Goal: Information Seeking & Learning: Learn about a topic

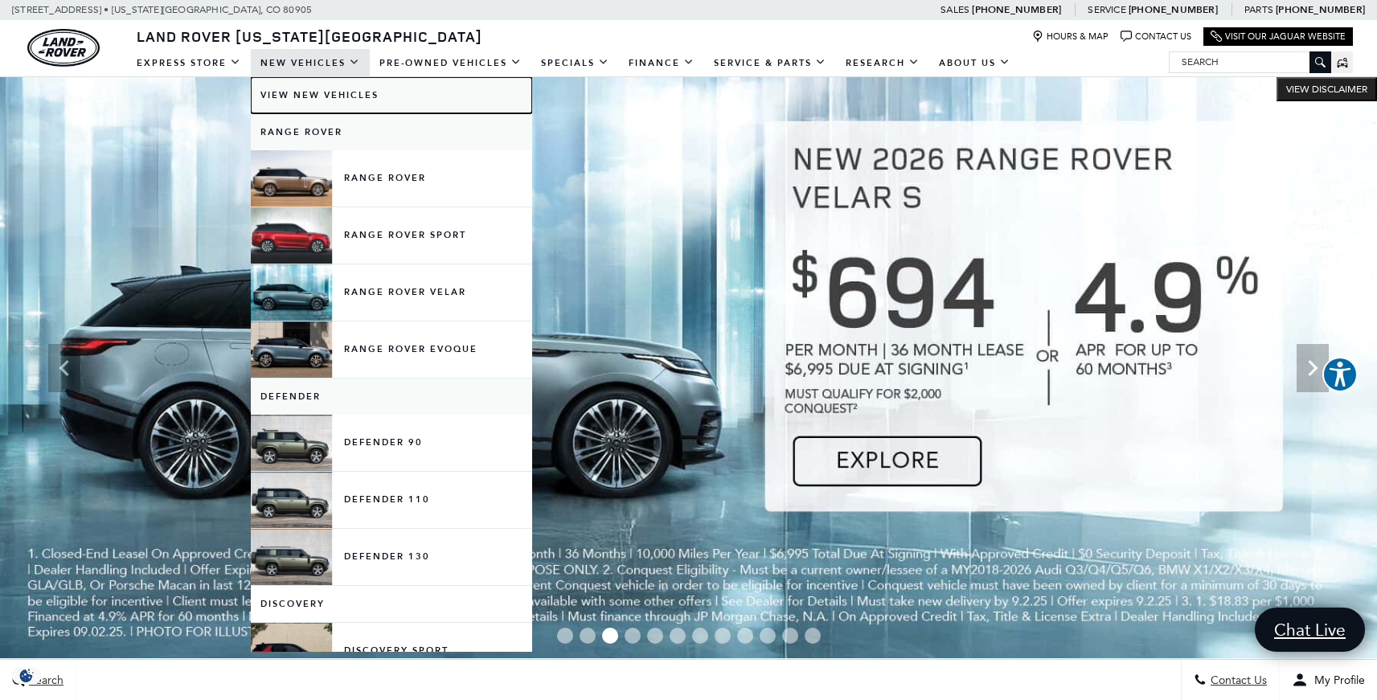
click at [306, 92] on link "View New Vehicles" at bounding box center [391, 95] width 281 height 36
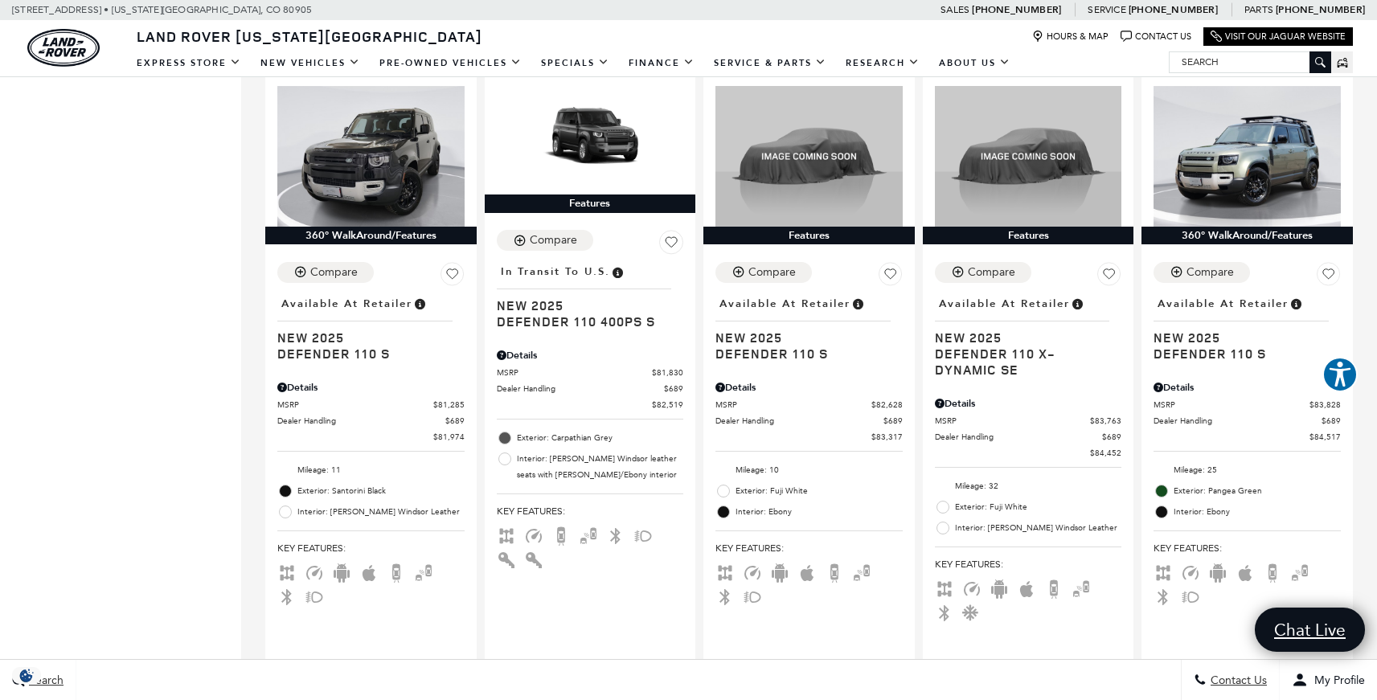
scroll to position [2313, 0]
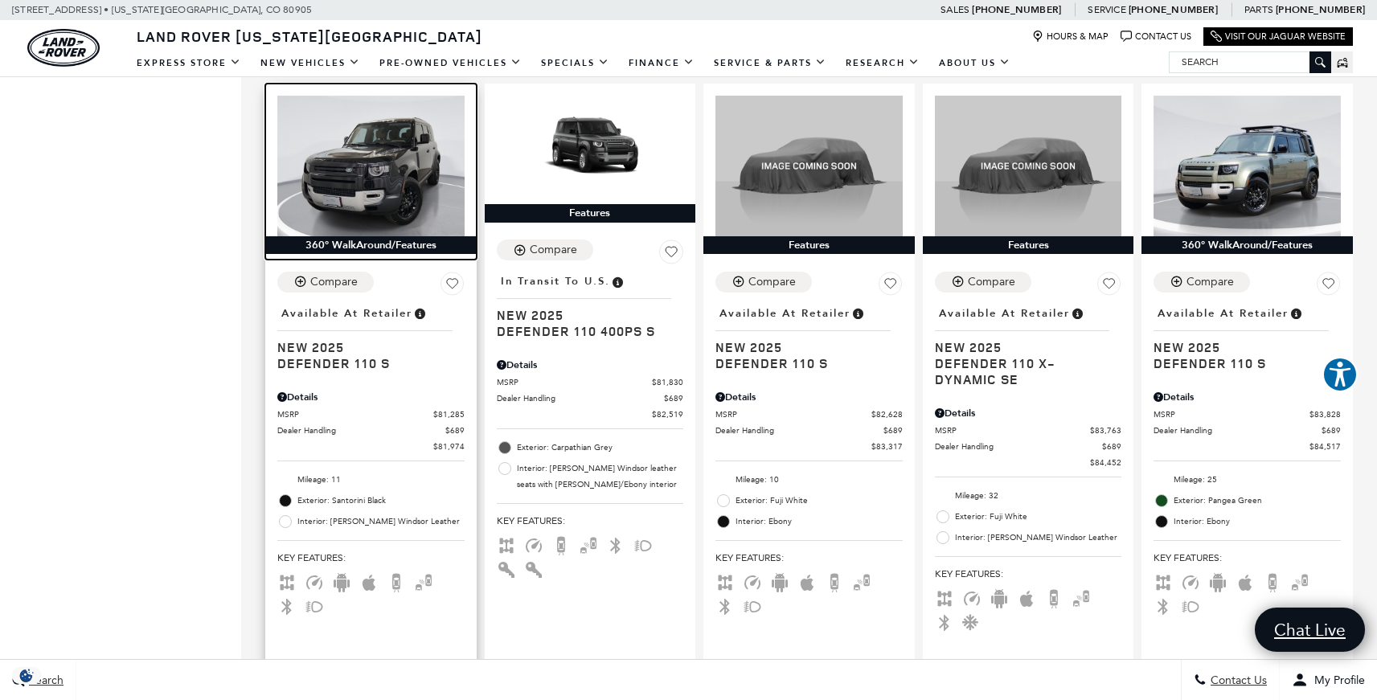
click at [354, 174] on img at bounding box center [370, 166] width 187 height 140
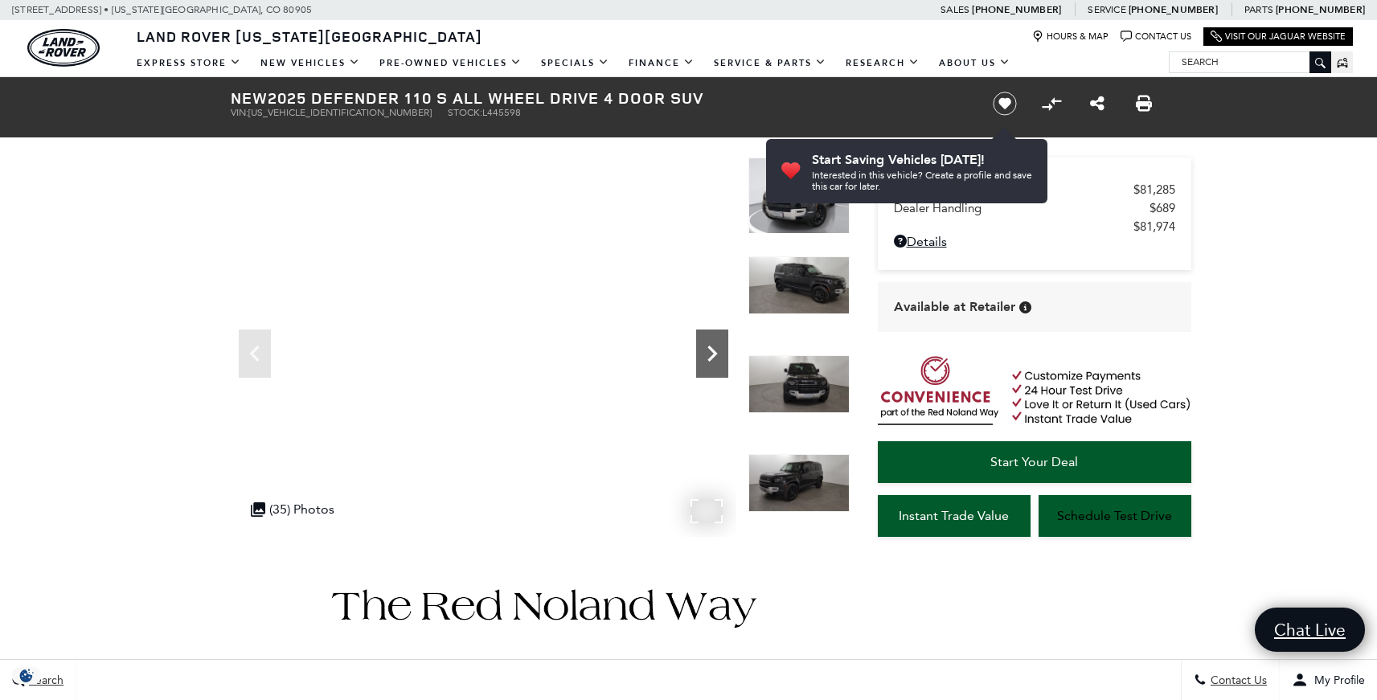
click at [710, 346] on icon "Next" at bounding box center [712, 354] width 32 height 32
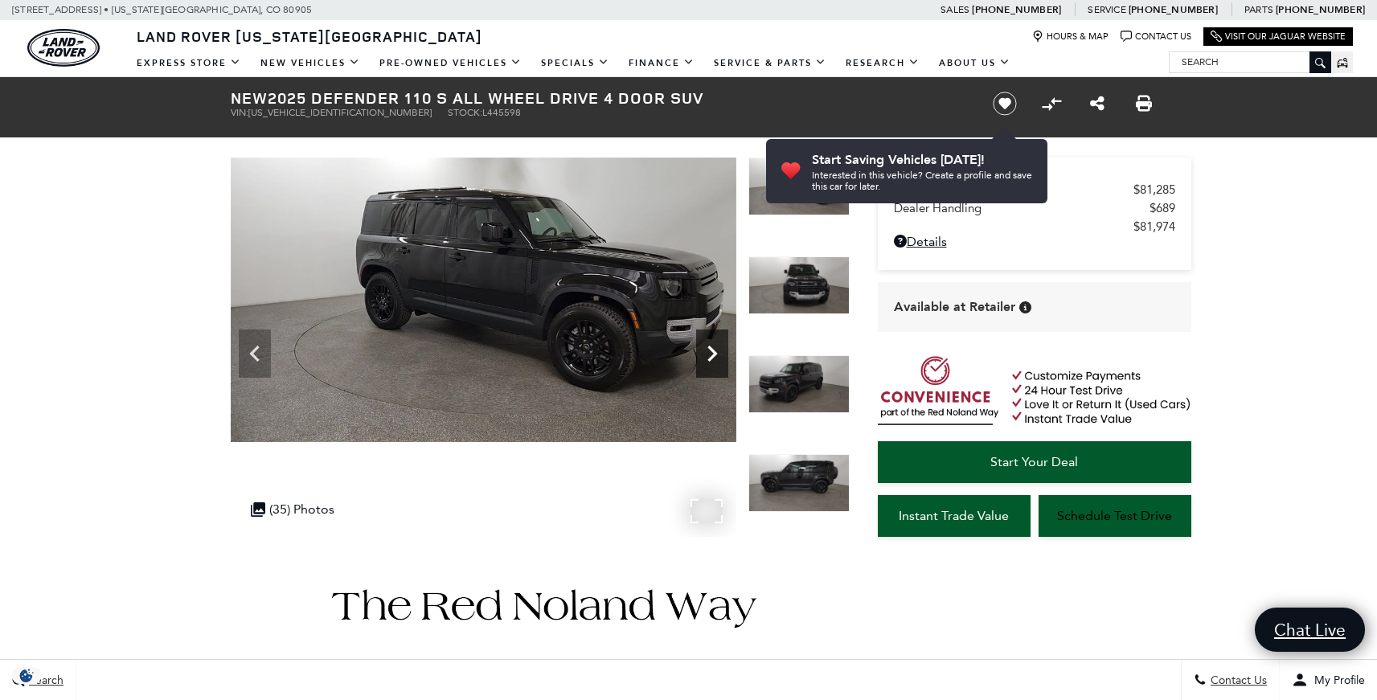
click at [710, 346] on icon "Next" at bounding box center [712, 354] width 32 height 32
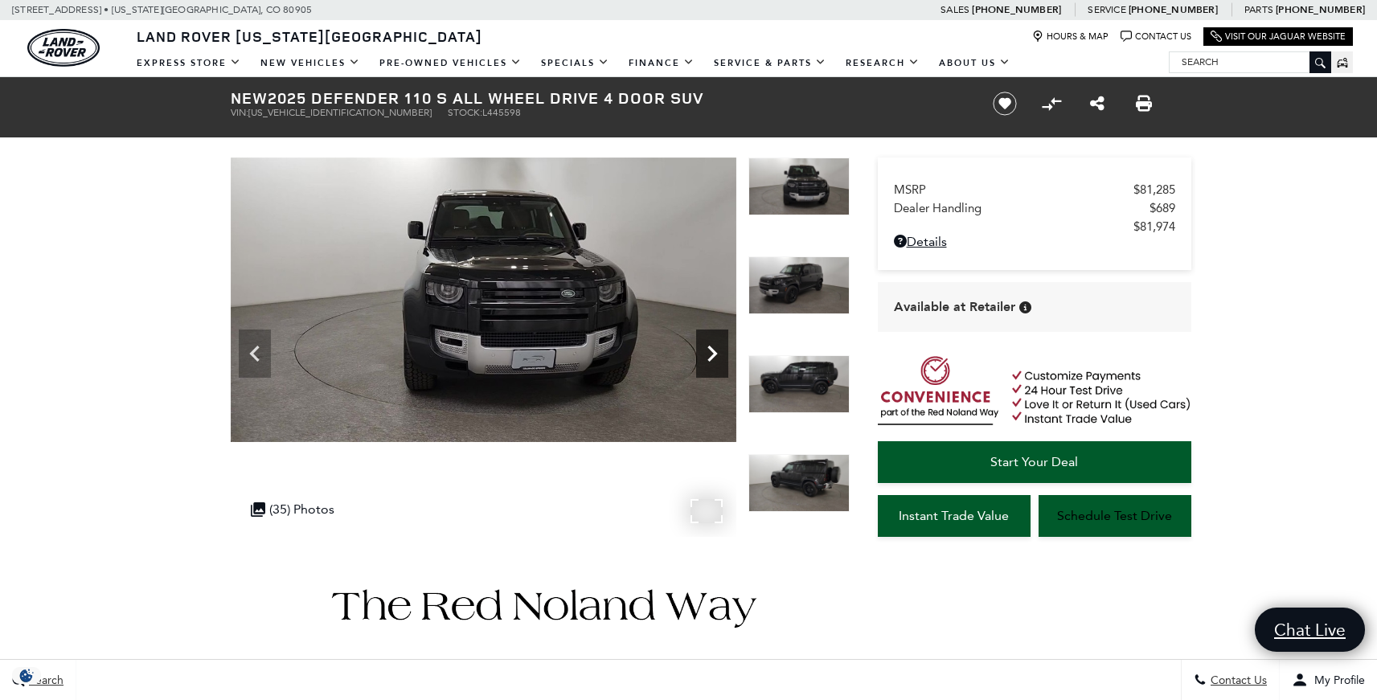
click at [710, 346] on icon "Next" at bounding box center [712, 354] width 32 height 32
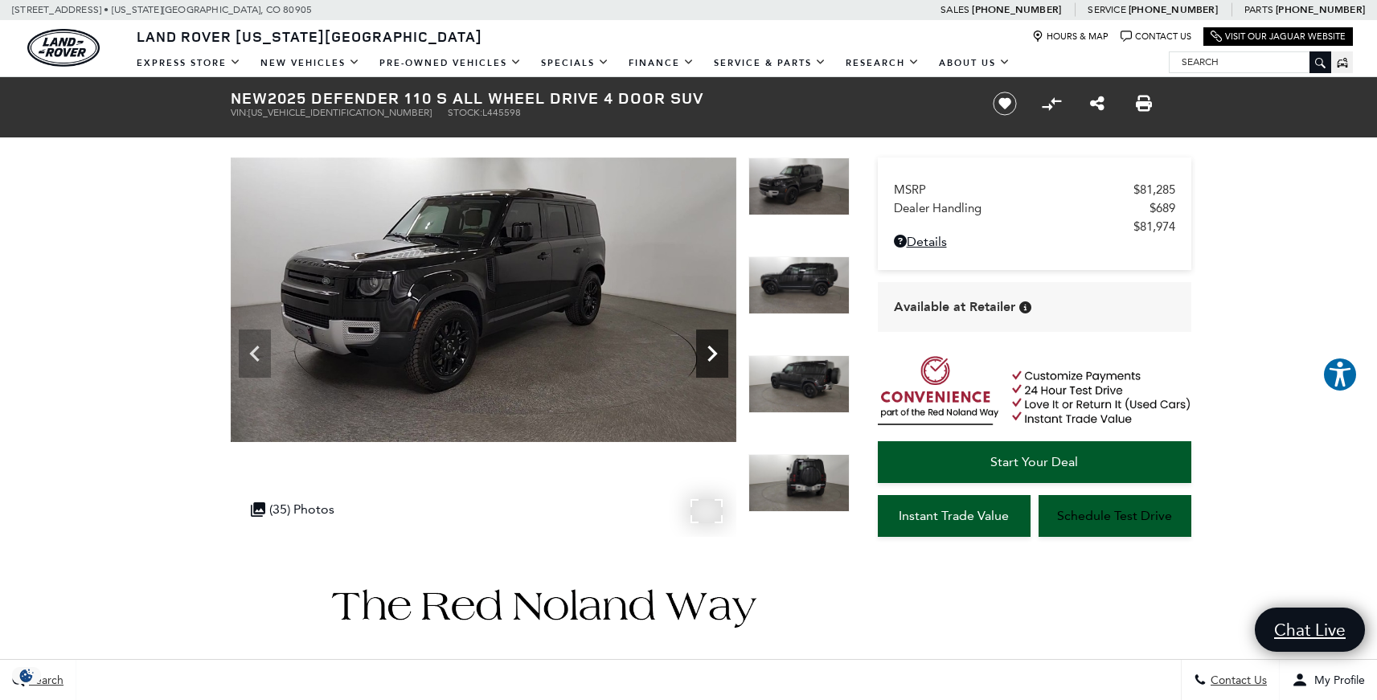
click at [710, 346] on icon "Next" at bounding box center [712, 354] width 32 height 32
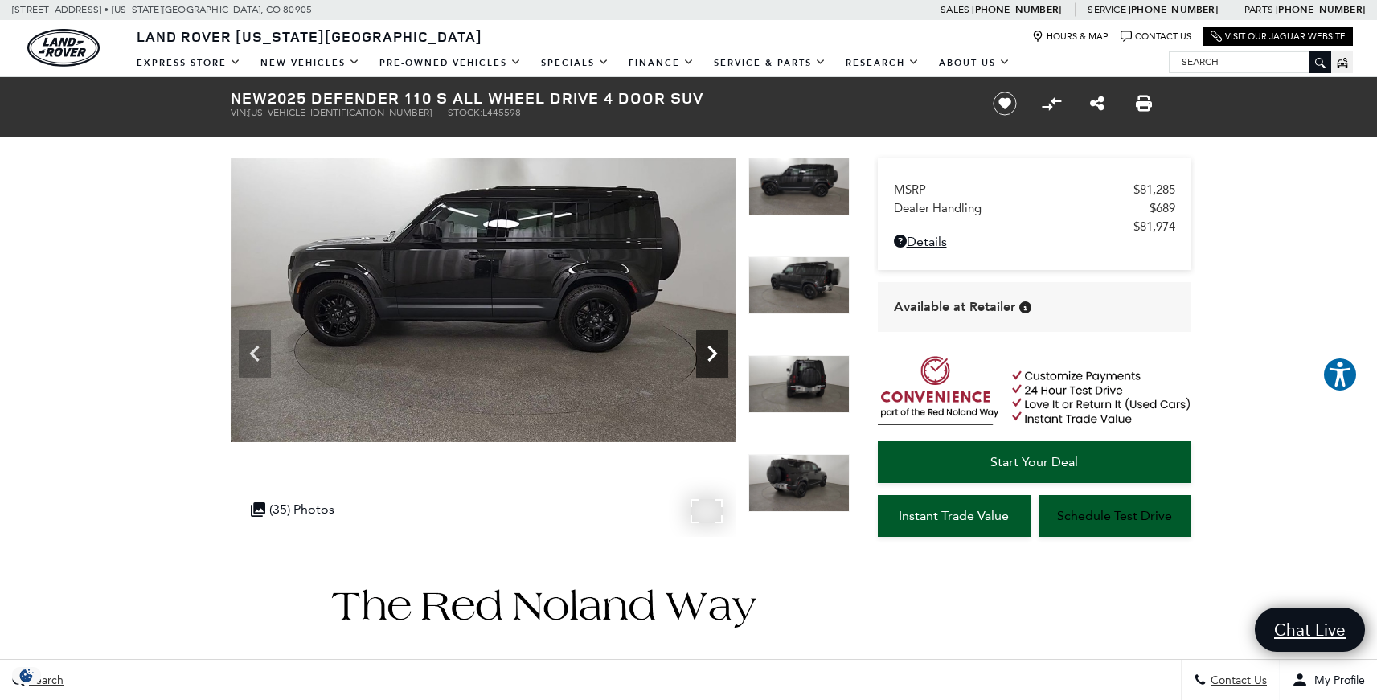
click at [710, 346] on icon "Next" at bounding box center [712, 354] width 32 height 32
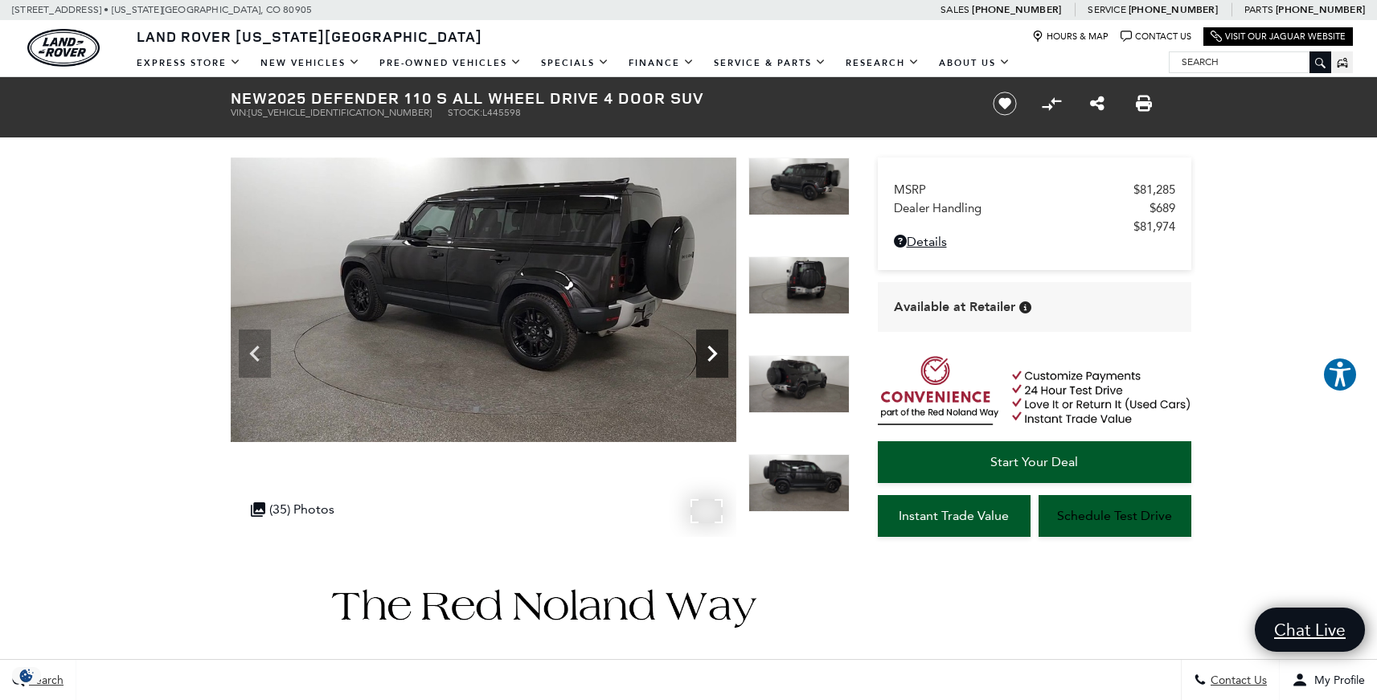
click at [710, 346] on icon "Next" at bounding box center [712, 354] width 32 height 32
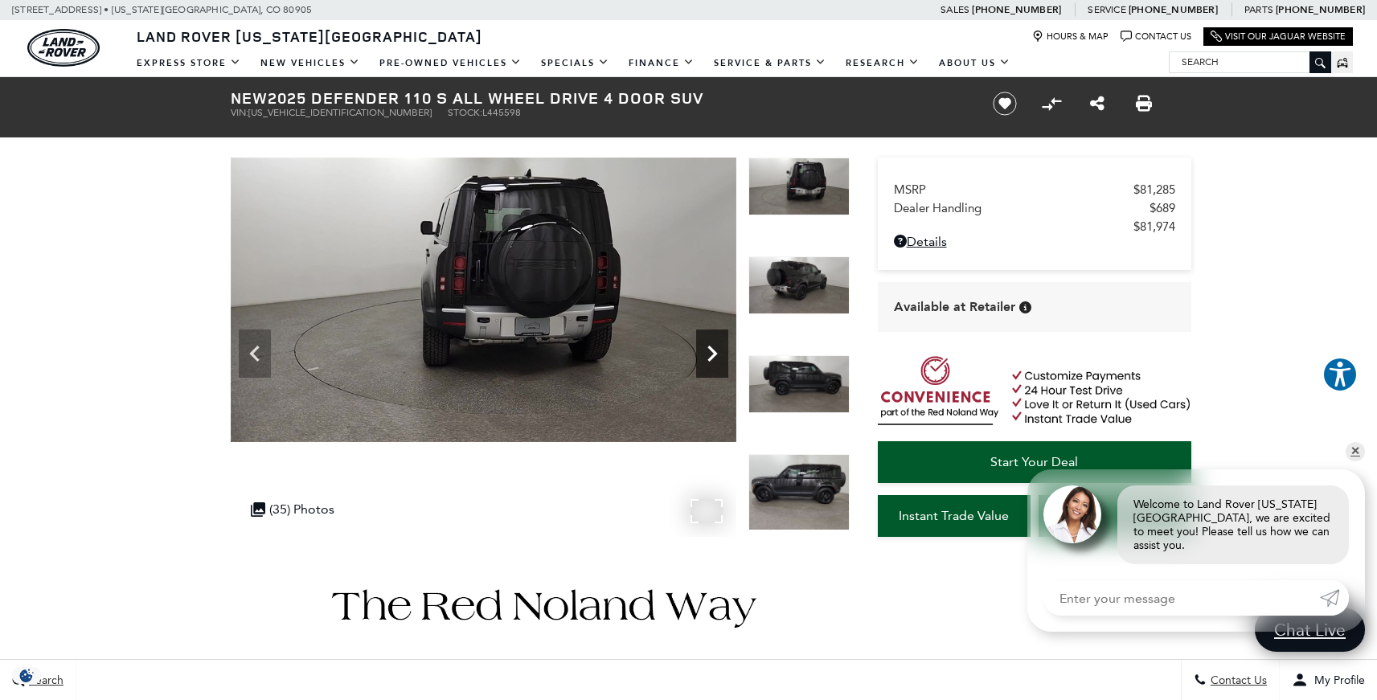
click at [710, 346] on icon "Next" at bounding box center [712, 354] width 32 height 32
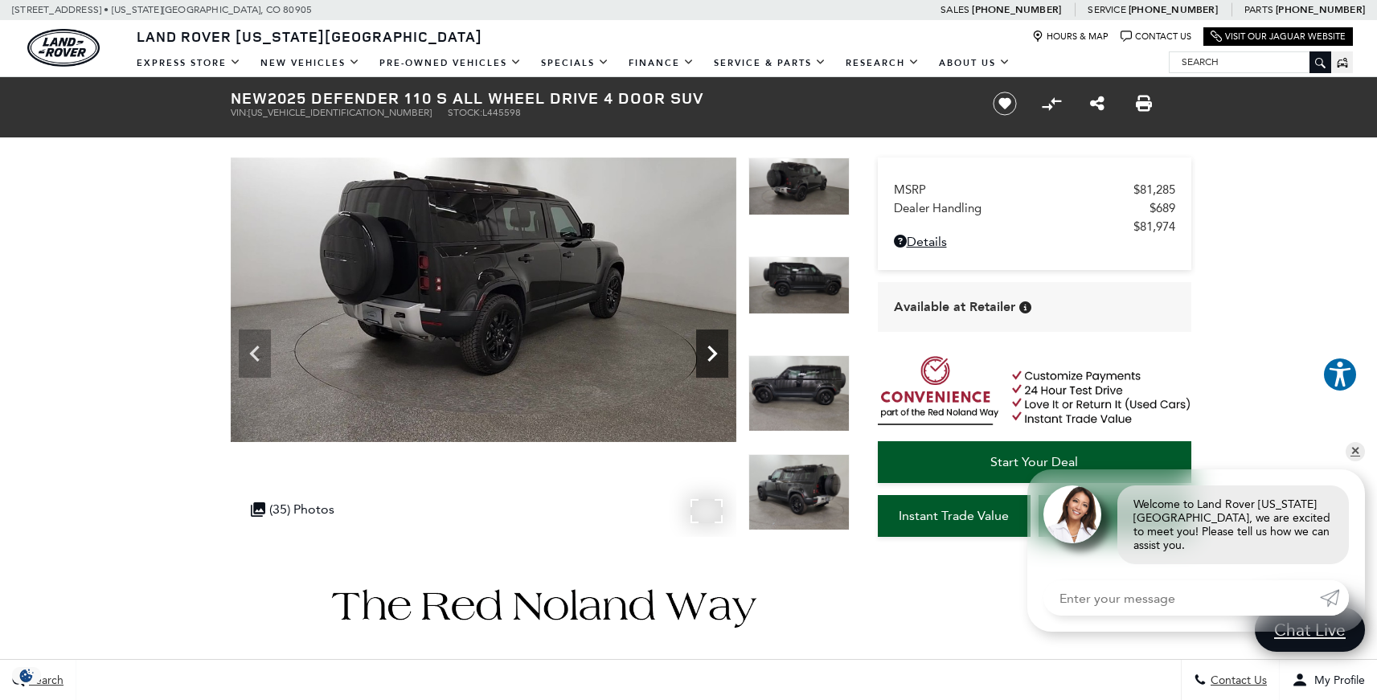
click at [710, 346] on icon "Next" at bounding box center [712, 354] width 32 height 32
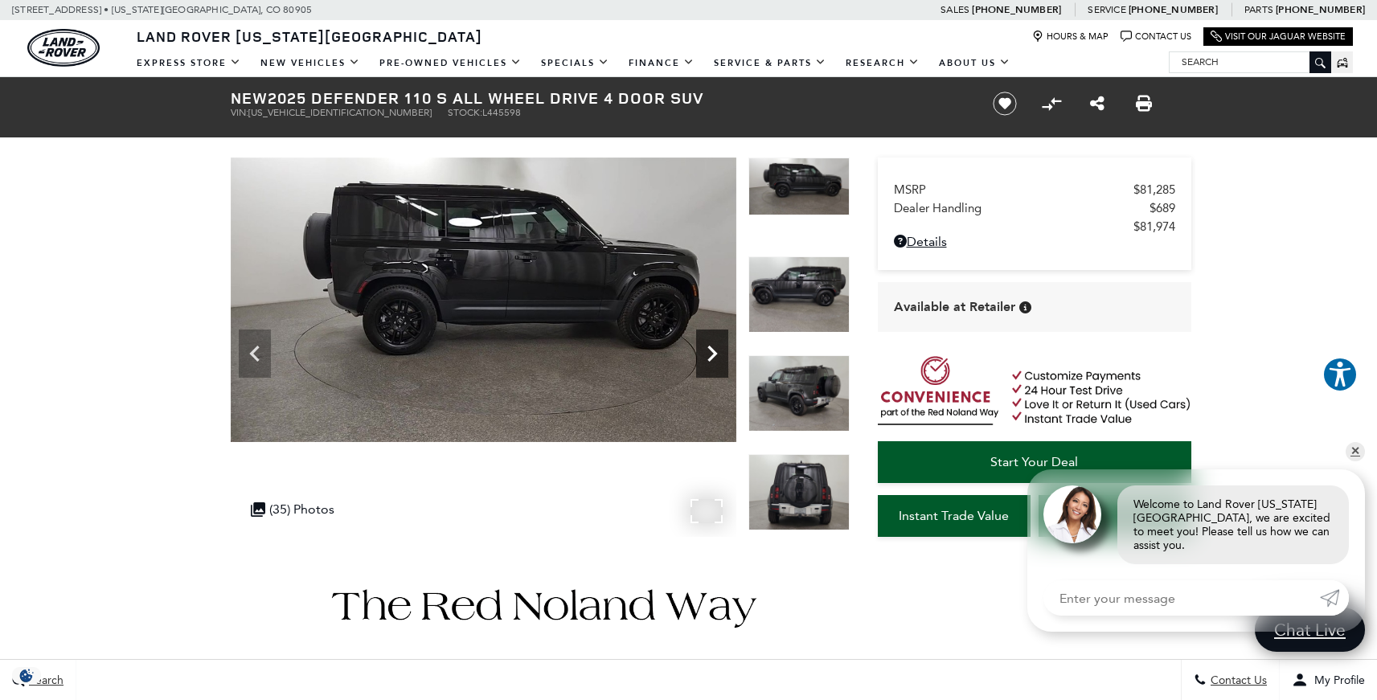
click at [710, 346] on icon "Next" at bounding box center [712, 354] width 32 height 32
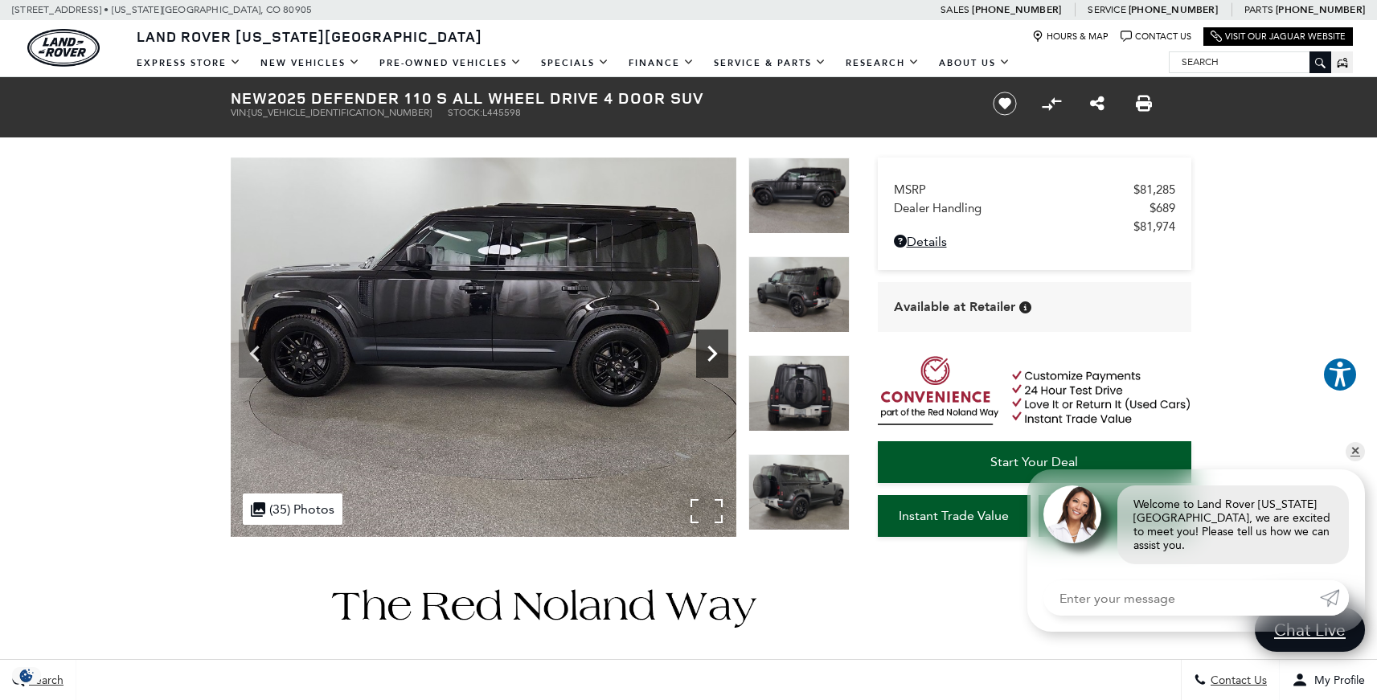
click at [710, 346] on icon "Next" at bounding box center [712, 354] width 32 height 32
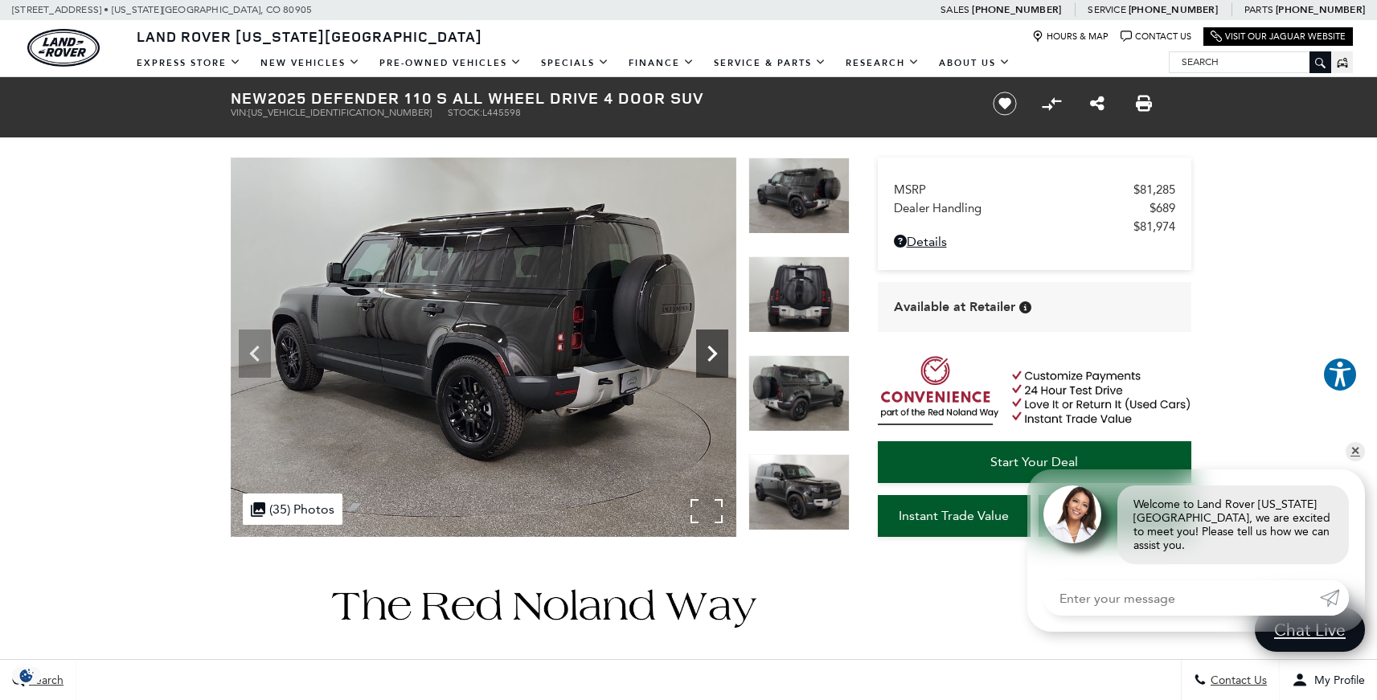
click at [710, 346] on icon "Next" at bounding box center [712, 354] width 32 height 32
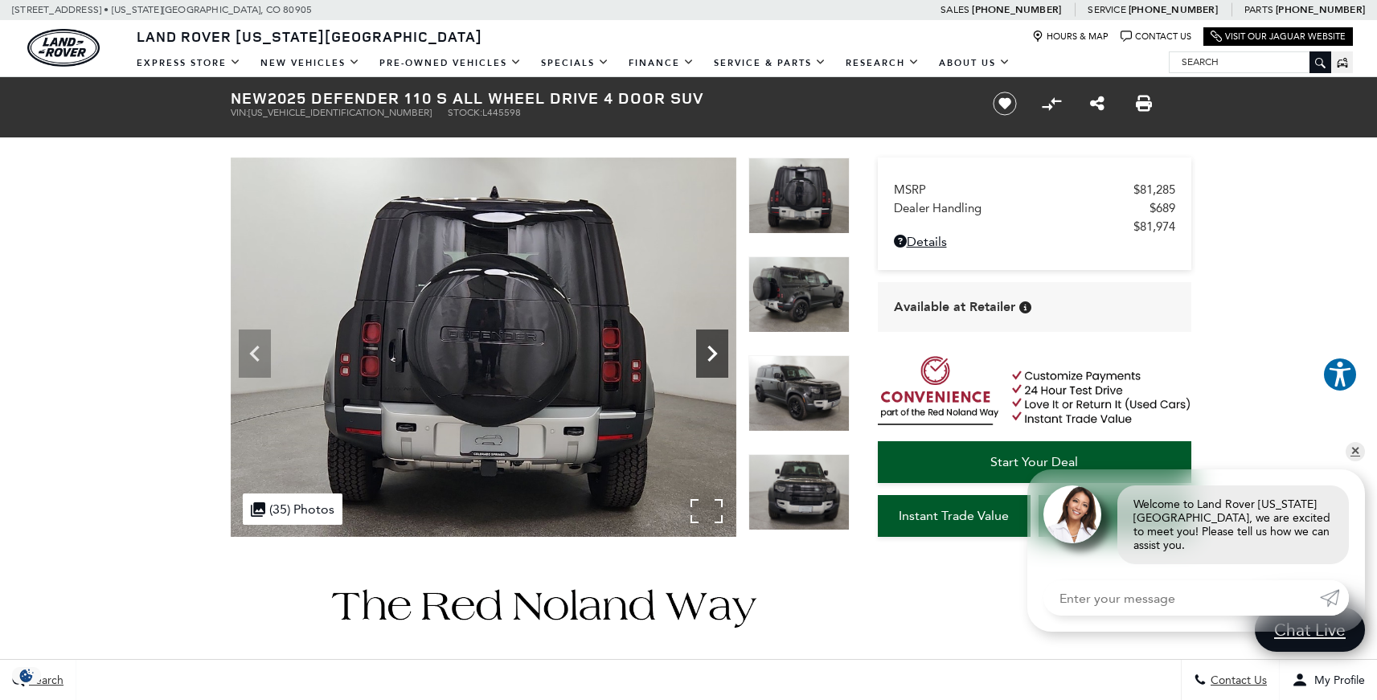
click at [710, 346] on icon "Next" at bounding box center [712, 354] width 32 height 32
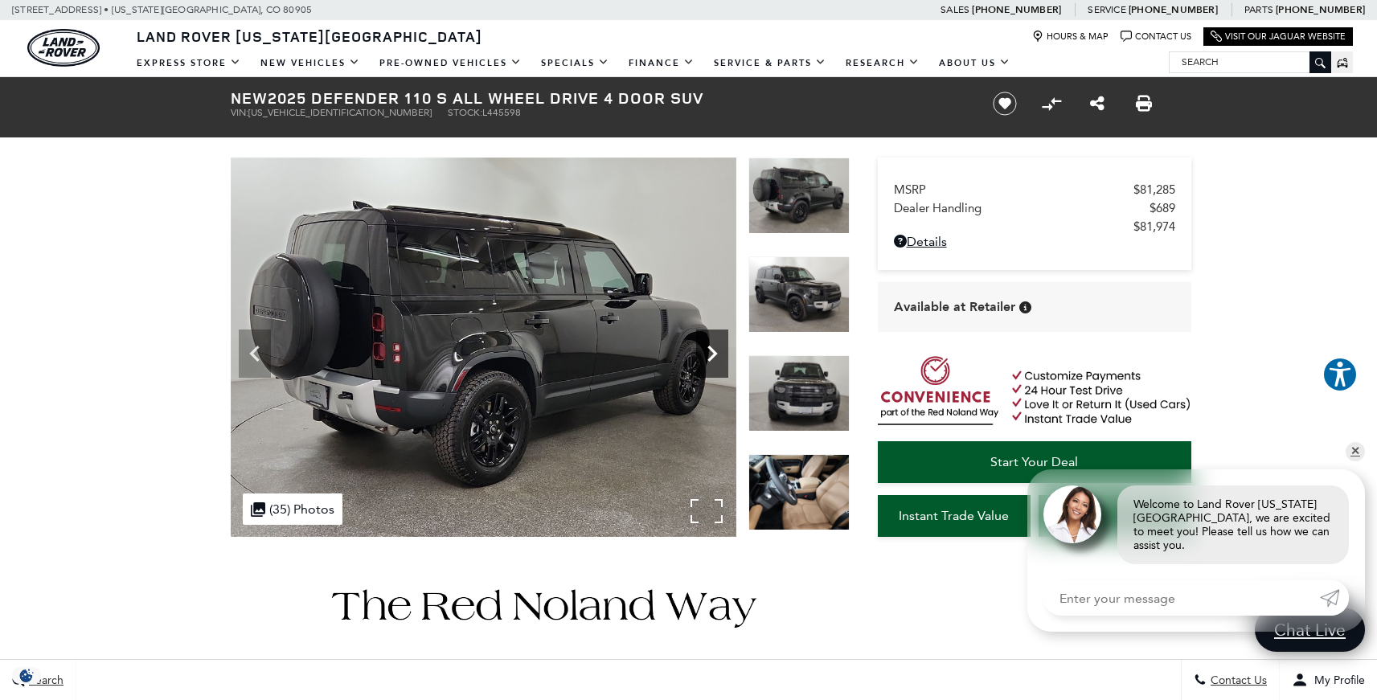
click at [710, 346] on icon "Next" at bounding box center [712, 354] width 32 height 32
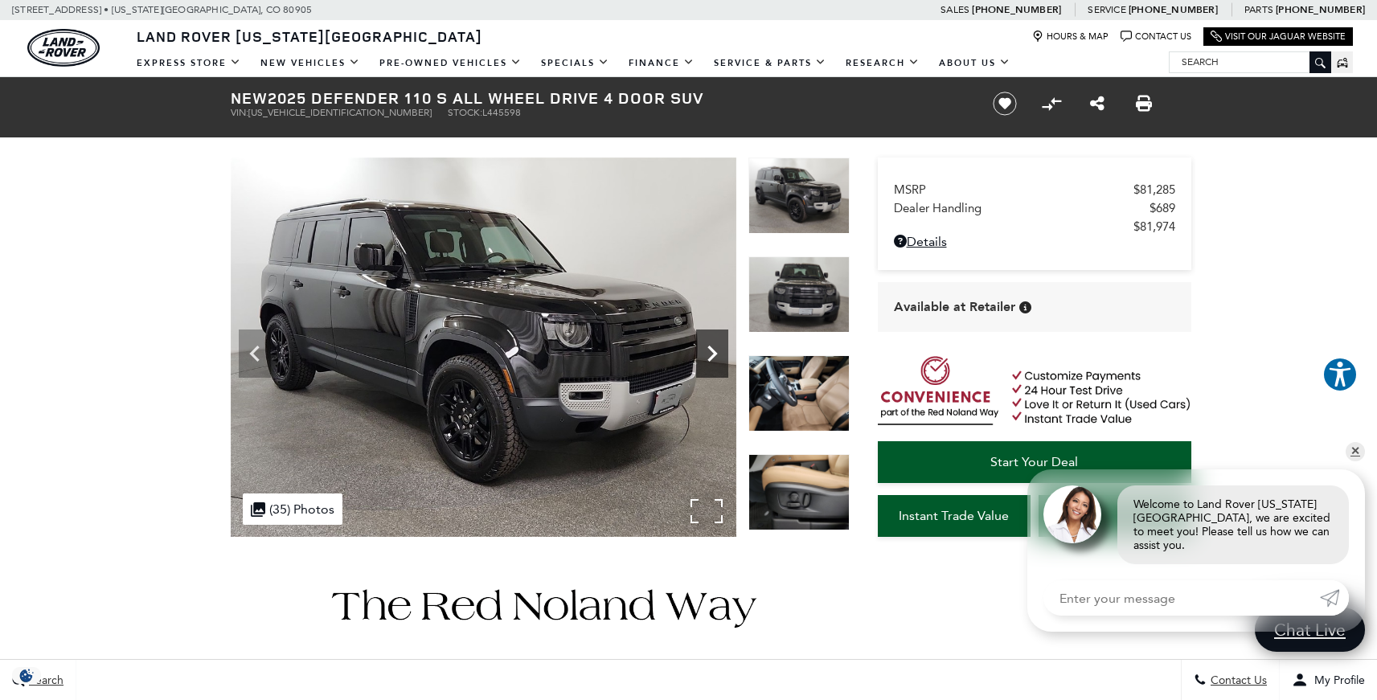
click at [710, 346] on icon "Next" at bounding box center [712, 354] width 32 height 32
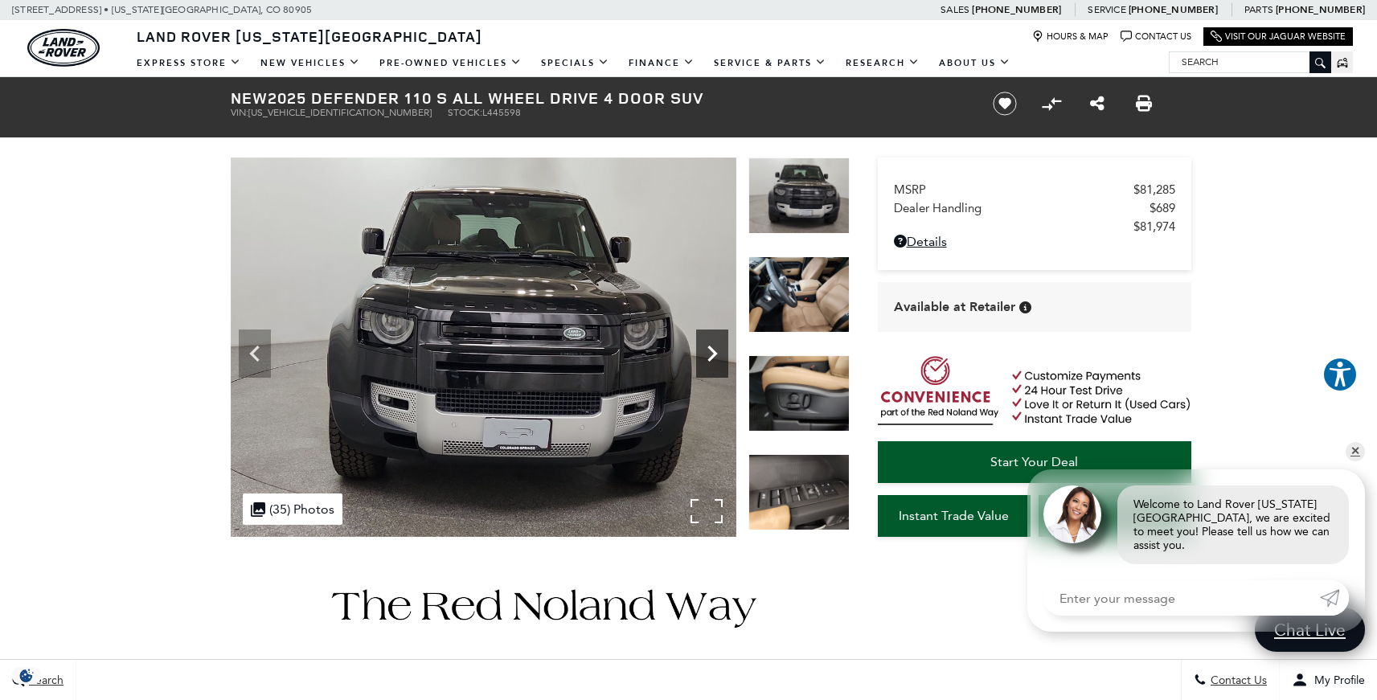
click at [710, 346] on icon "Next" at bounding box center [712, 354] width 32 height 32
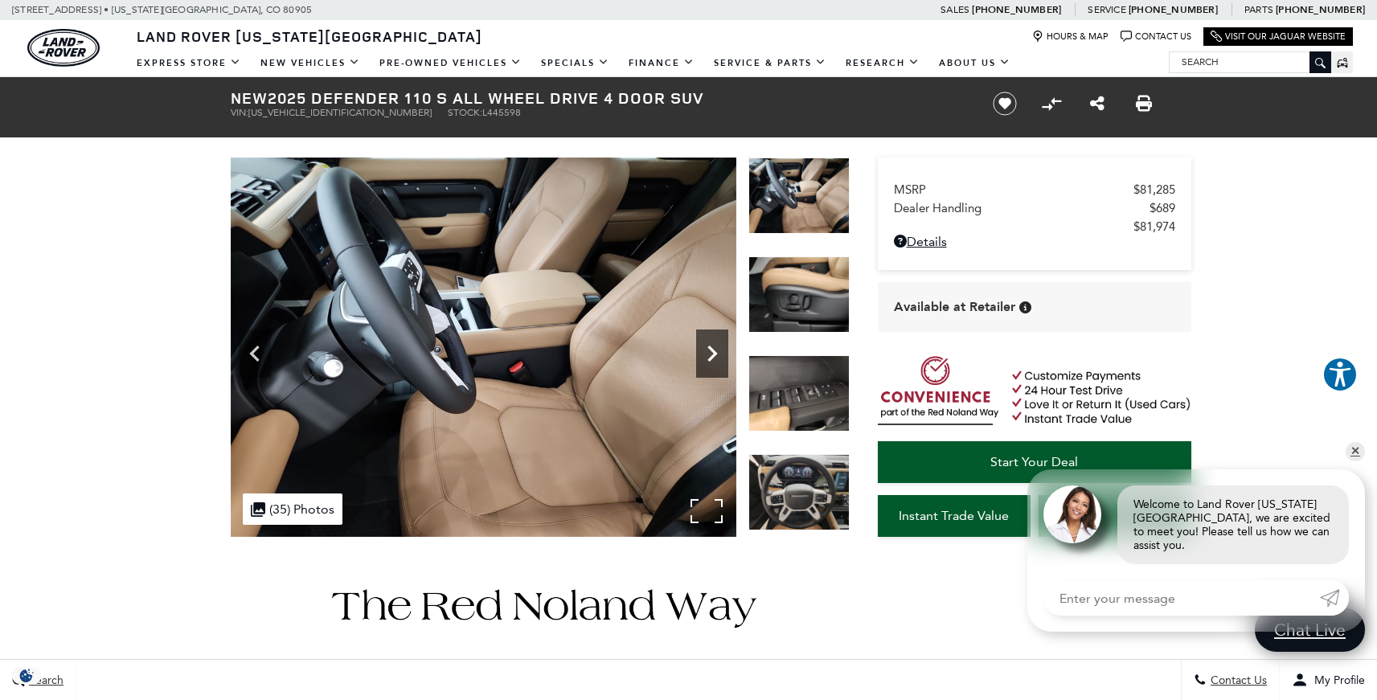
click at [710, 346] on icon "Next" at bounding box center [712, 354] width 32 height 32
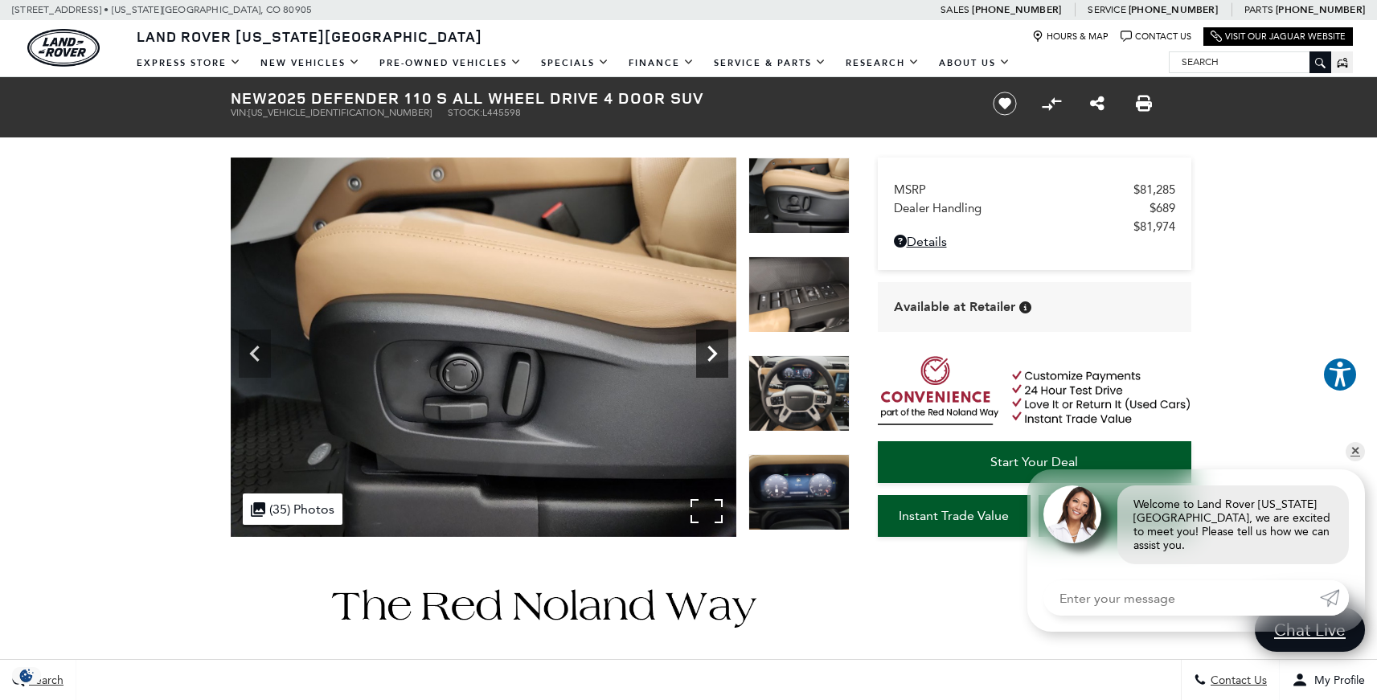
click at [710, 346] on icon "Next" at bounding box center [712, 354] width 32 height 32
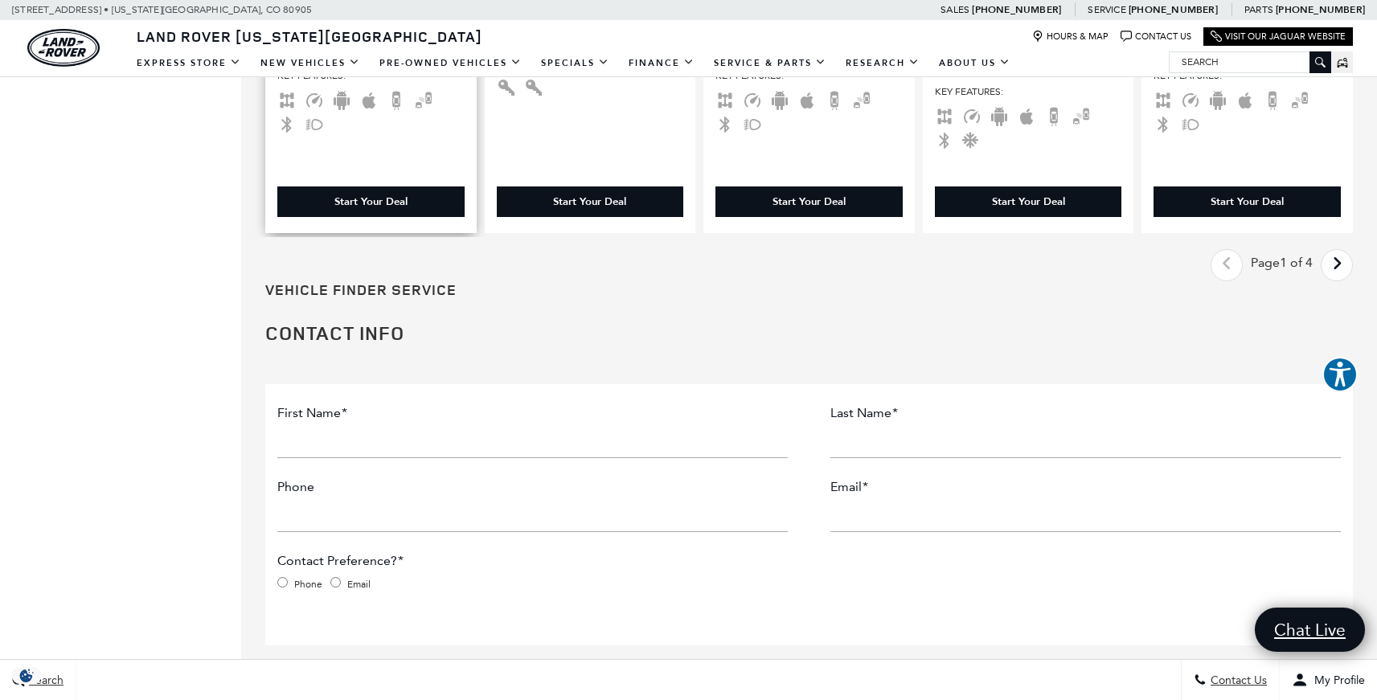
scroll to position [2763, 0]
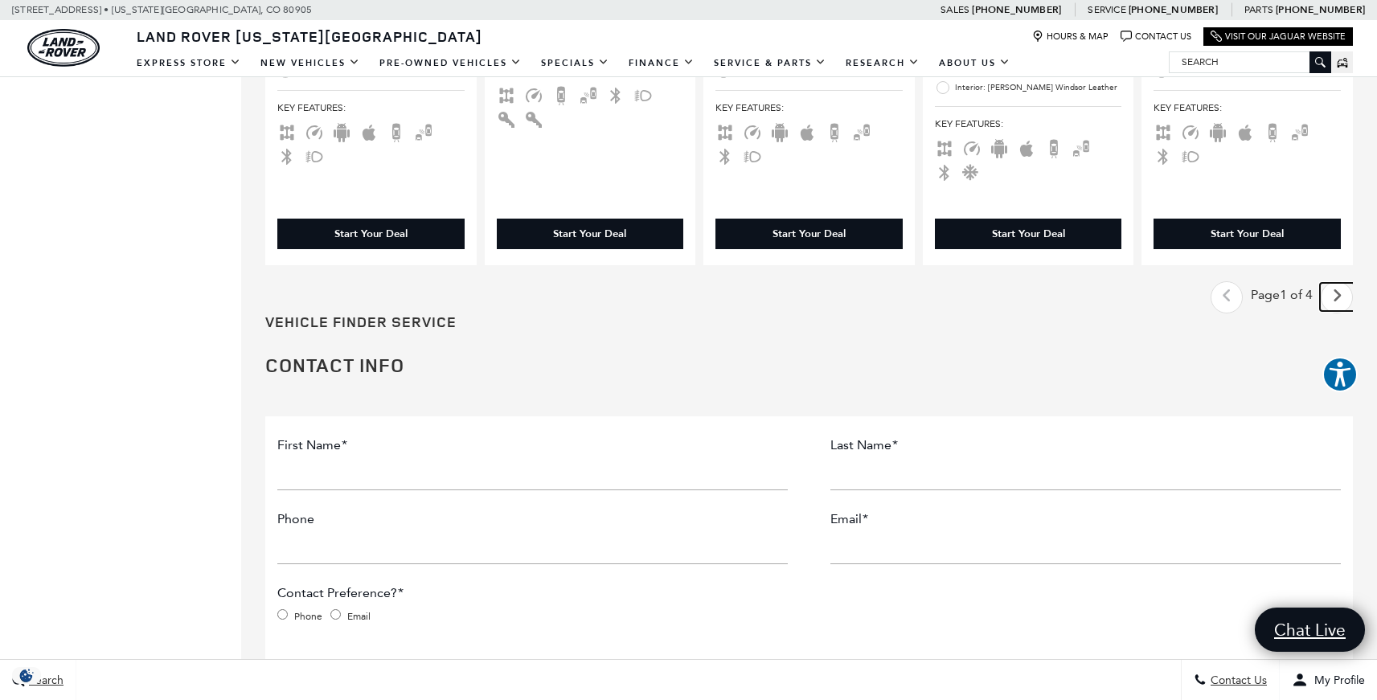
click at [1342, 296] on icon "next page" at bounding box center [1337, 296] width 10 height 26
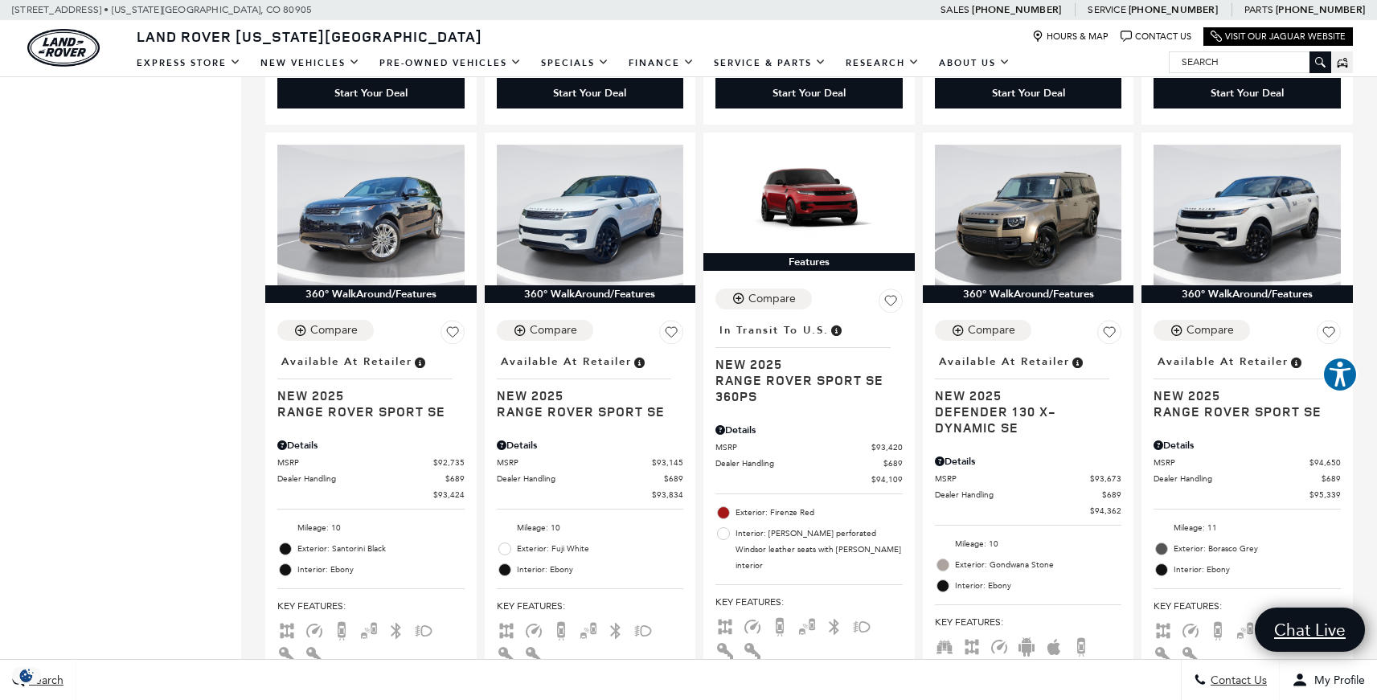
scroll to position [1639, 0]
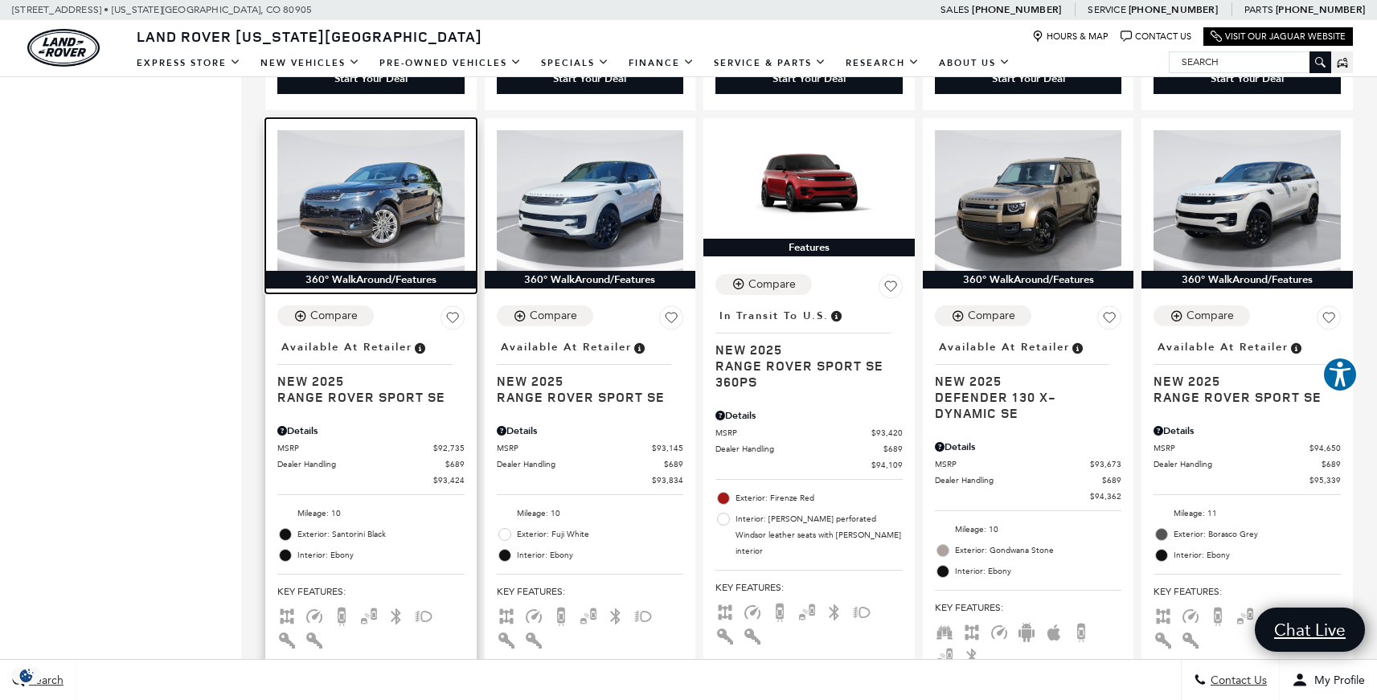
click at [338, 190] on img at bounding box center [370, 200] width 187 height 140
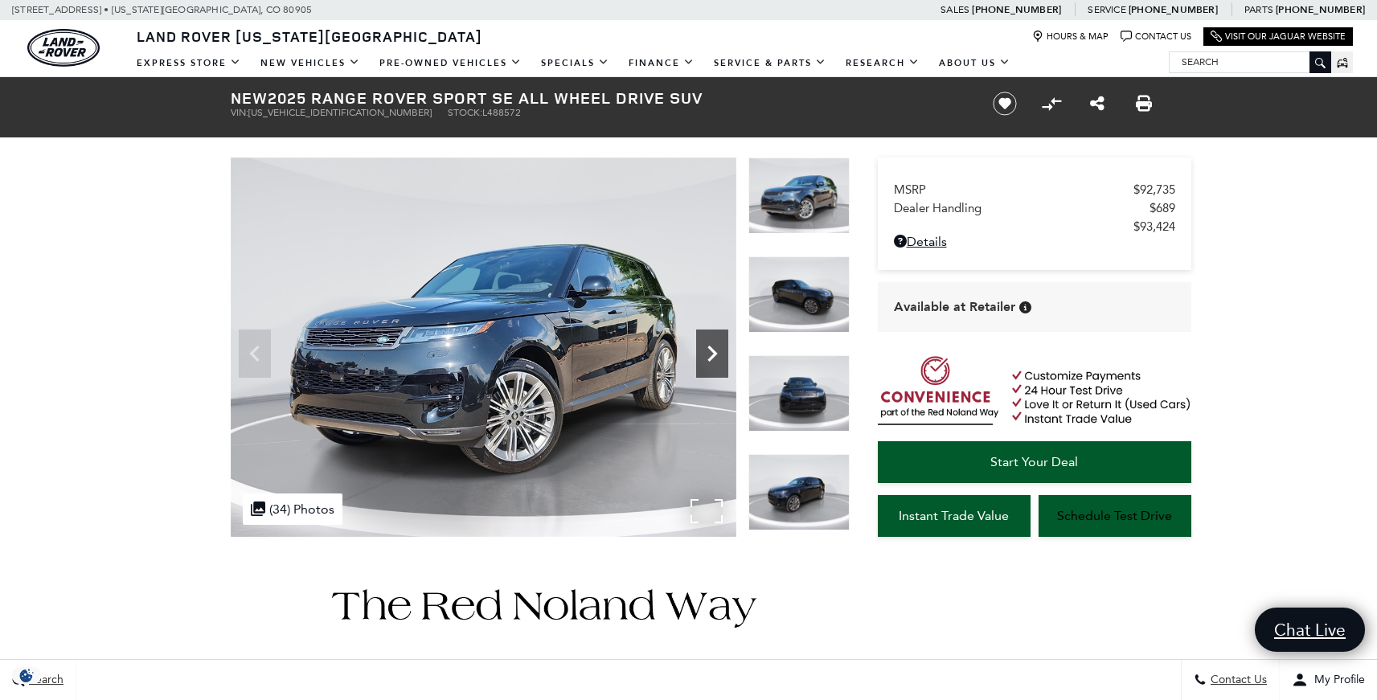
click at [718, 370] on div "Next" at bounding box center [712, 353] width 32 height 48
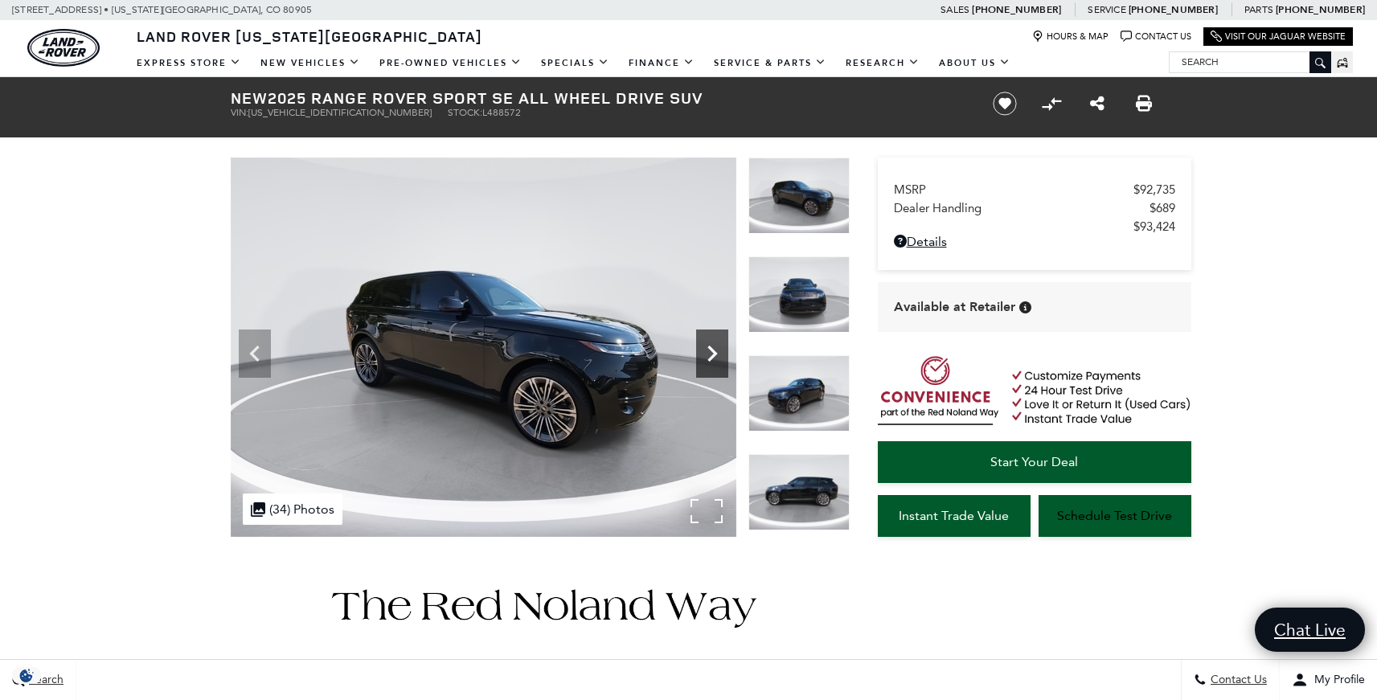
click at [711, 361] on icon "Next" at bounding box center [712, 354] width 32 height 32
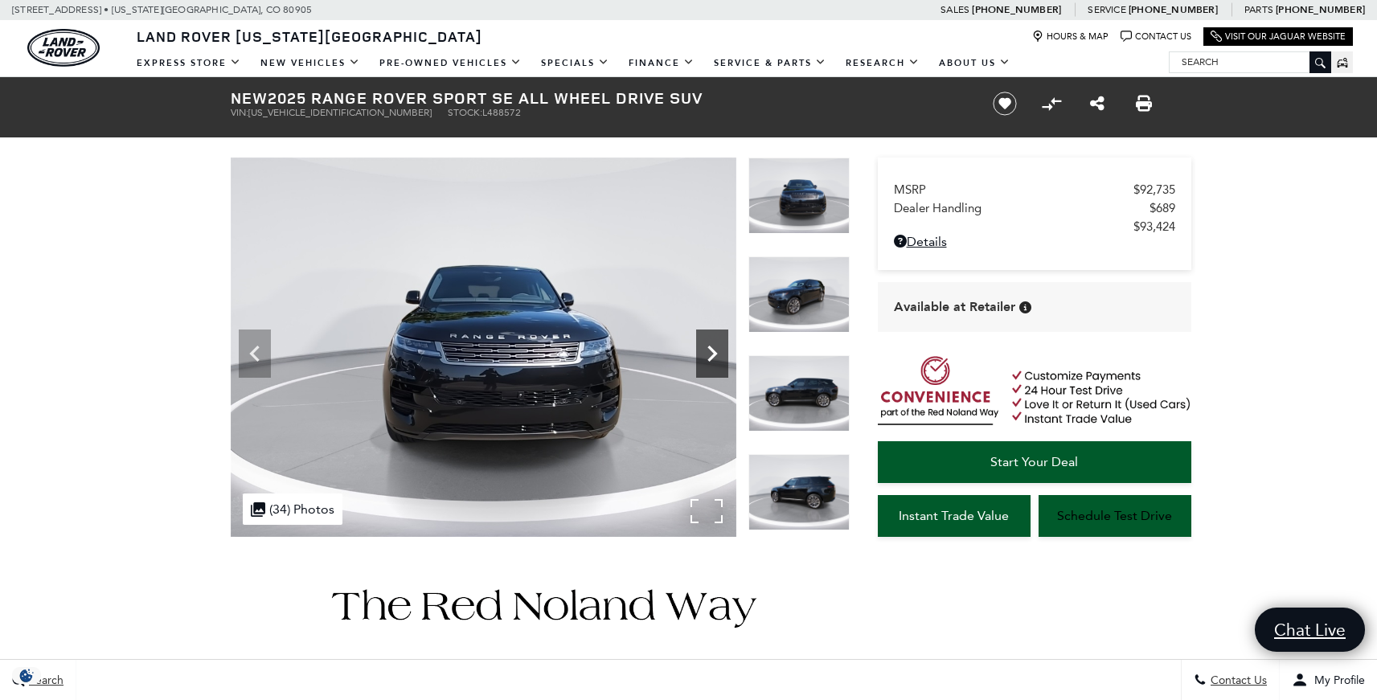
click at [711, 361] on icon "Next" at bounding box center [712, 354] width 32 height 32
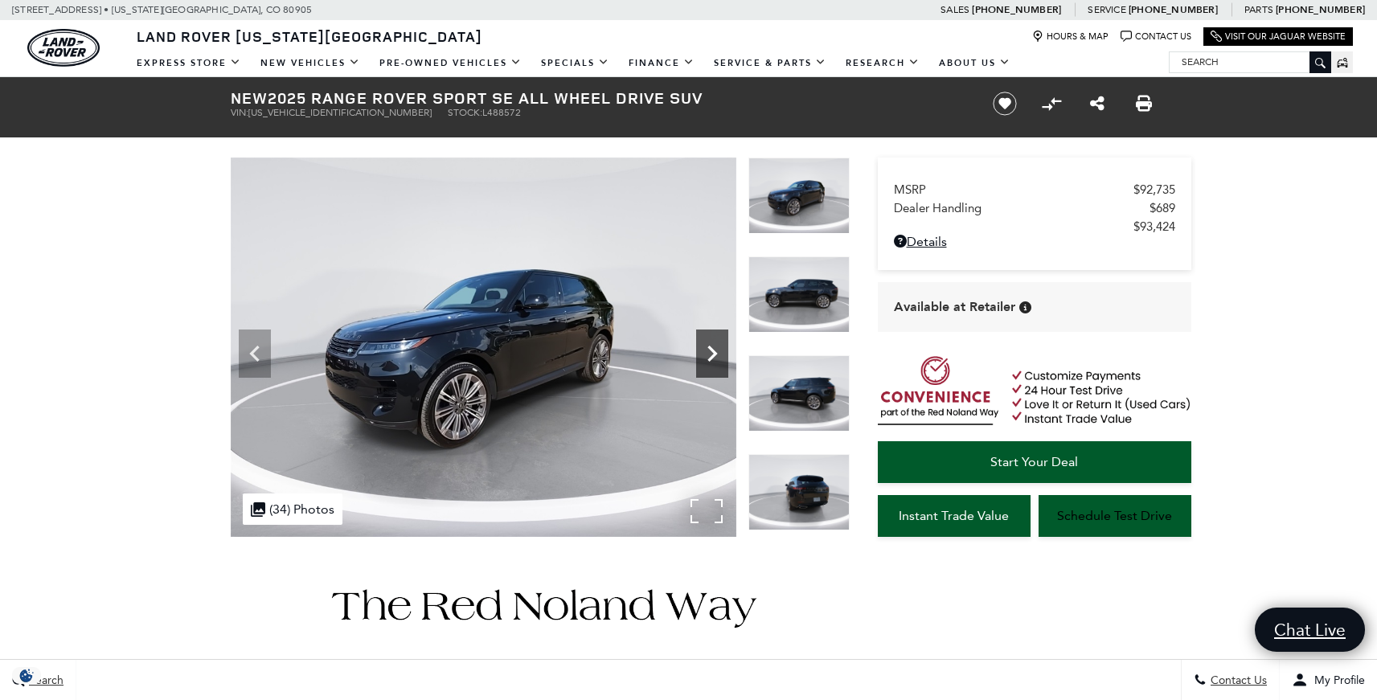
click at [711, 361] on icon "Next" at bounding box center [712, 354] width 32 height 32
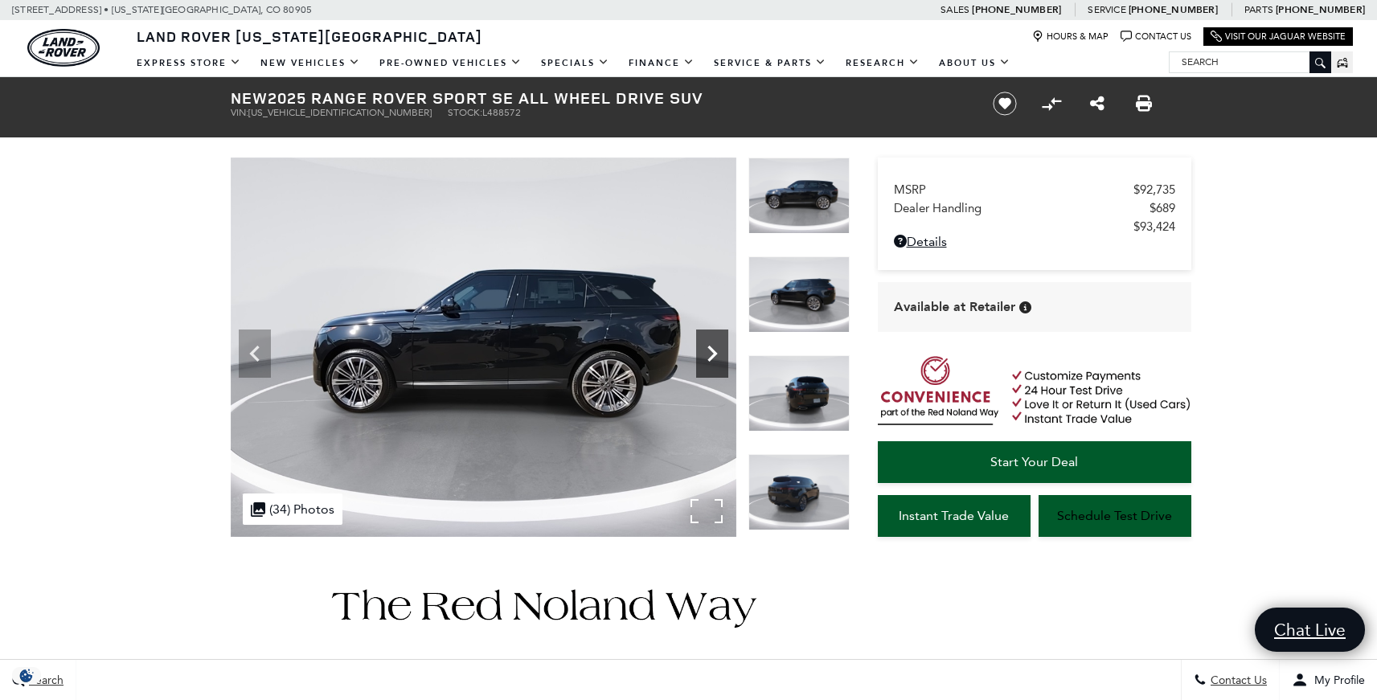
click at [711, 361] on icon "Next" at bounding box center [712, 354] width 32 height 32
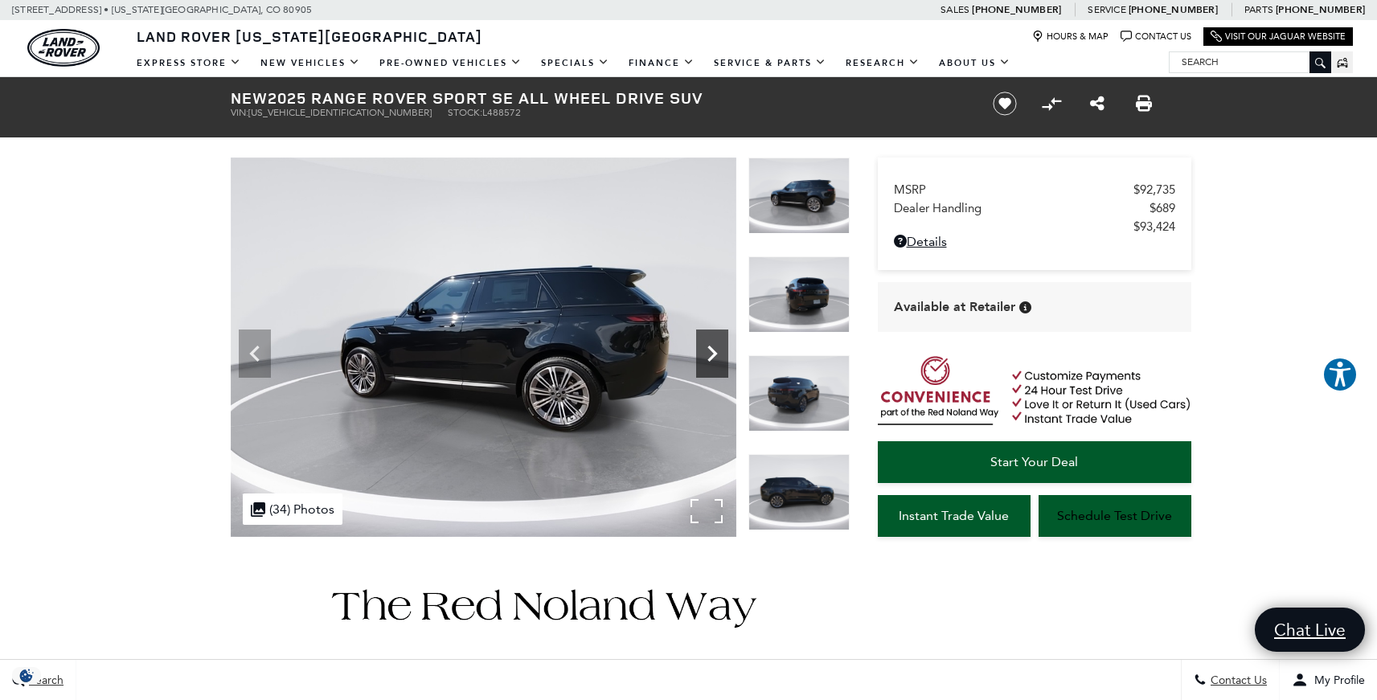
click at [711, 361] on icon "Next" at bounding box center [712, 354] width 32 height 32
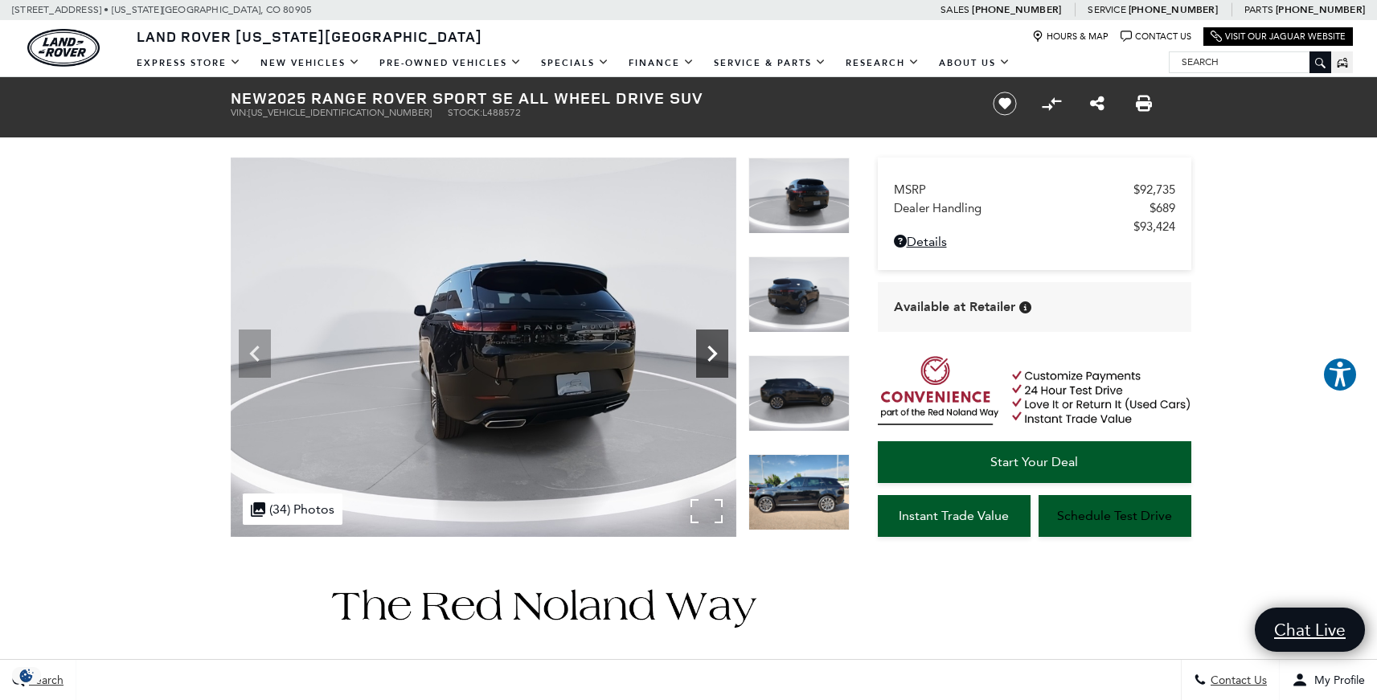
click at [711, 361] on icon "Next" at bounding box center [712, 354] width 32 height 32
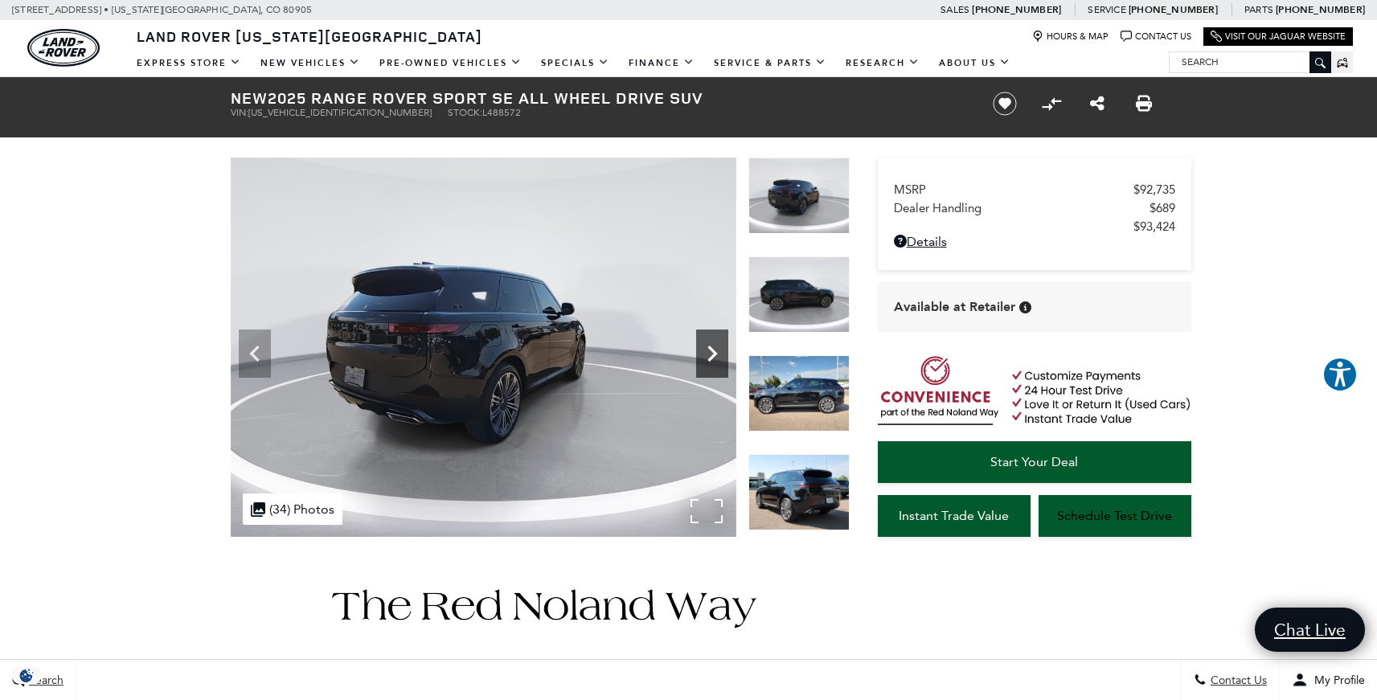
click at [711, 361] on icon "Next" at bounding box center [712, 354] width 32 height 32
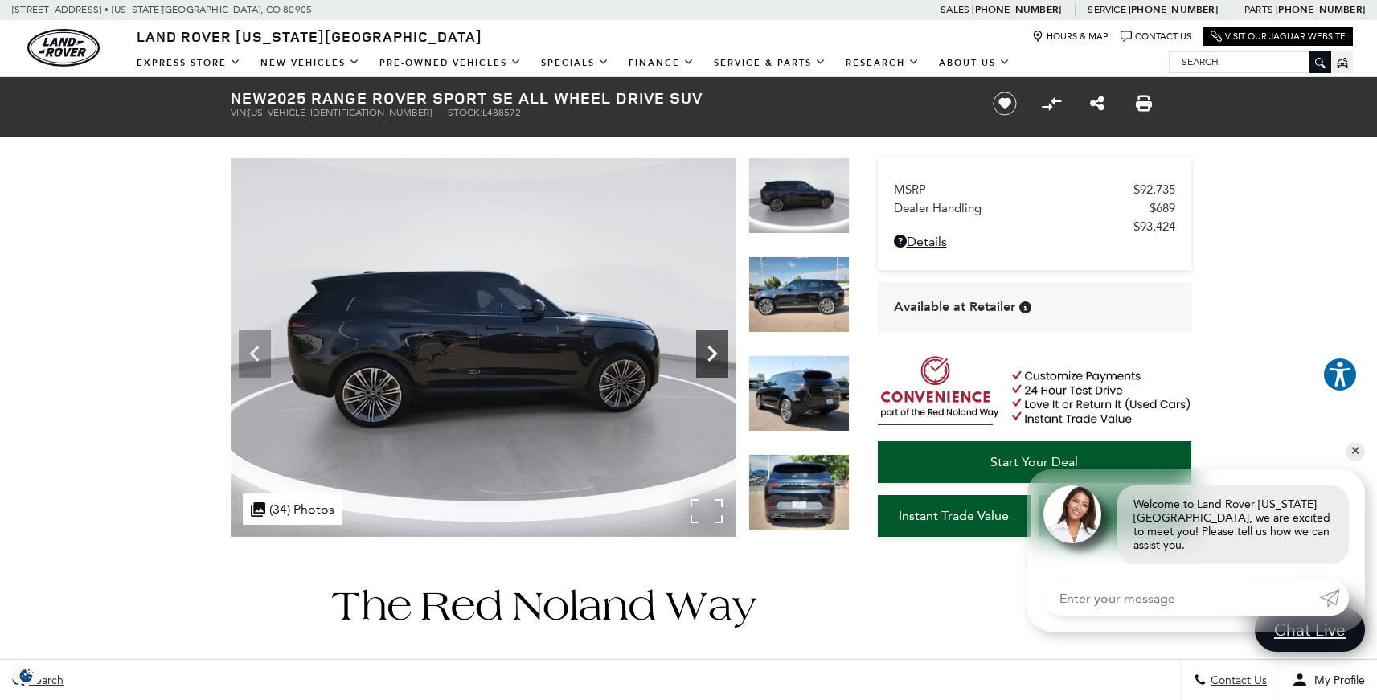
click at [711, 361] on icon "Next" at bounding box center [712, 354] width 32 height 32
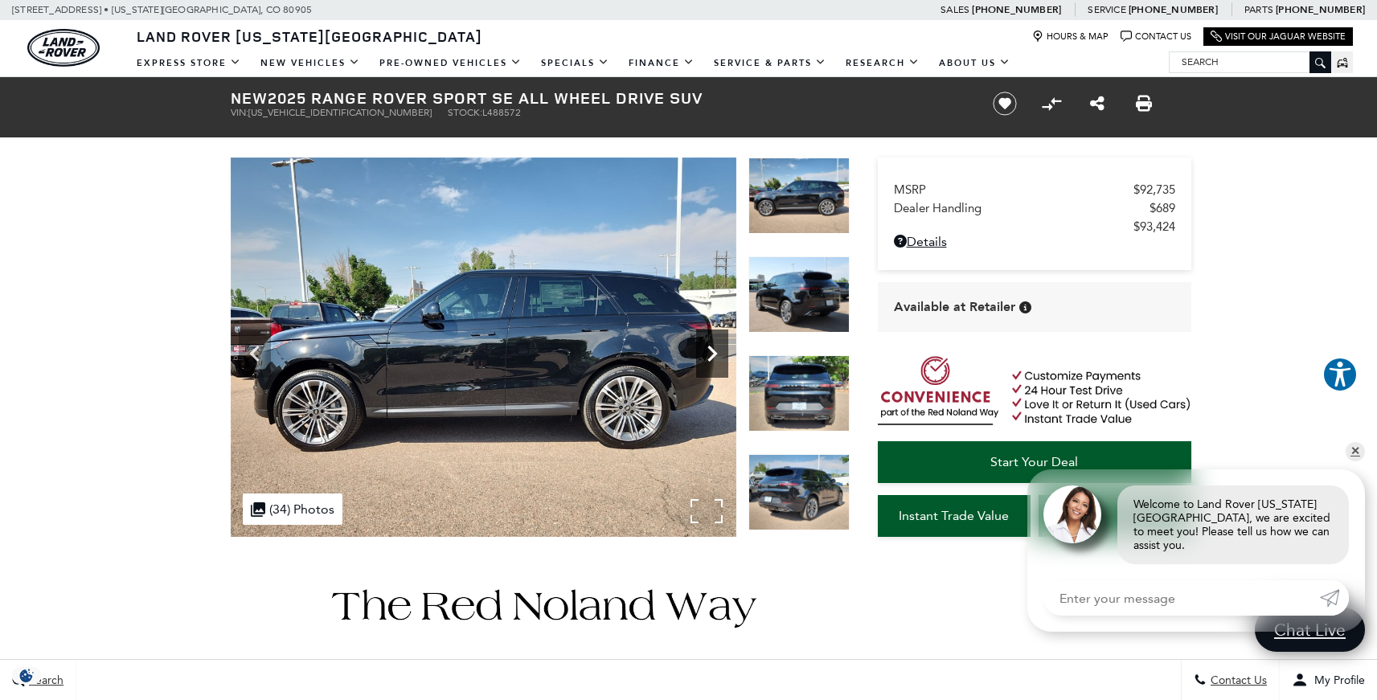
click at [711, 361] on icon "Next" at bounding box center [712, 354] width 32 height 32
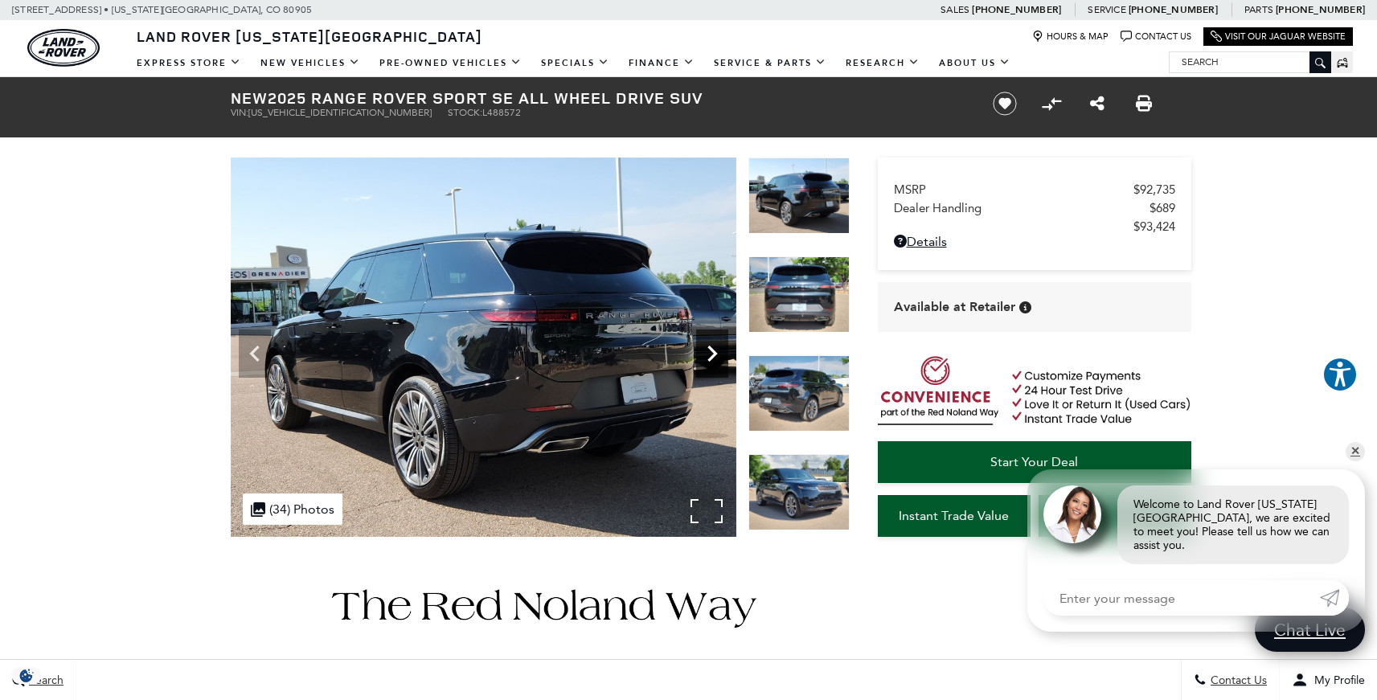
click at [711, 361] on icon "Next" at bounding box center [712, 354] width 32 height 32
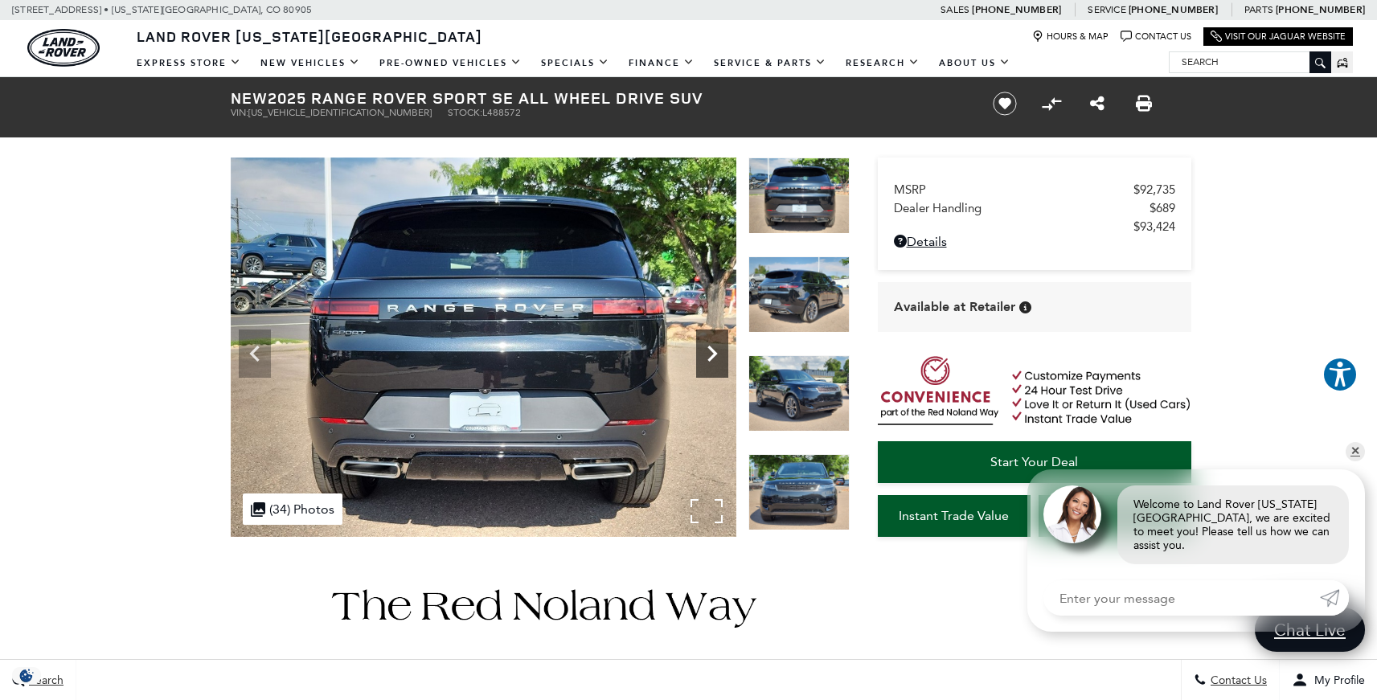
click at [711, 361] on icon "Next" at bounding box center [712, 354] width 32 height 32
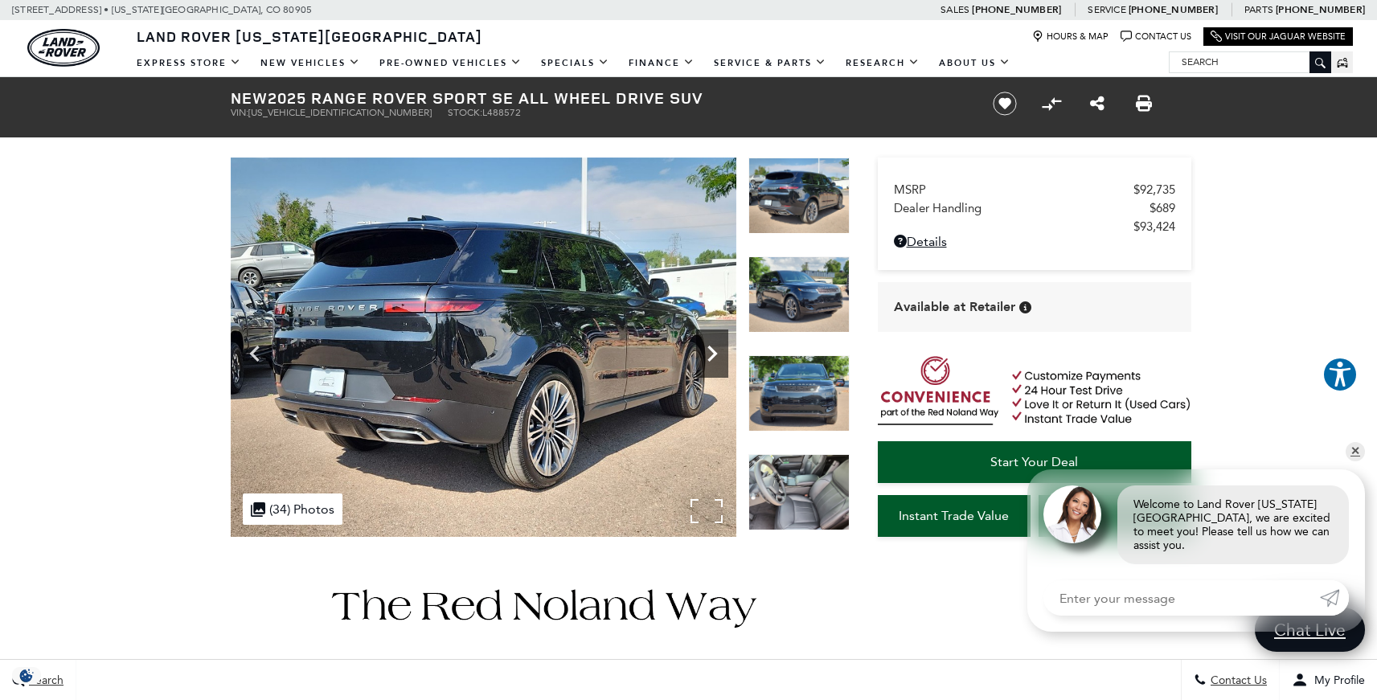
click at [711, 361] on icon "Next" at bounding box center [712, 354] width 32 height 32
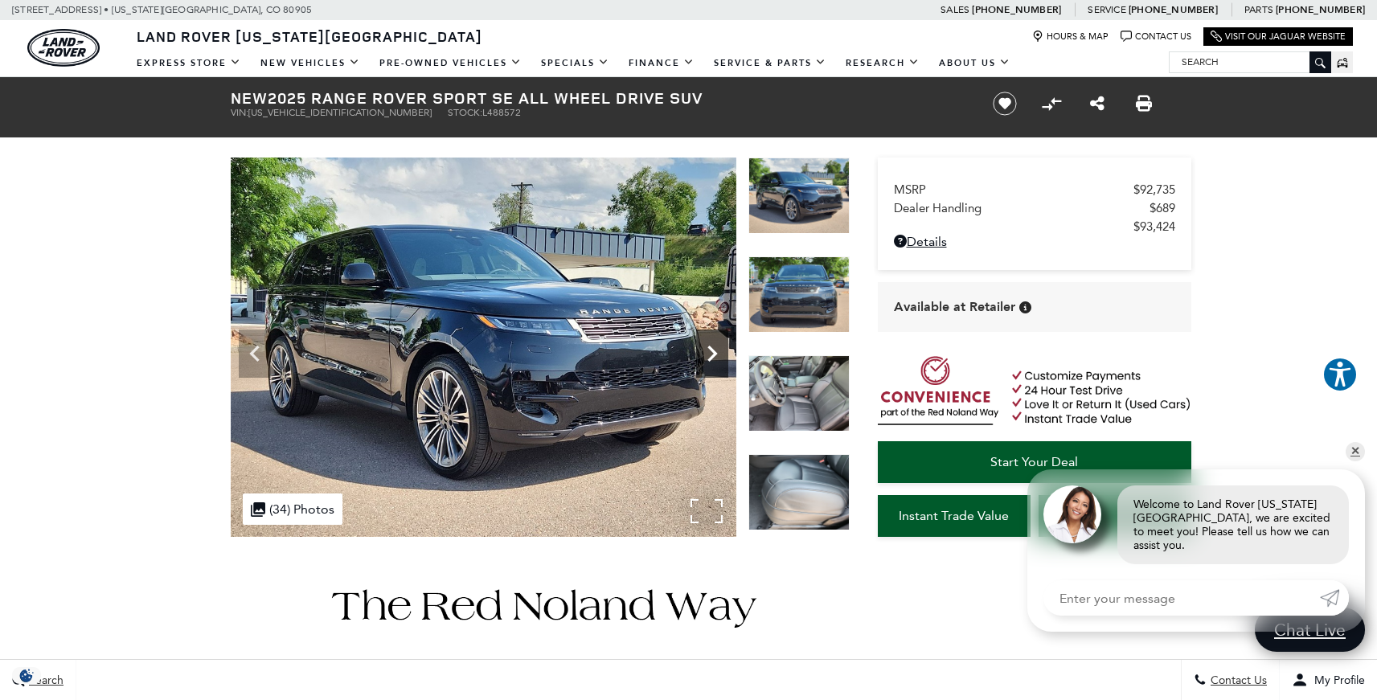
click at [711, 361] on icon "Next" at bounding box center [712, 354] width 32 height 32
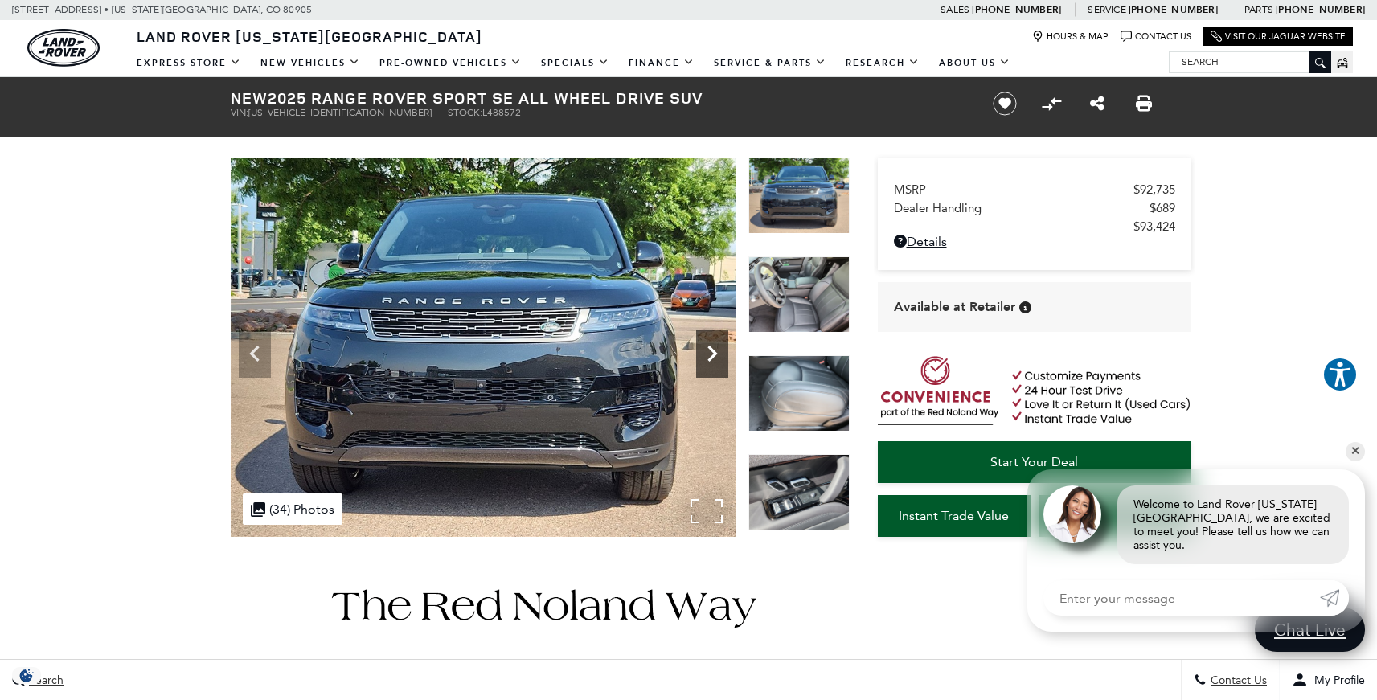
click at [711, 361] on icon "Next" at bounding box center [712, 354] width 32 height 32
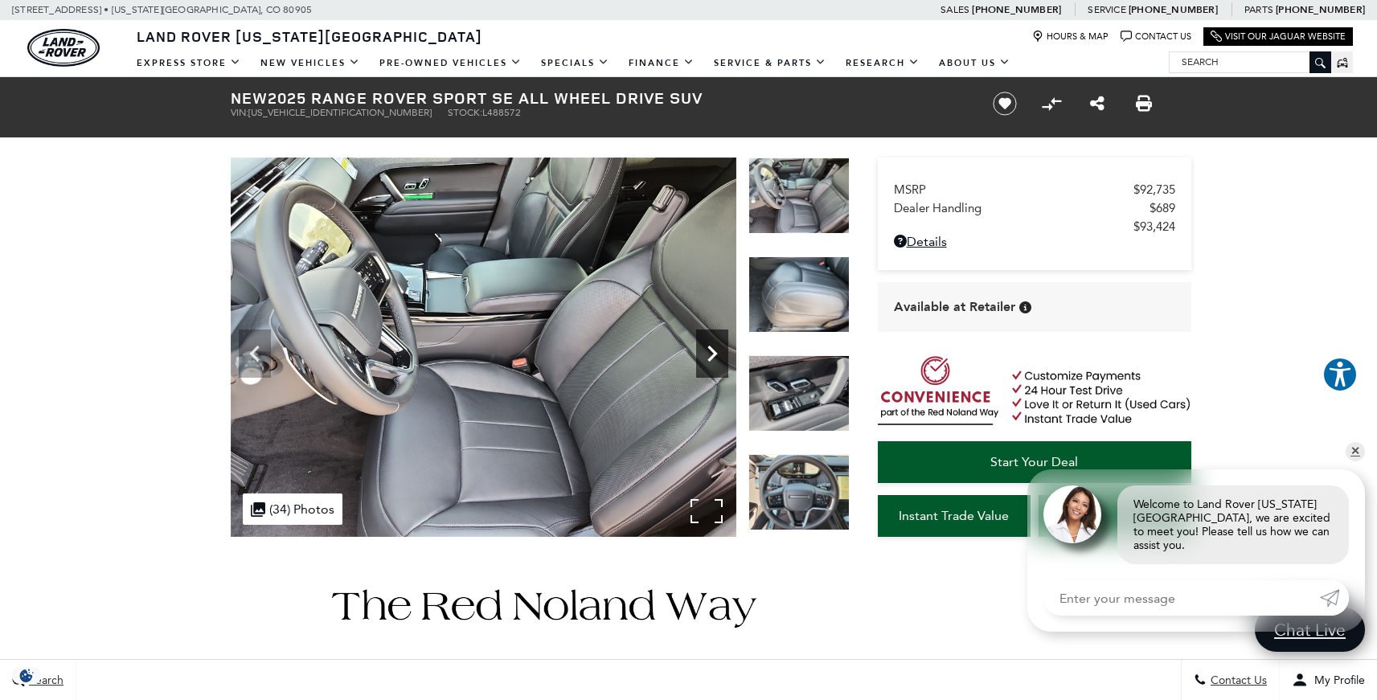
click at [711, 361] on icon "Next" at bounding box center [712, 354] width 32 height 32
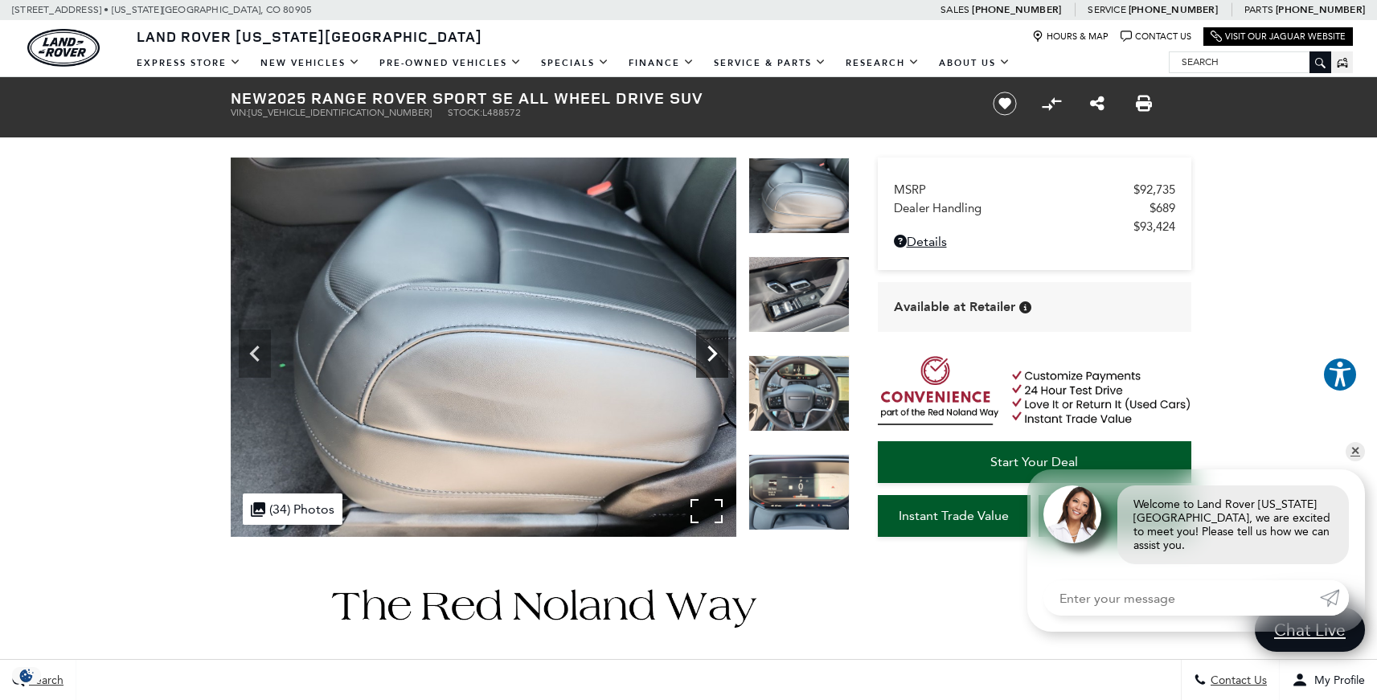
click at [711, 361] on icon "Next" at bounding box center [712, 354] width 32 height 32
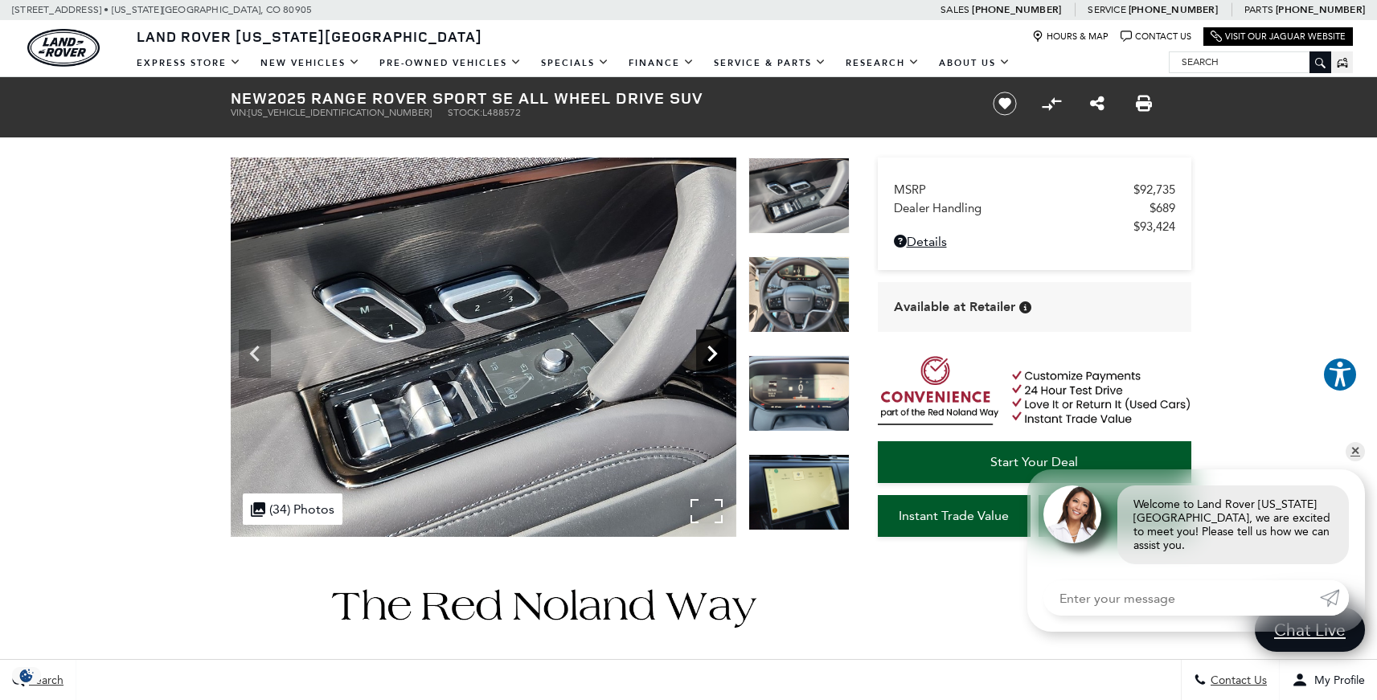
click at [711, 361] on icon "Next" at bounding box center [712, 354] width 32 height 32
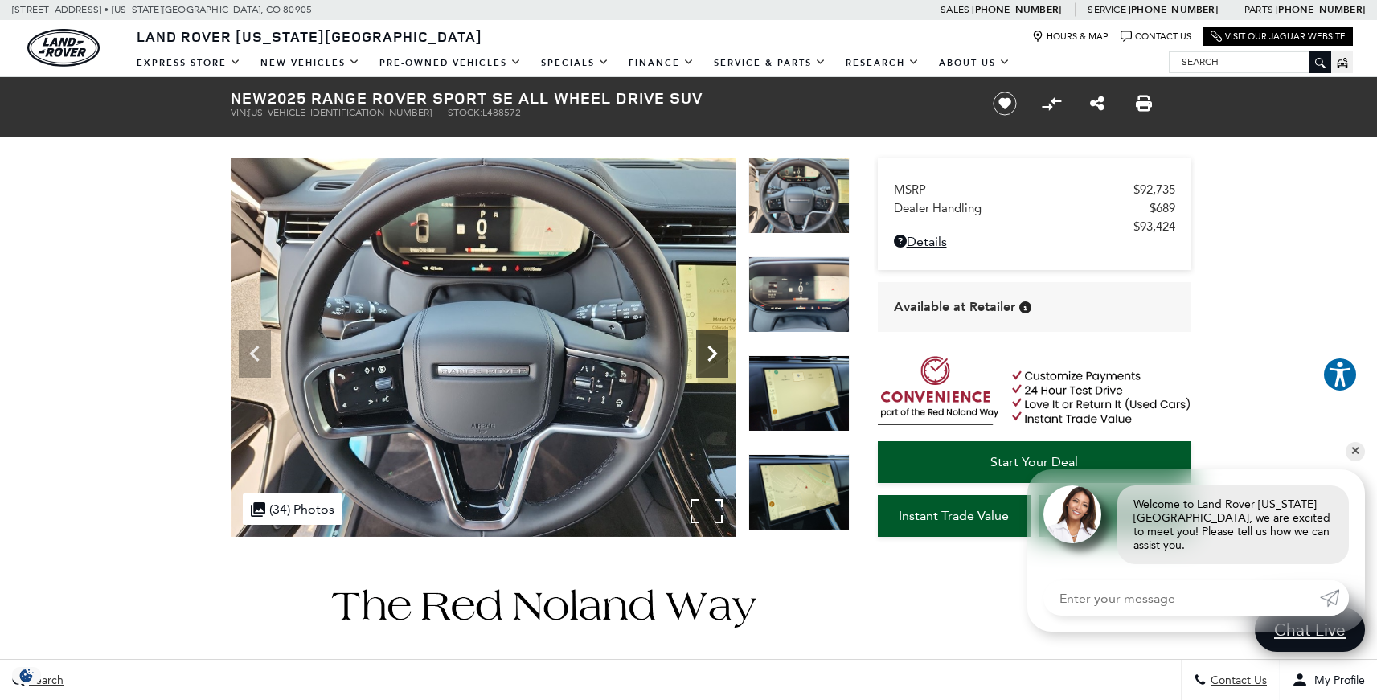
click at [711, 361] on icon "Next" at bounding box center [712, 354] width 32 height 32
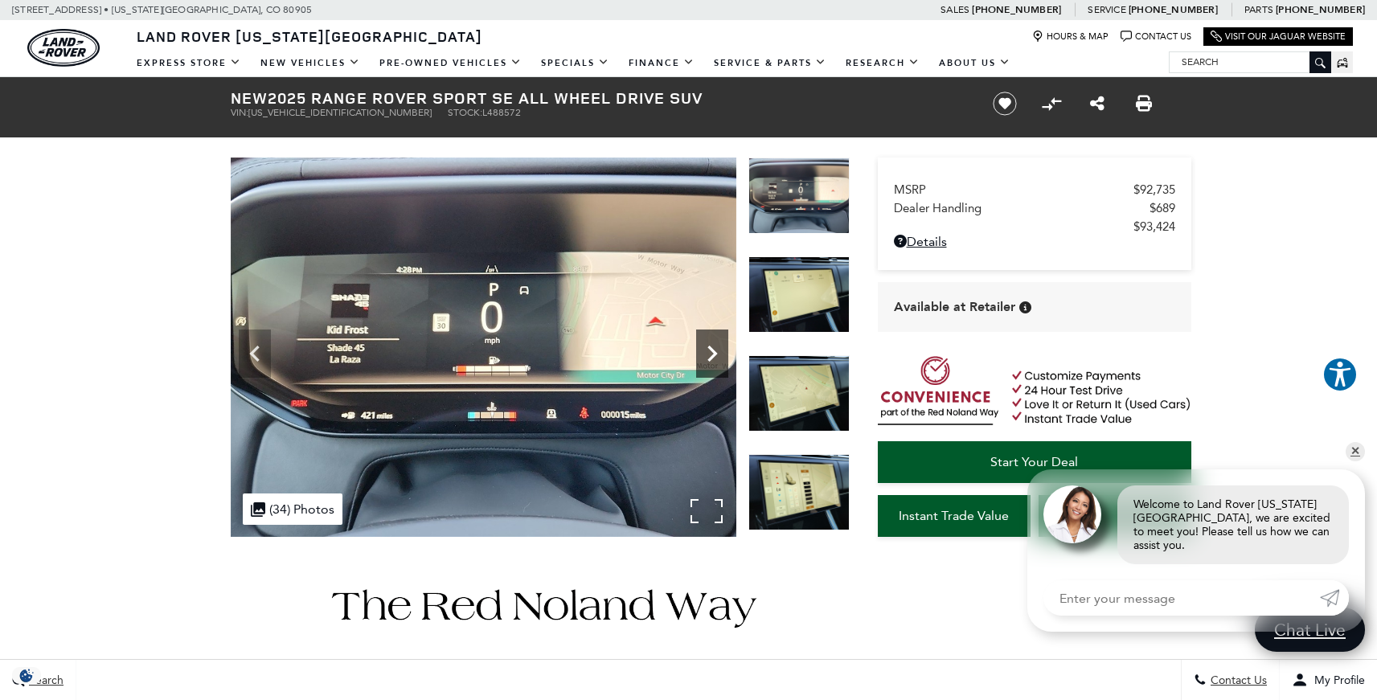
click at [710, 360] on icon "Next" at bounding box center [712, 354] width 32 height 32
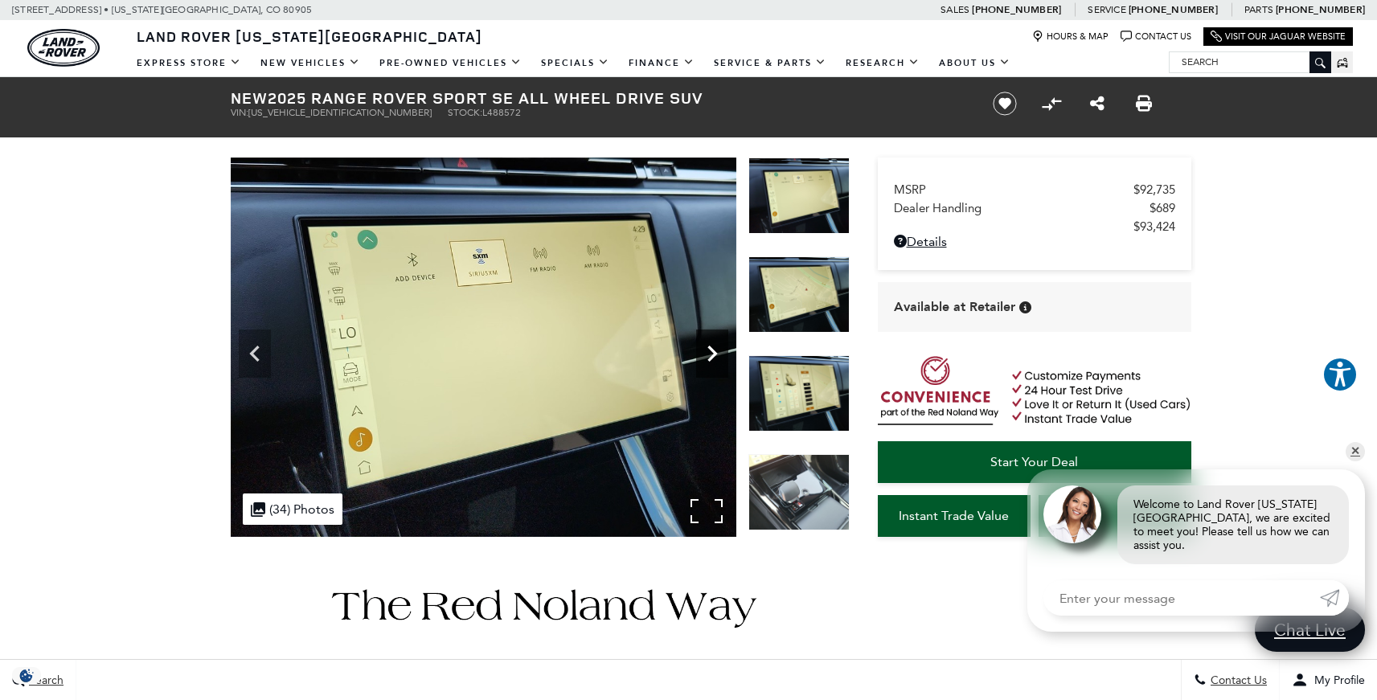
click at [710, 360] on icon "Next" at bounding box center [712, 354] width 32 height 32
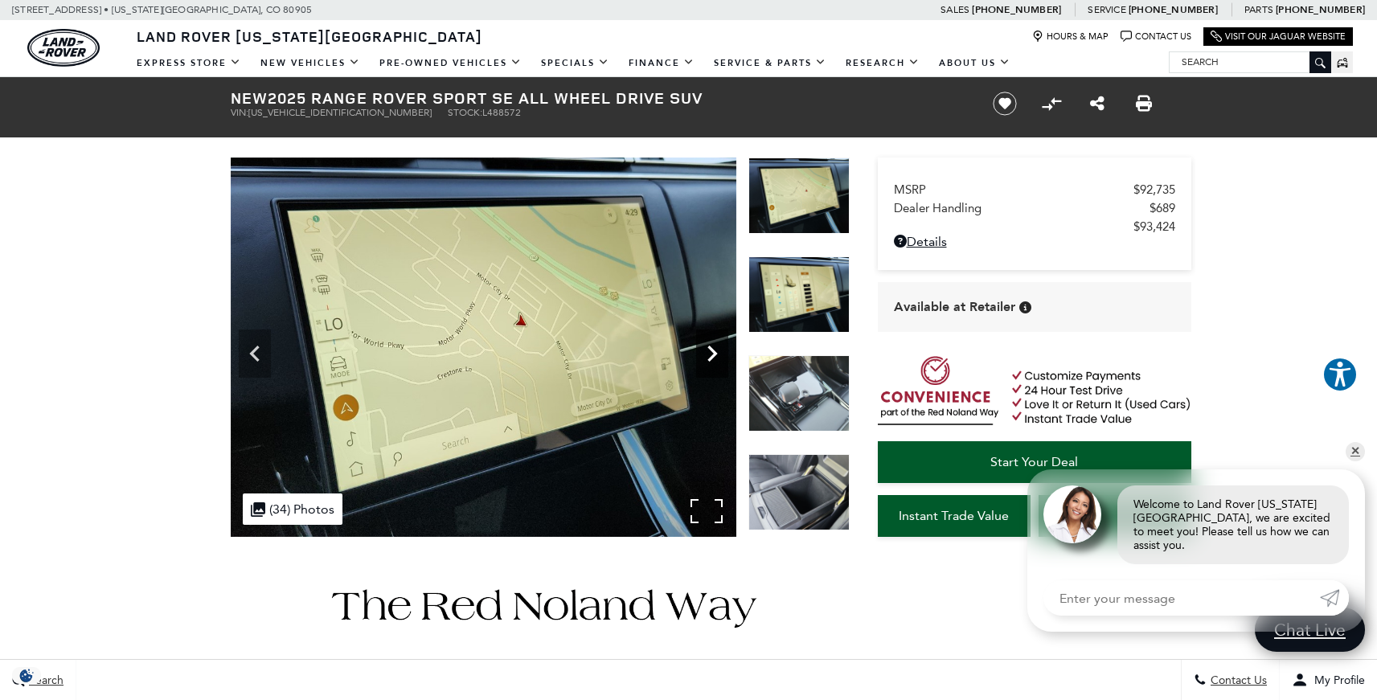
click at [710, 360] on icon "Next" at bounding box center [712, 354] width 32 height 32
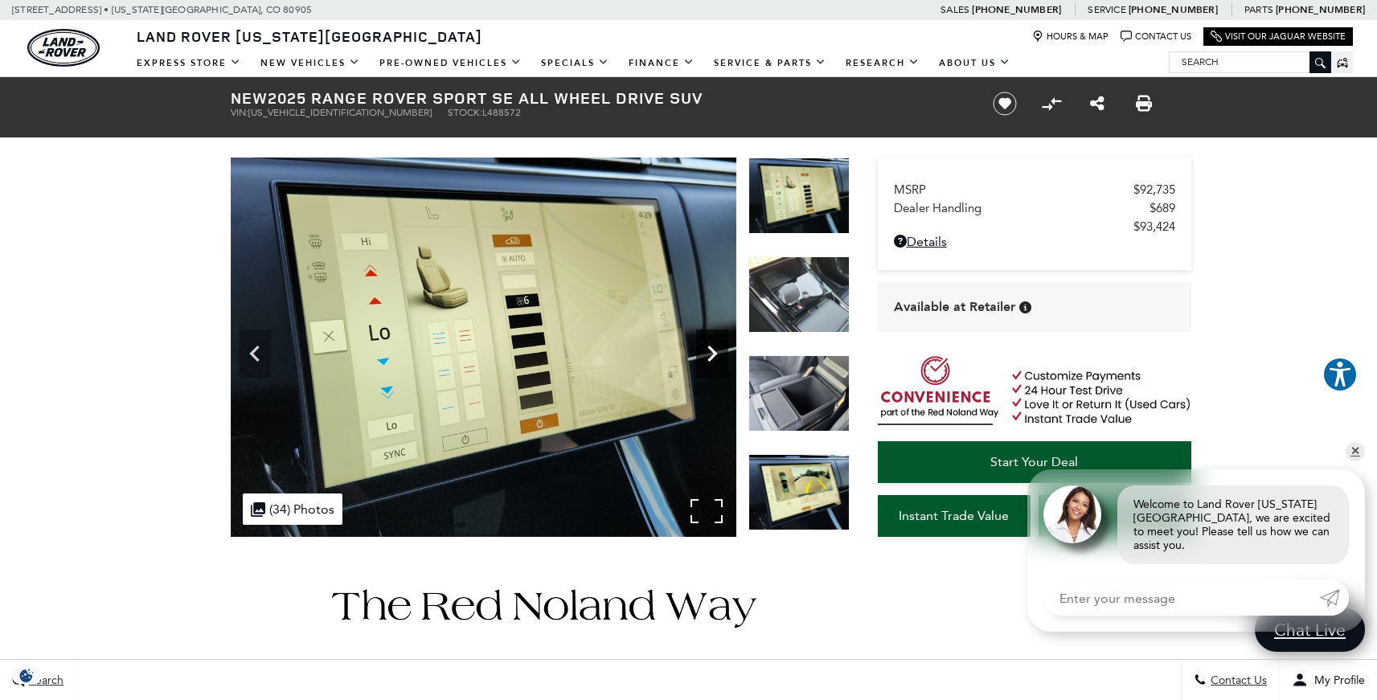
click at [710, 360] on icon "Next" at bounding box center [712, 354] width 32 height 32
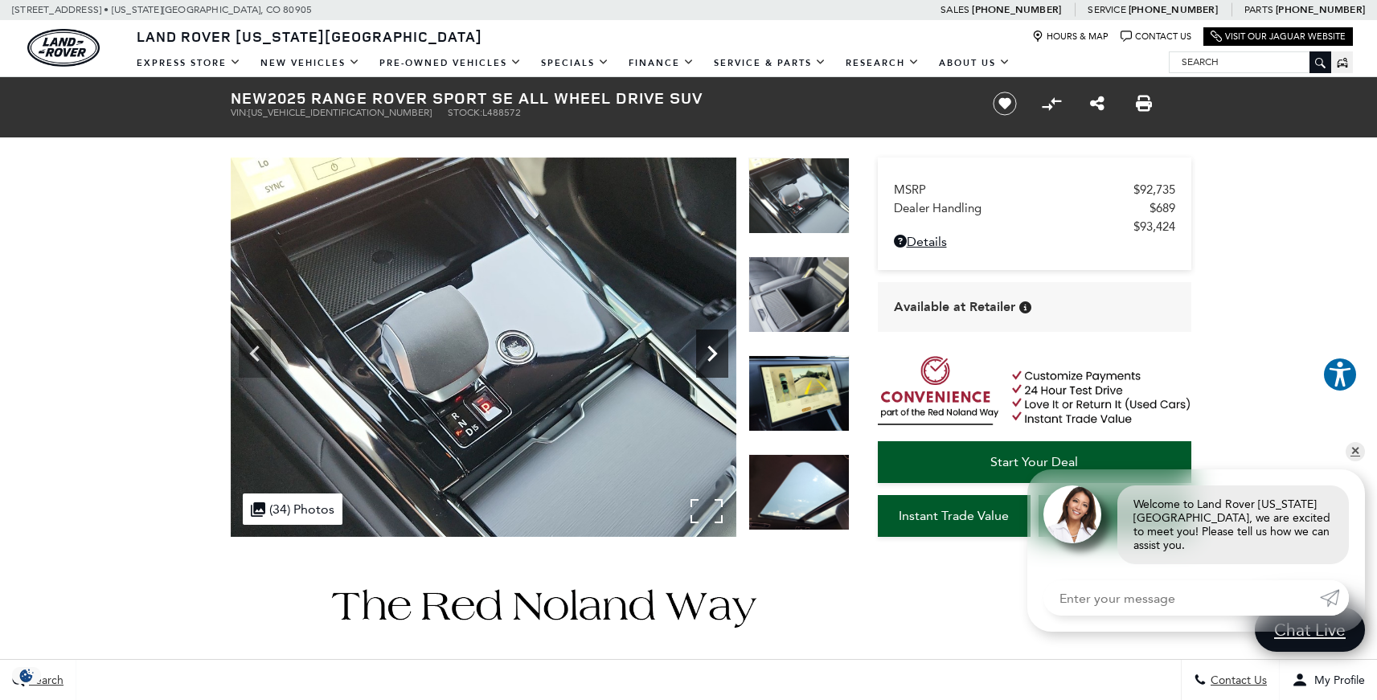
click at [710, 360] on icon "Next" at bounding box center [712, 354] width 32 height 32
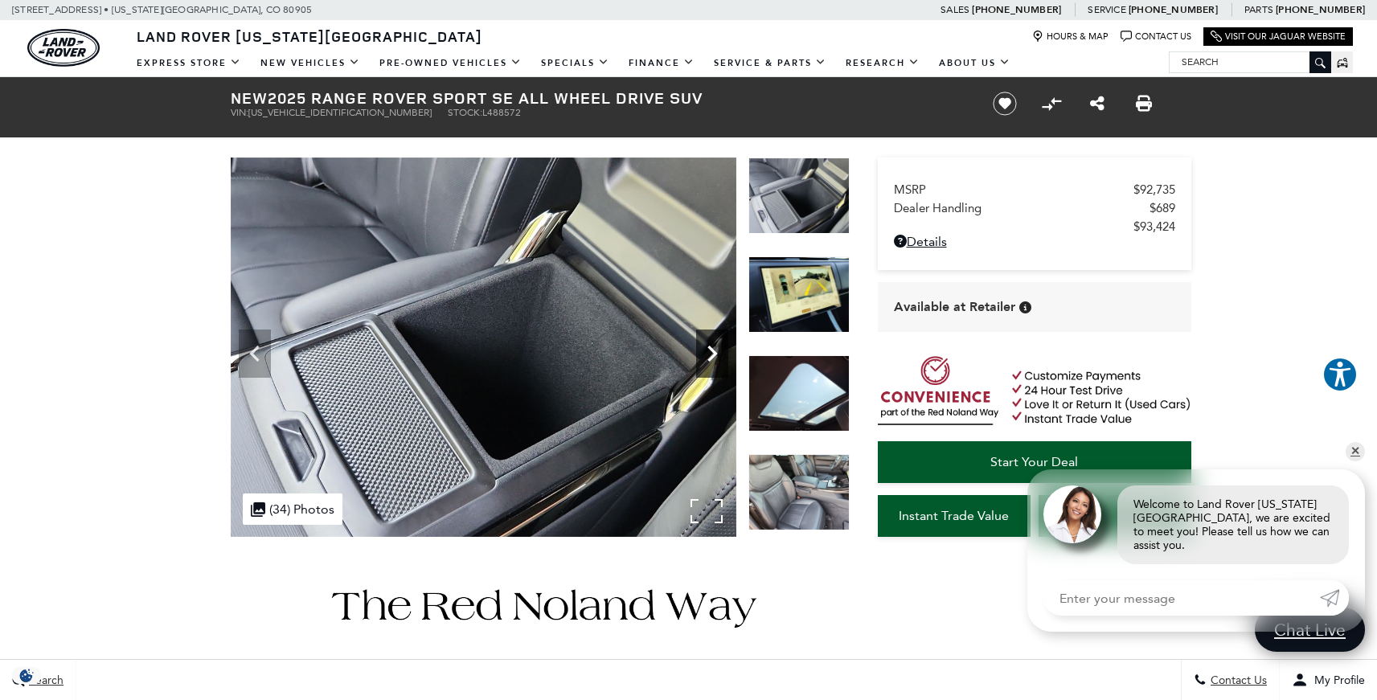
click at [710, 360] on icon "Next" at bounding box center [712, 354] width 32 height 32
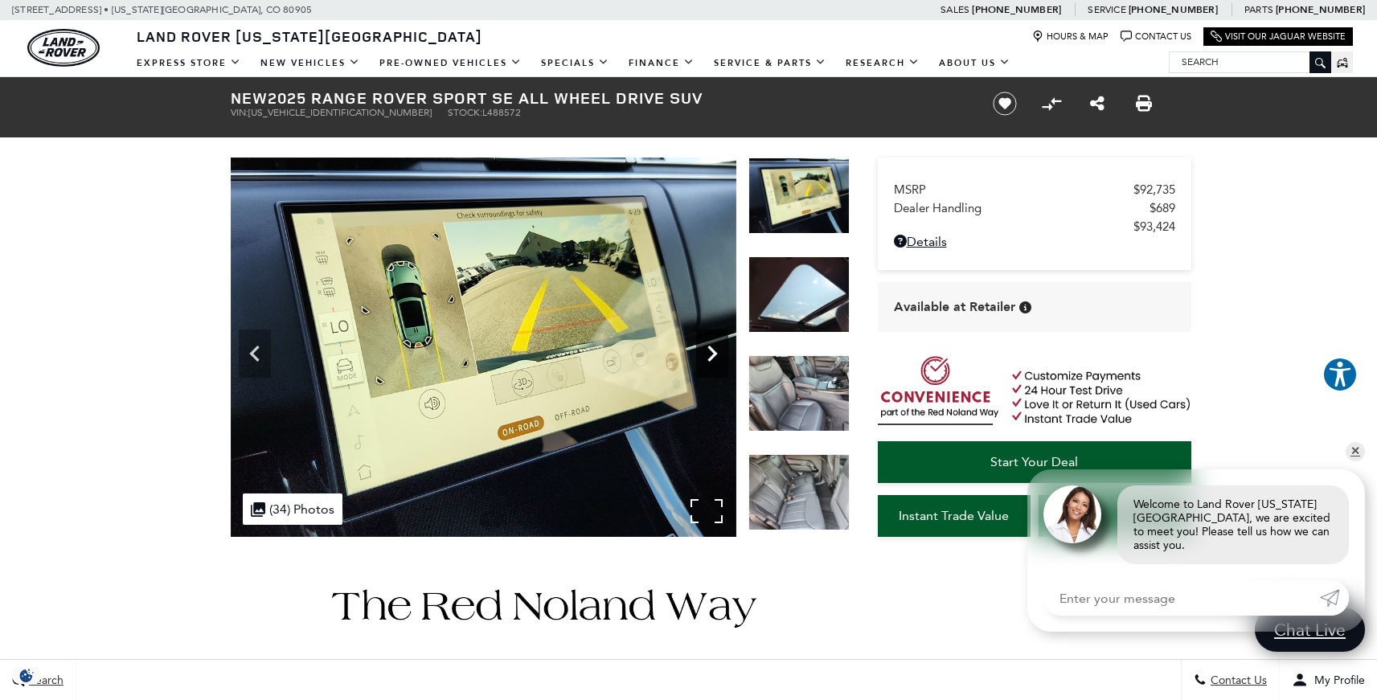
click at [710, 360] on icon "Next" at bounding box center [712, 354] width 32 height 32
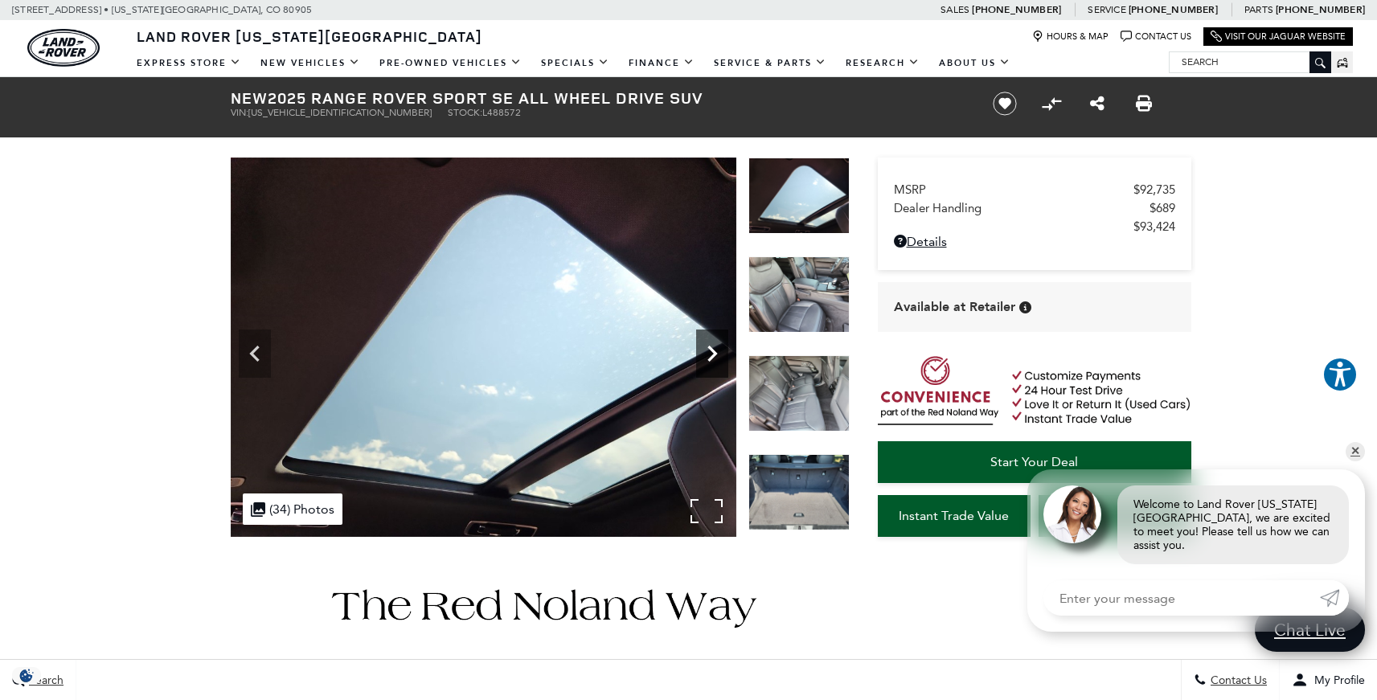
click at [710, 360] on icon "Next" at bounding box center [712, 354] width 32 height 32
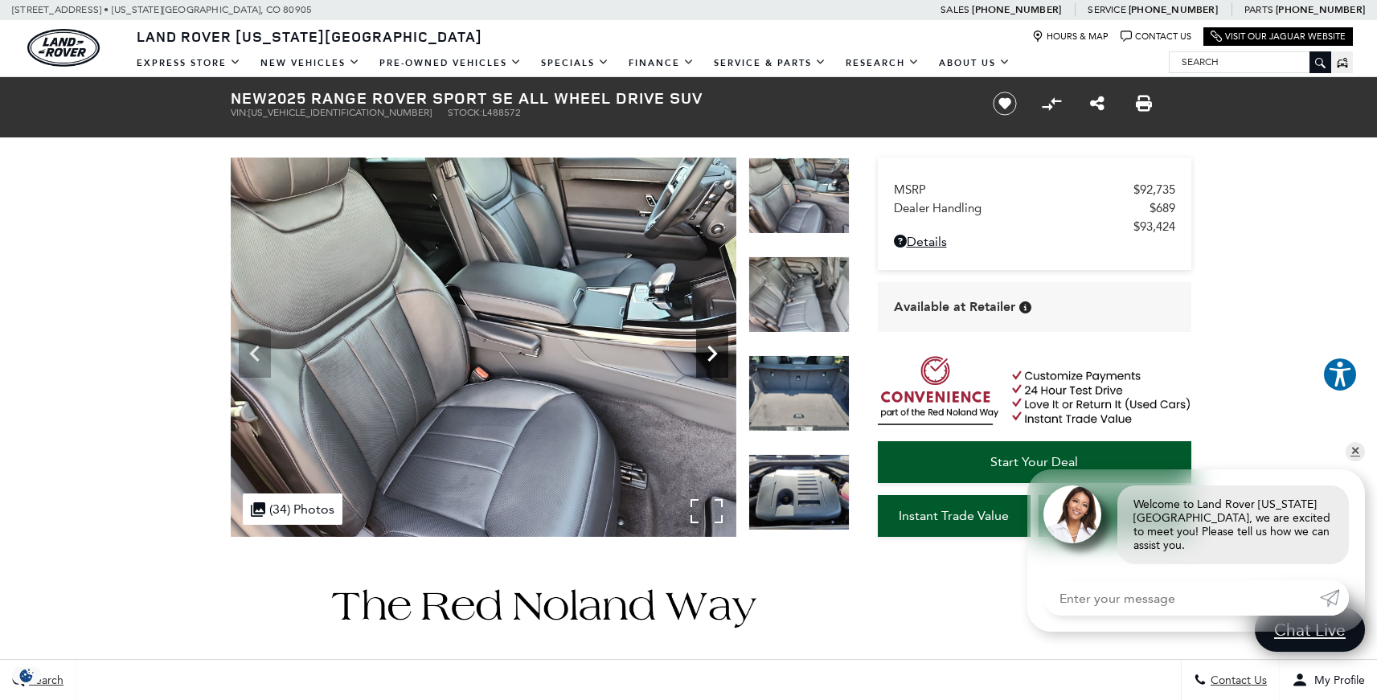
click at [710, 360] on icon "Next" at bounding box center [712, 354] width 32 height 32
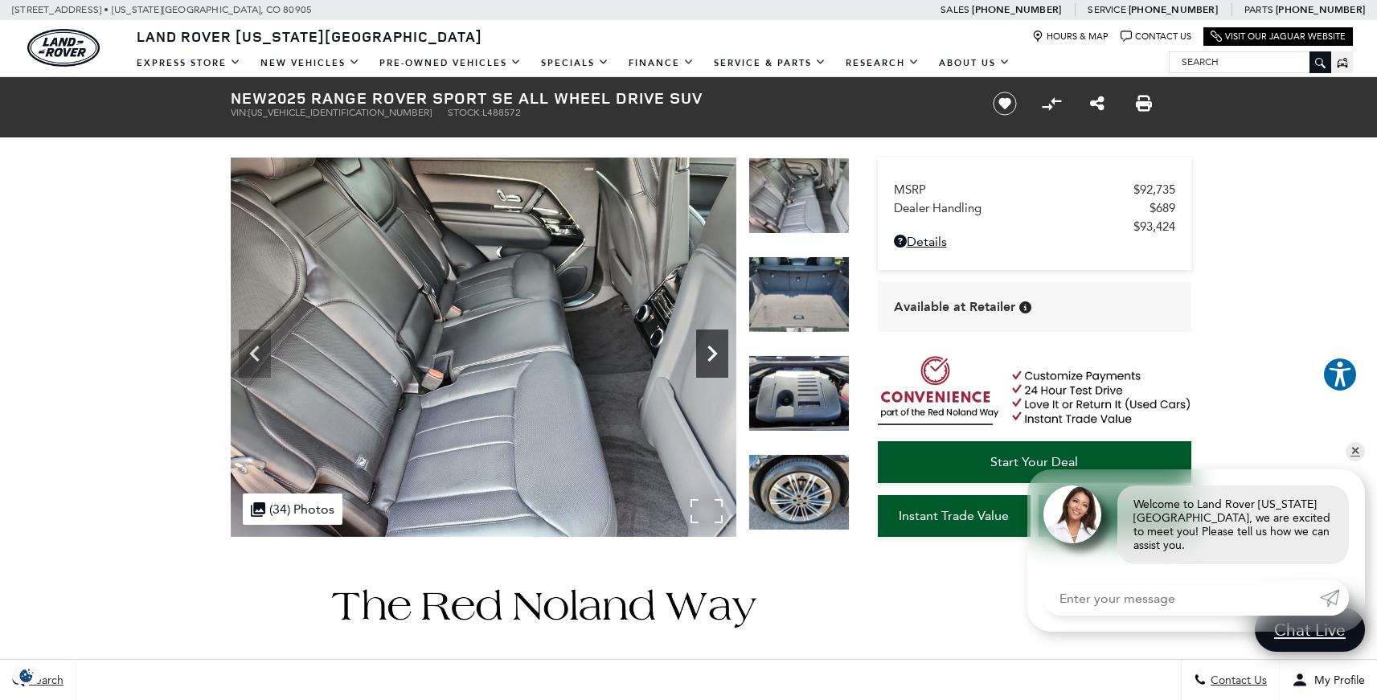
click at [710, 360] on icon "Next" at bounding box center [712, 354] width 32 height 32
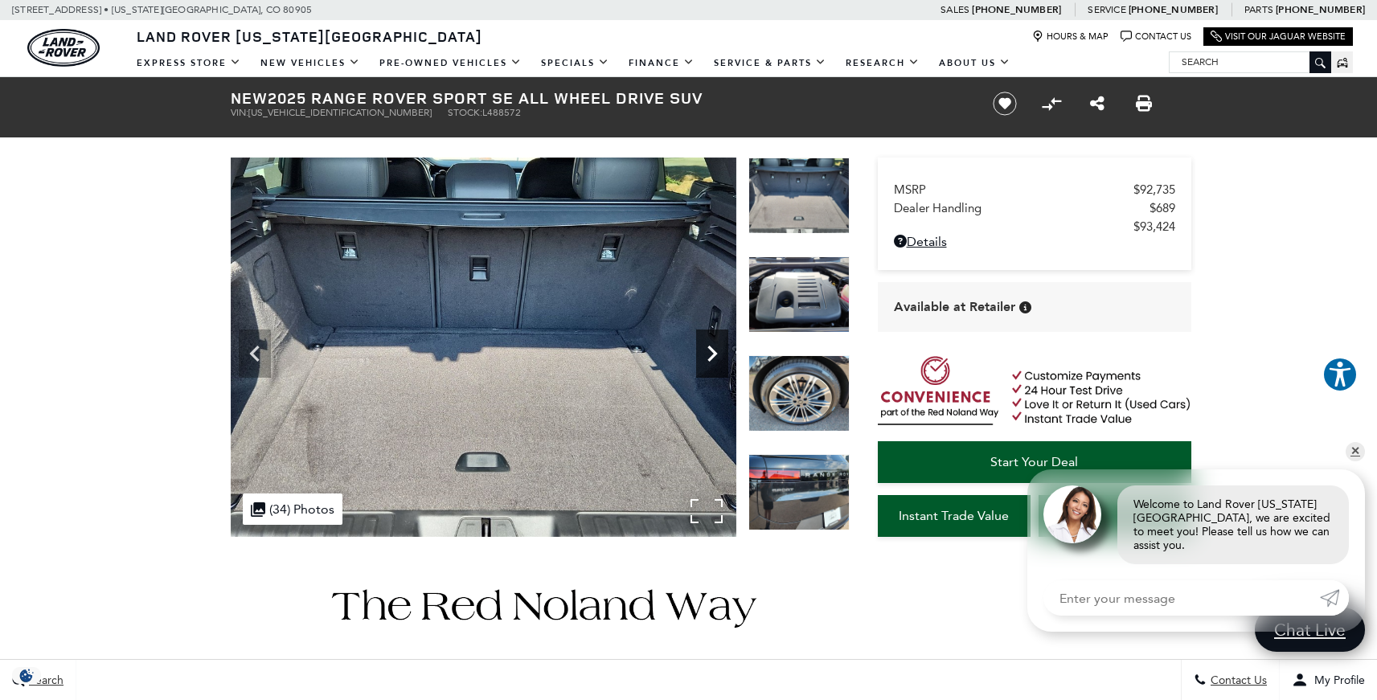
click at [710, 360] on icon "Next" at bounding box center [712, 354] width 32 height 32
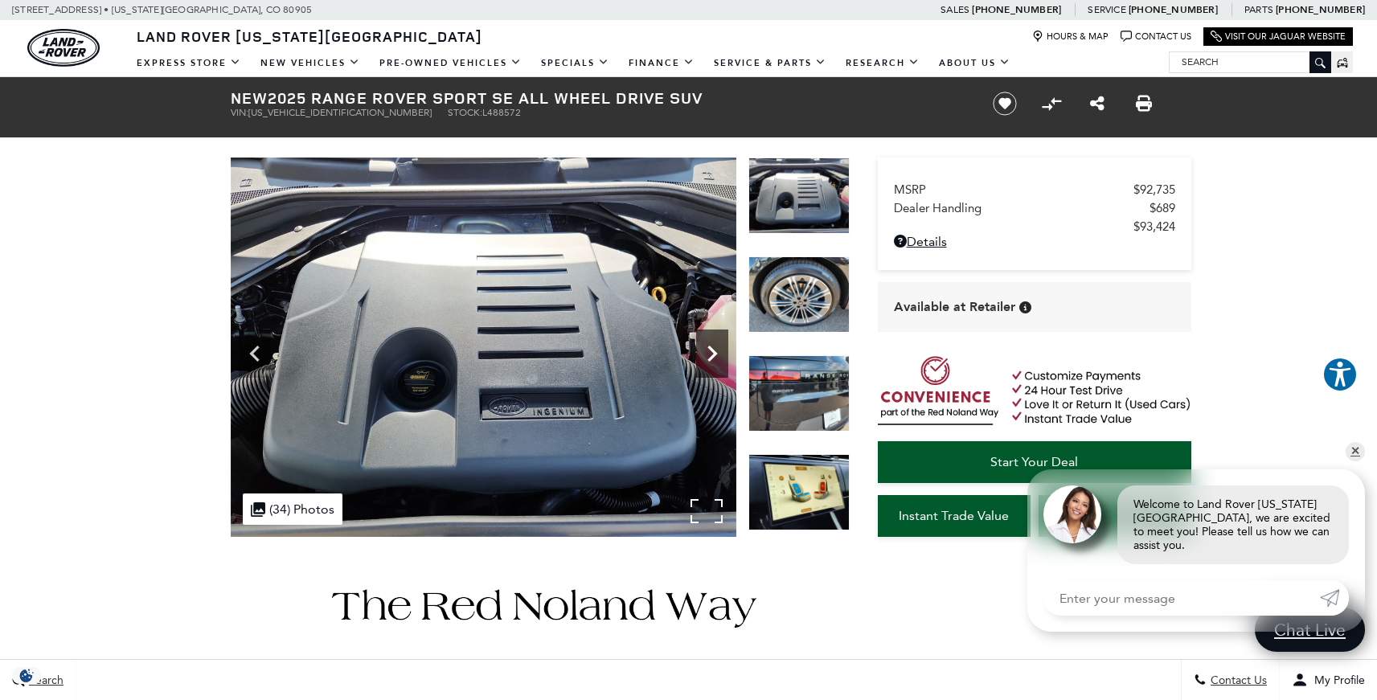
click at [710, 360] on icon "Next" at bounding box center [712, 354] width 32 height 32
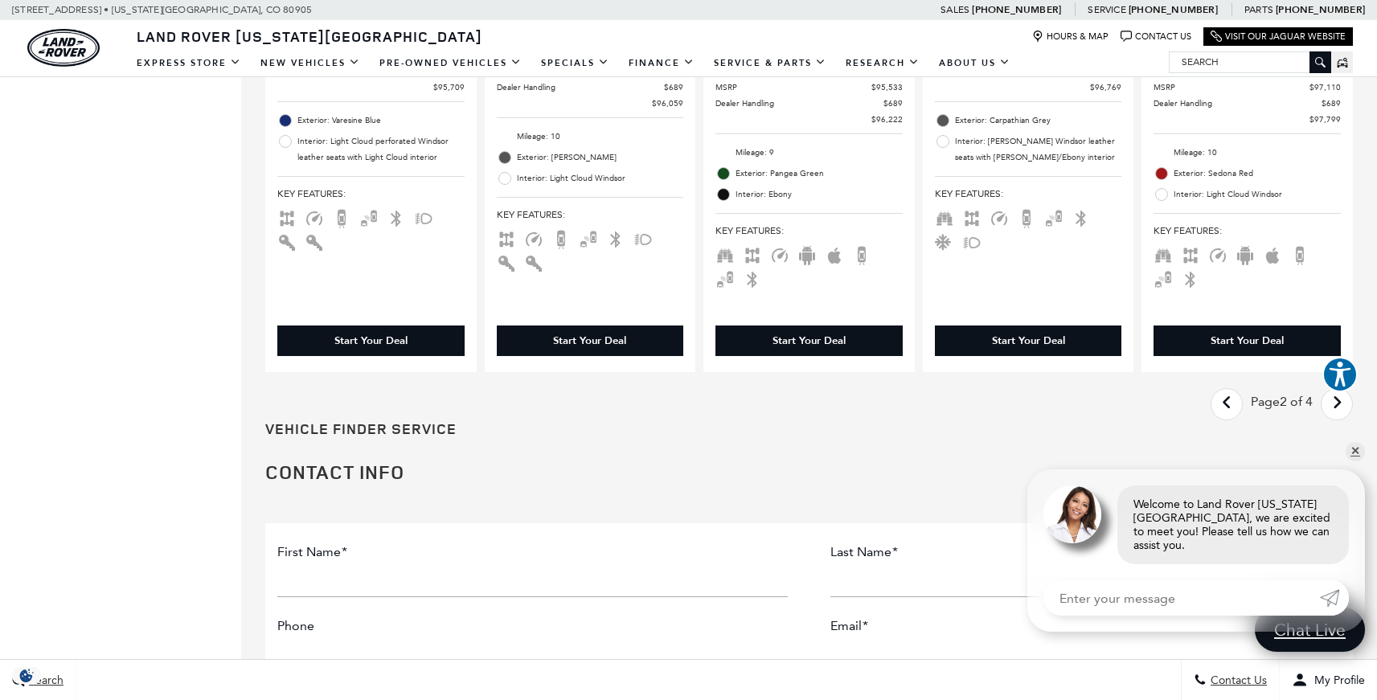
scroll to position [2700, 0]
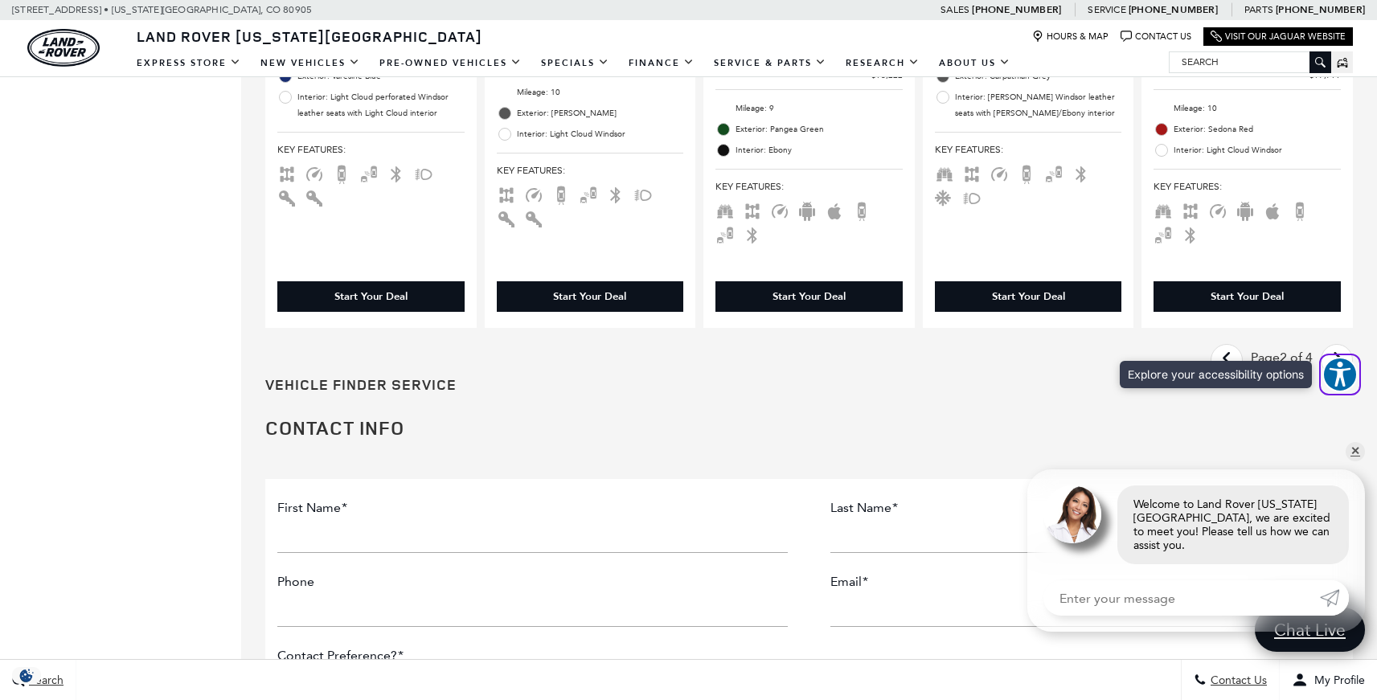
click at [1356, 359] on span "Explore your accessibility options" at bounding box center [1339, 374] width 35 height 35
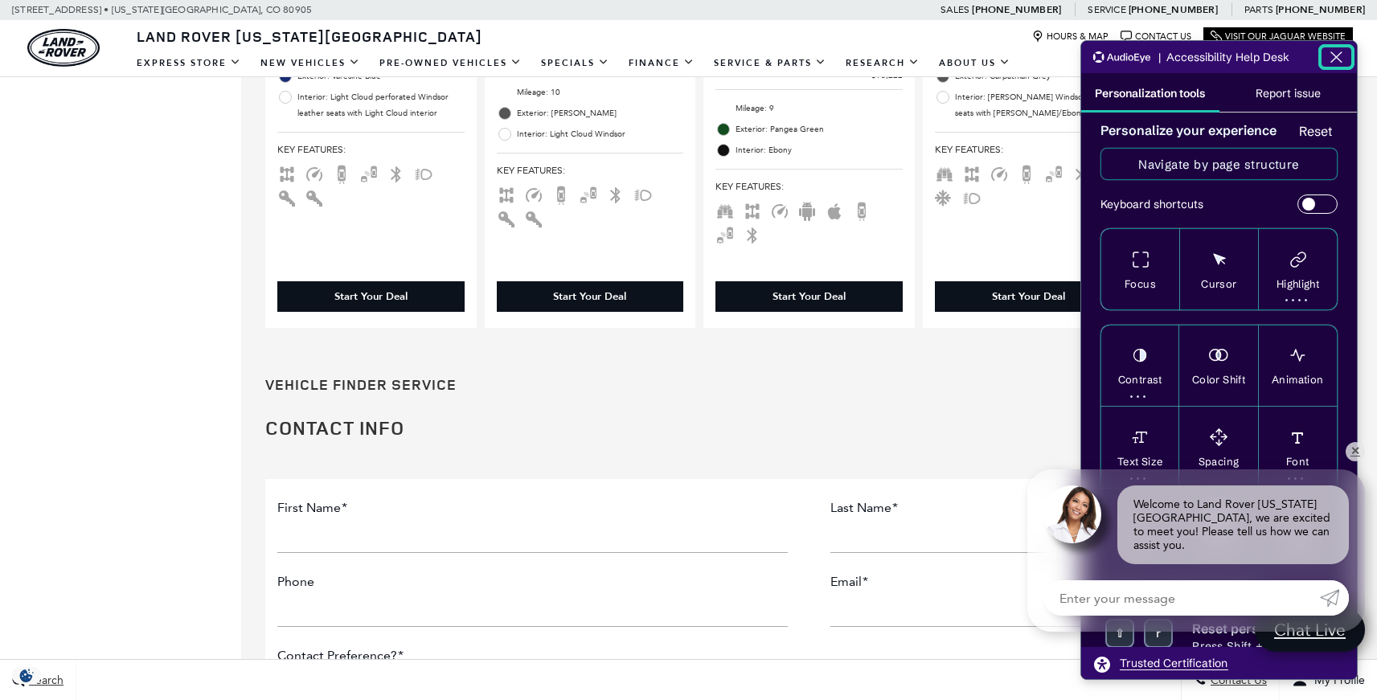
click at [1332, 55] on icon "Close the AudioEye toolbar" at bounding box center [1335, 56] width 19 height 19
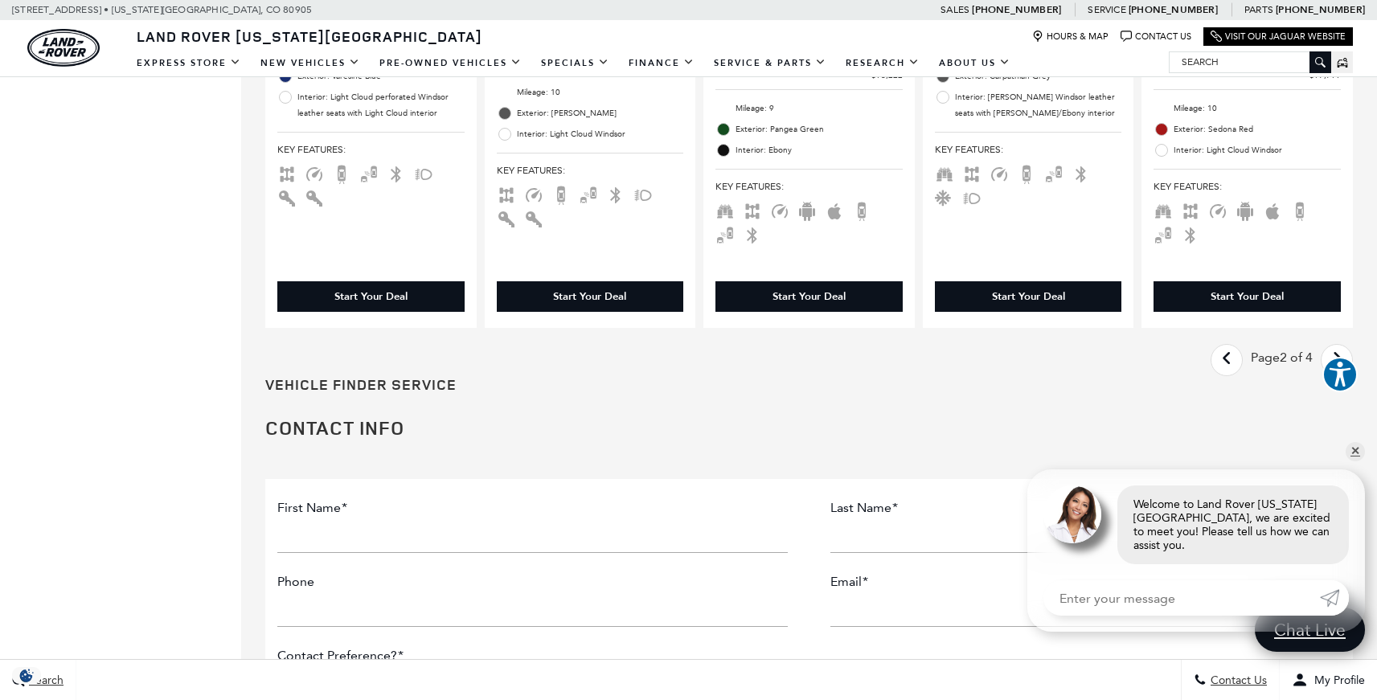
click at [1353, 461] on link "✕" at bounding box center [1354, 451] width 19 height 19
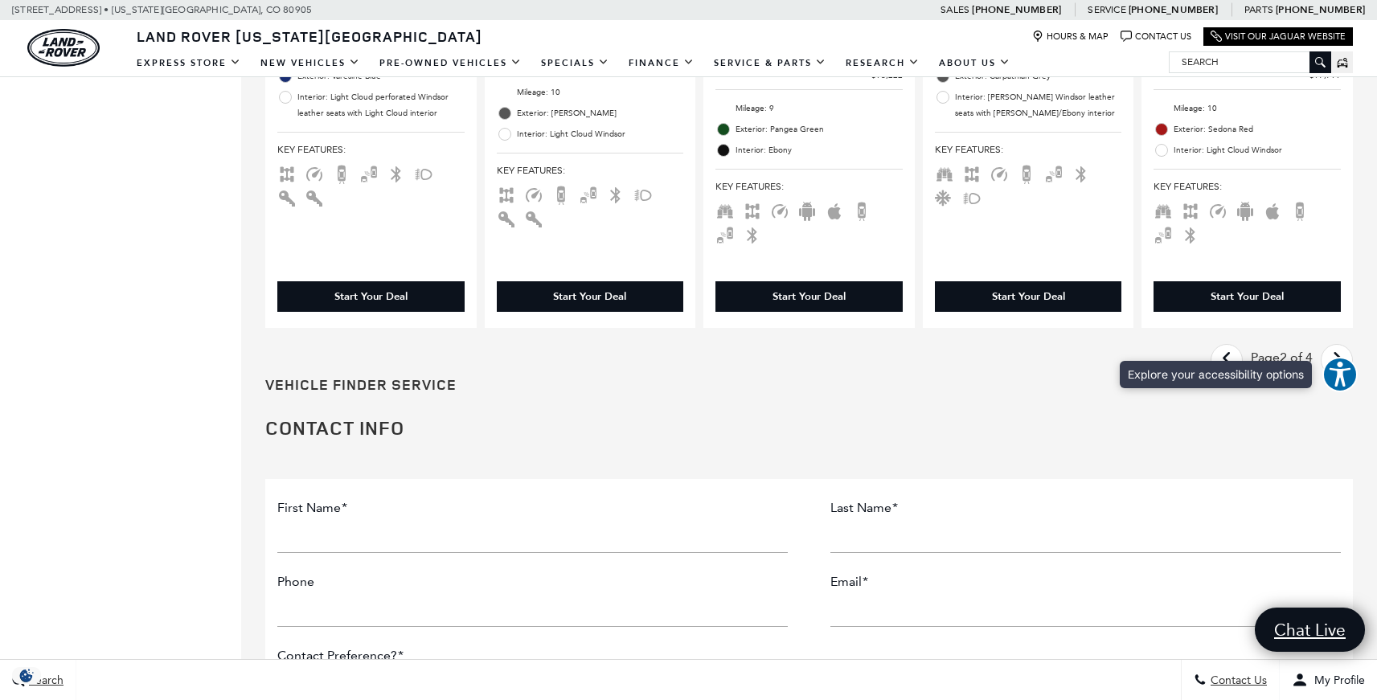
scroll to position [2732, 0]
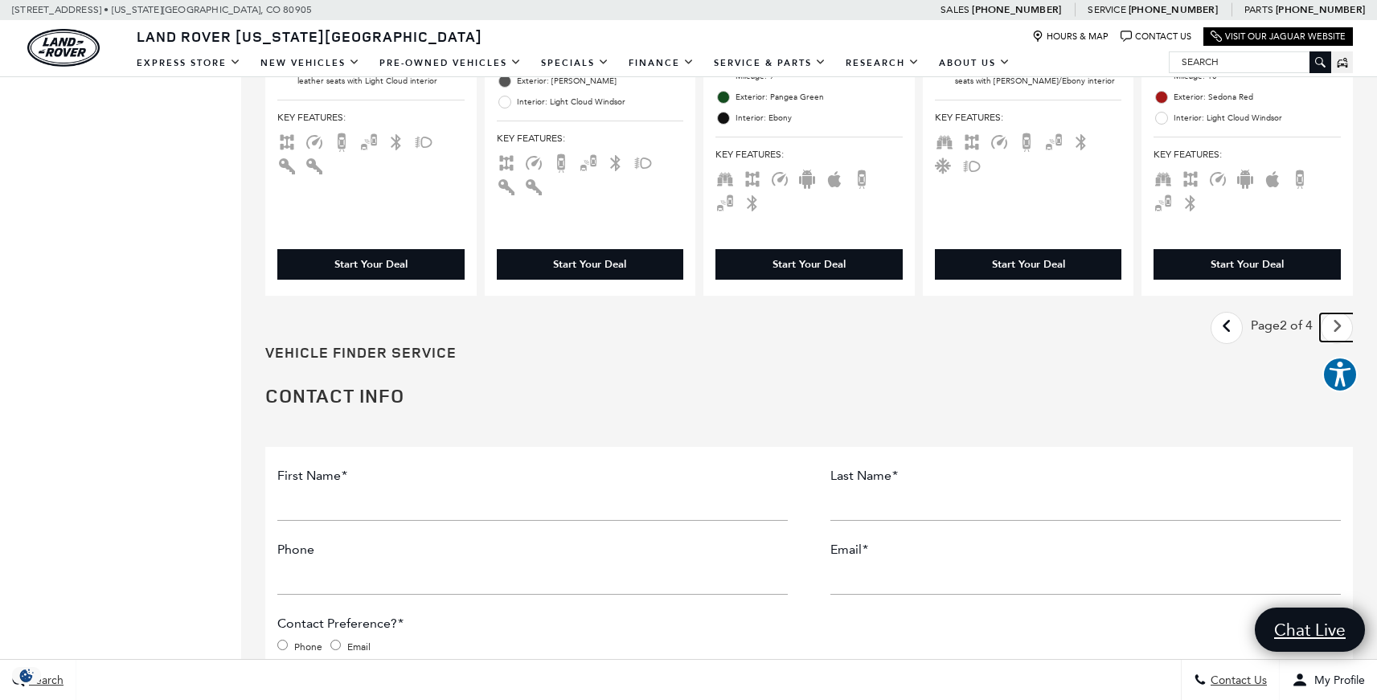
click at [1342, 332] on icon "next page" at bounding box center [1337, 326] width 10 height 26
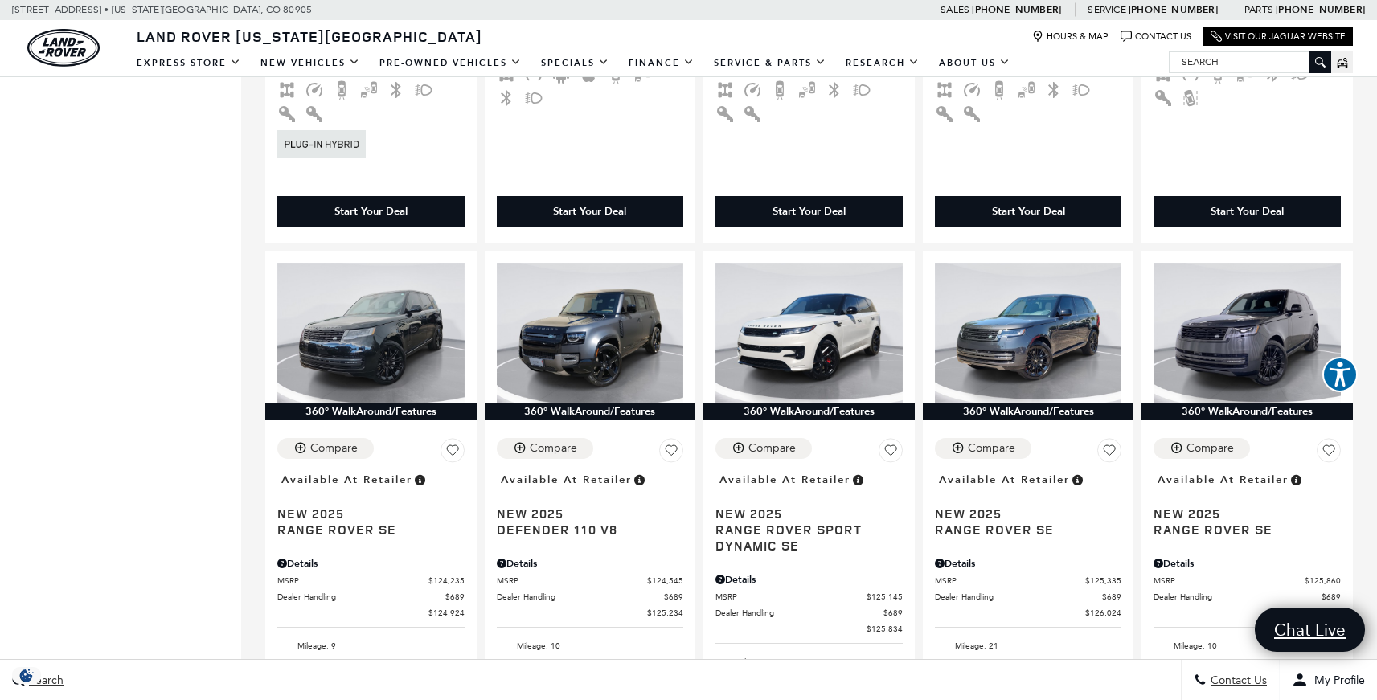
scroll to position [1607, 0]
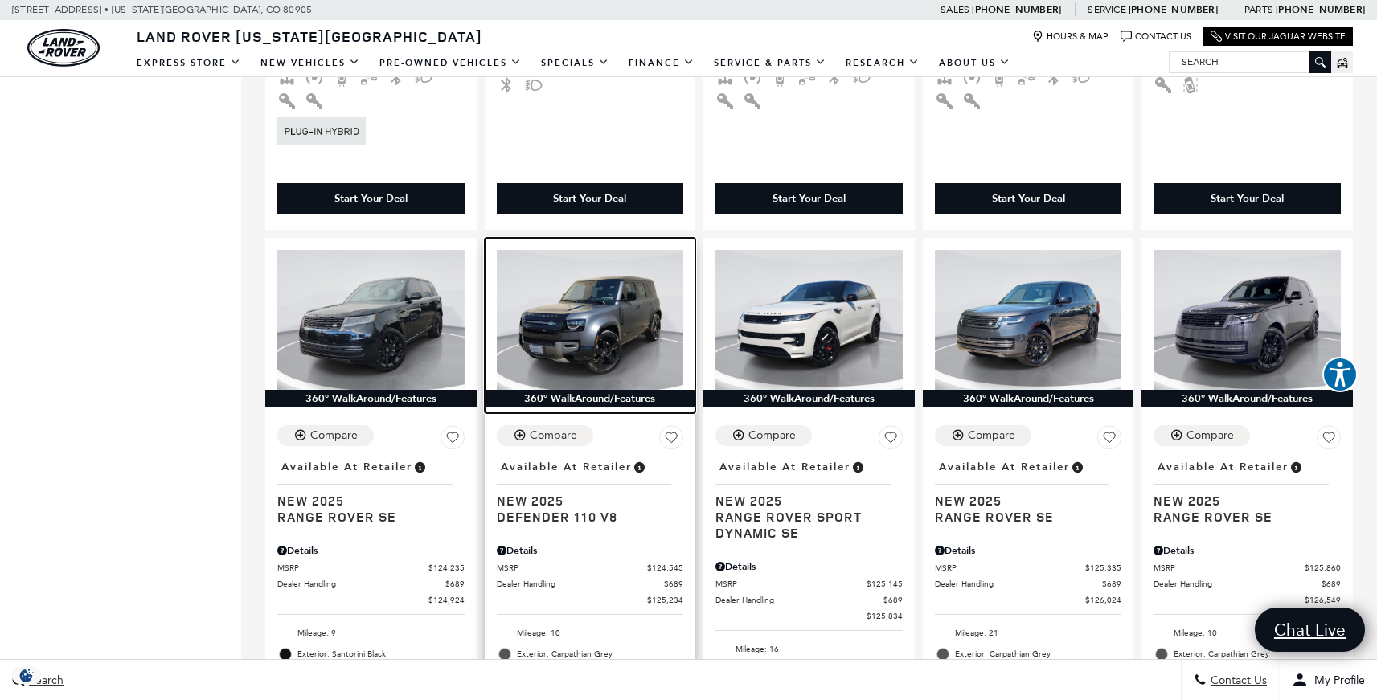
click at [590, 312] on img at bounding box center [590, 320] width 187 height 140
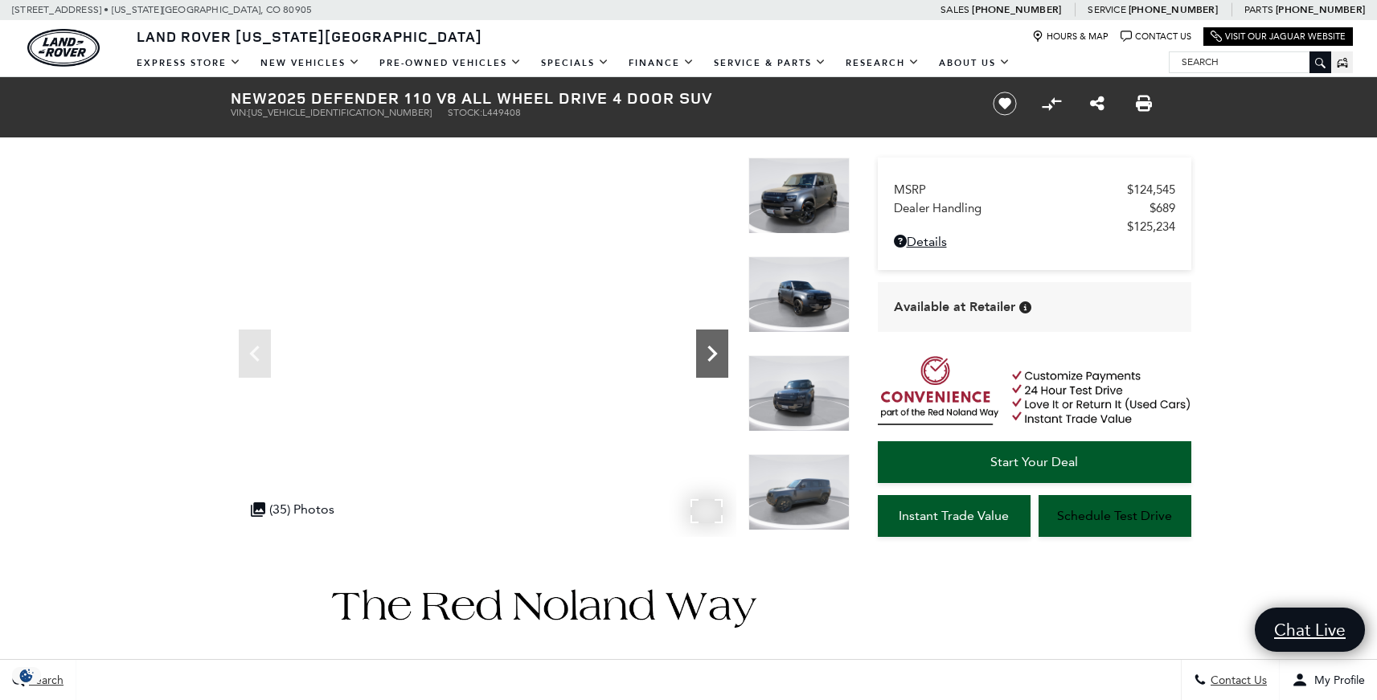
click at [711, 358] on icon "Next" at bounding box center [712, 354] width 10 height 16
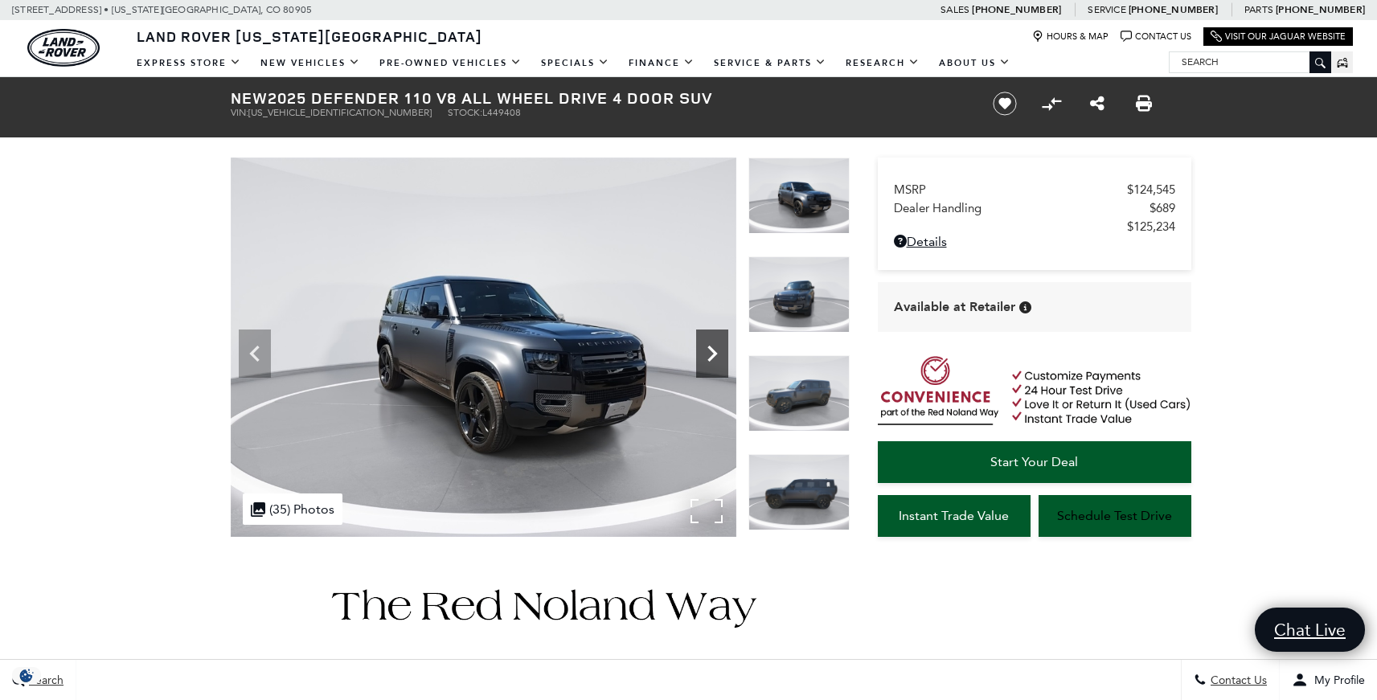
click at [711, 358] on icon "Next" at bounding box center [712, 354] width 10 height 16
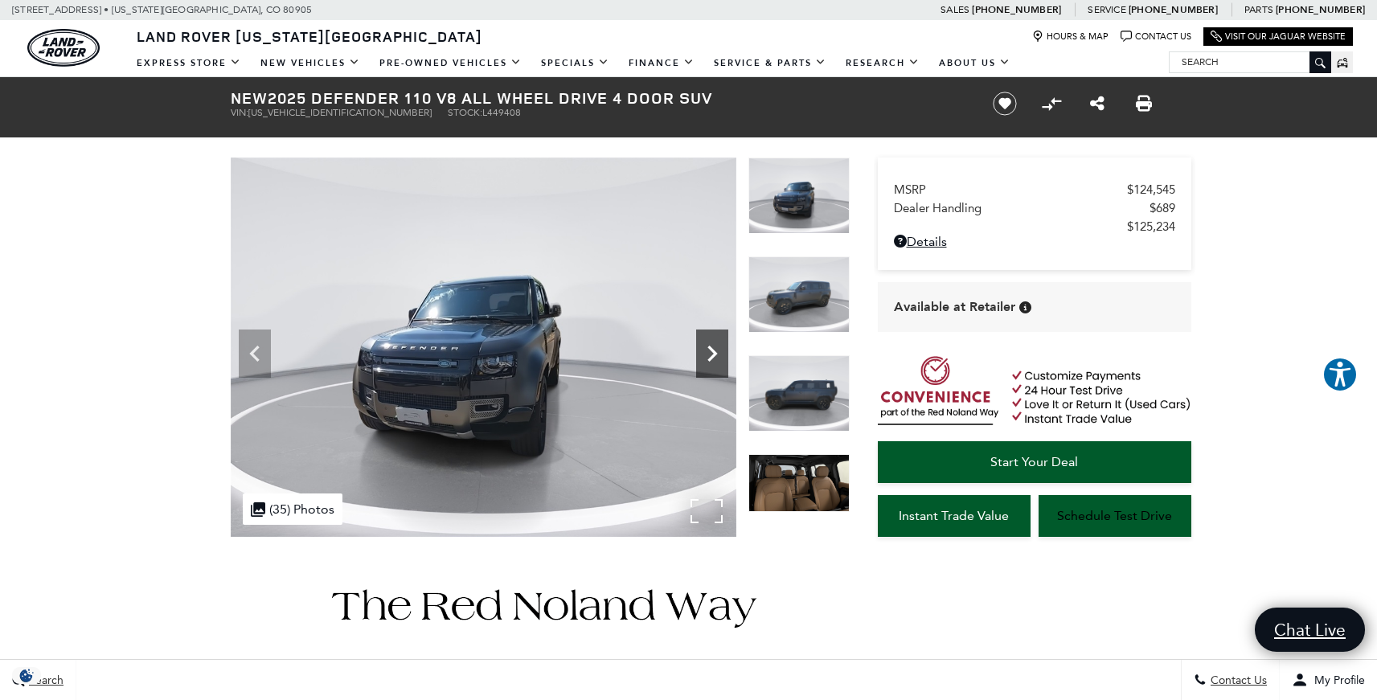
click at [711, 358] on icon "Next" at bounding box center [712, 354] width 10 height 16
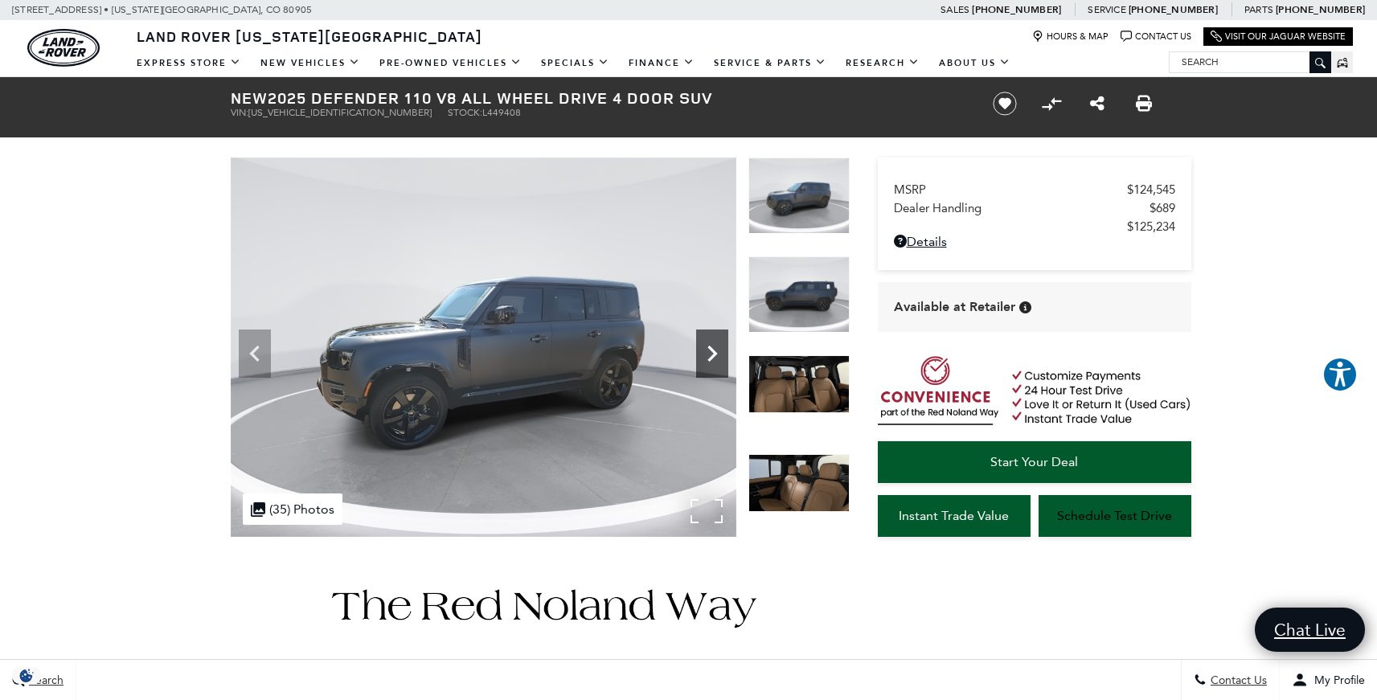
click at [711, 358] on icon "Next" at bounding box center [712, 354] width 10 height 16
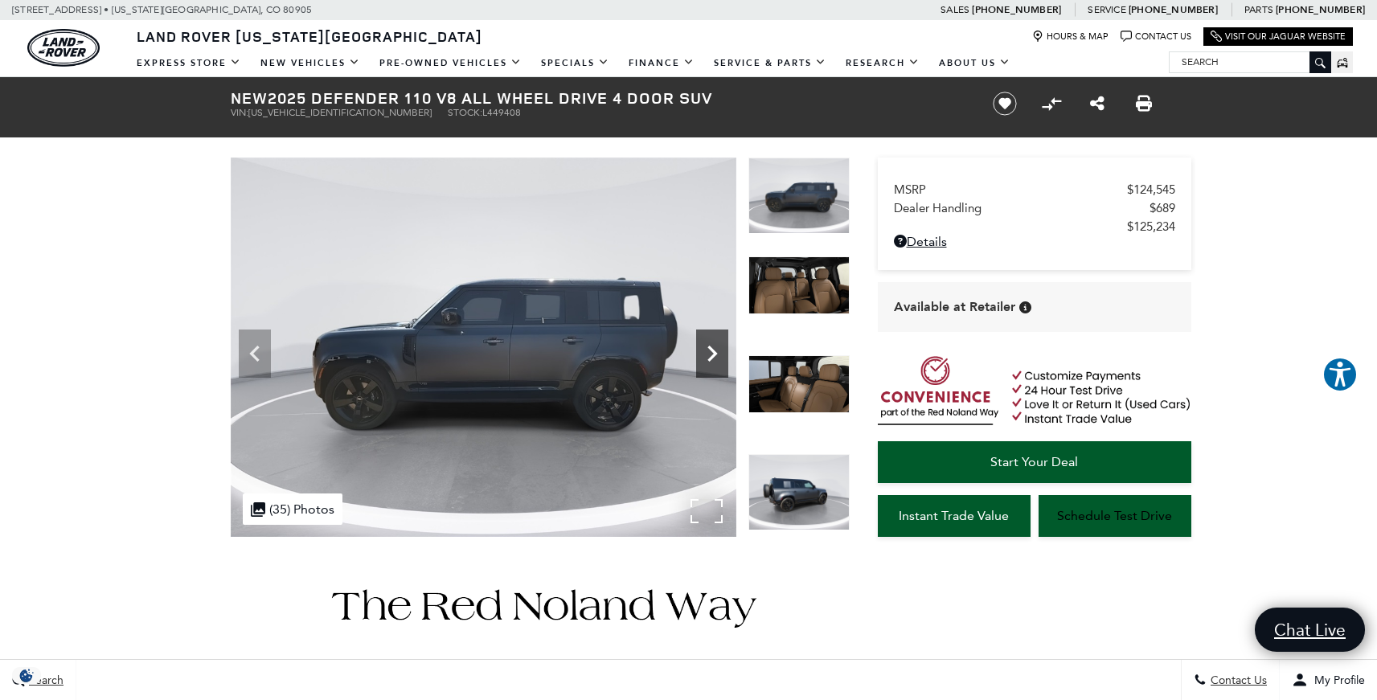
click at [711, 358] on icon "Next" at bounding box center [712, 354] width 10 height 16
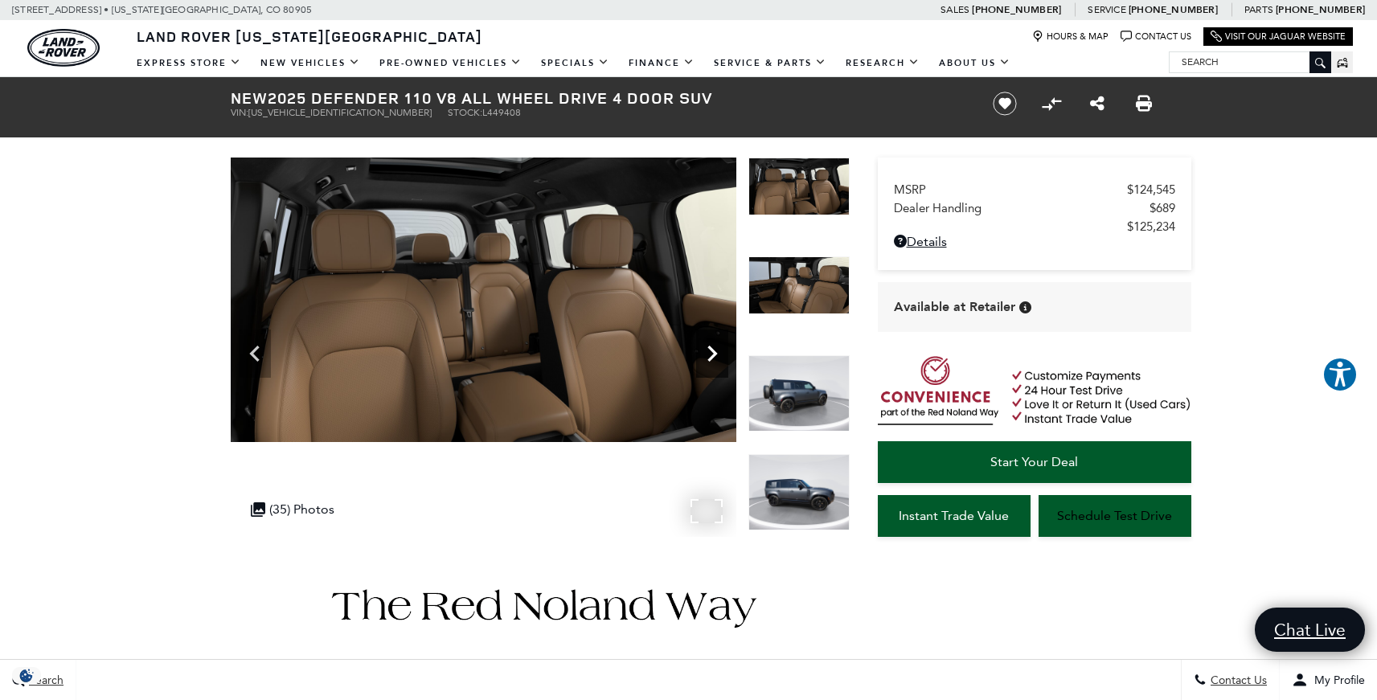
click at [711, 358] on icon "Next" at bounding box center [712, 354] width 10 height 16
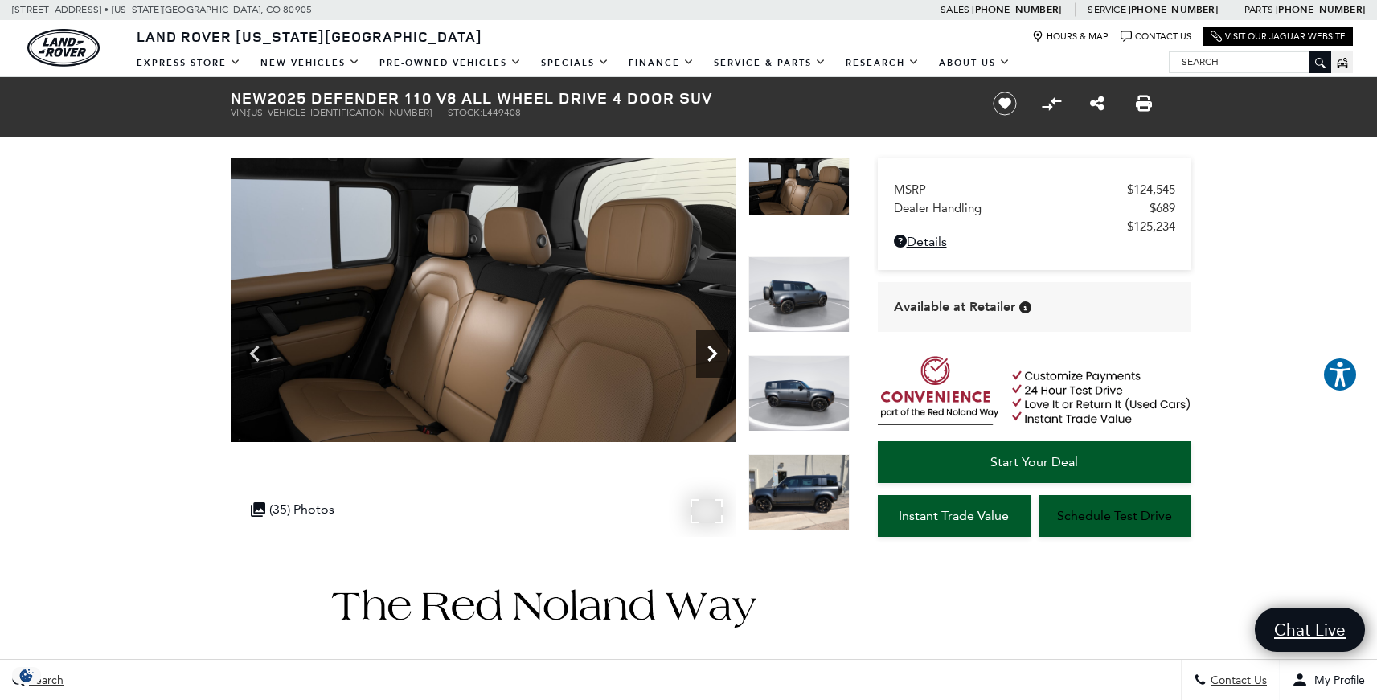
click at [711, 358] on icon "Next" at bounding box center [712, 354] width 10 height 16
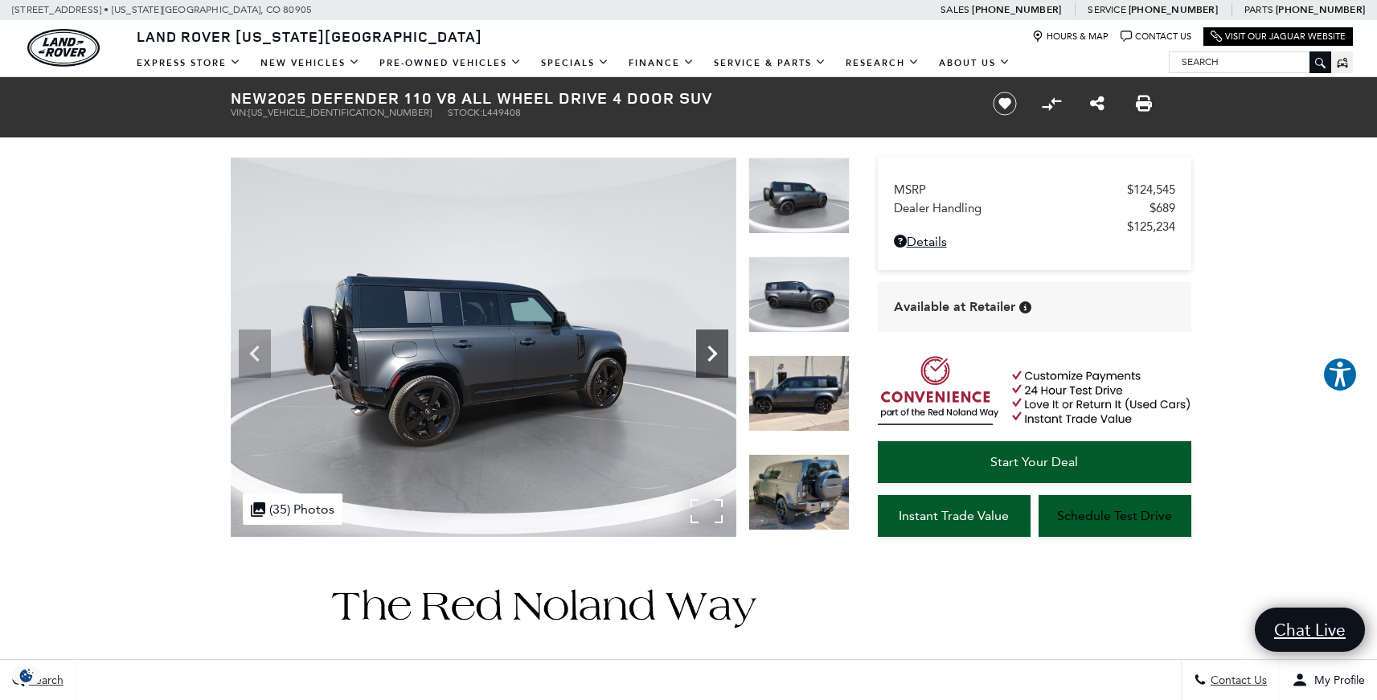
click at [711, 358] on icon "Next" at bounding box center [712, 354] width 10 height 16
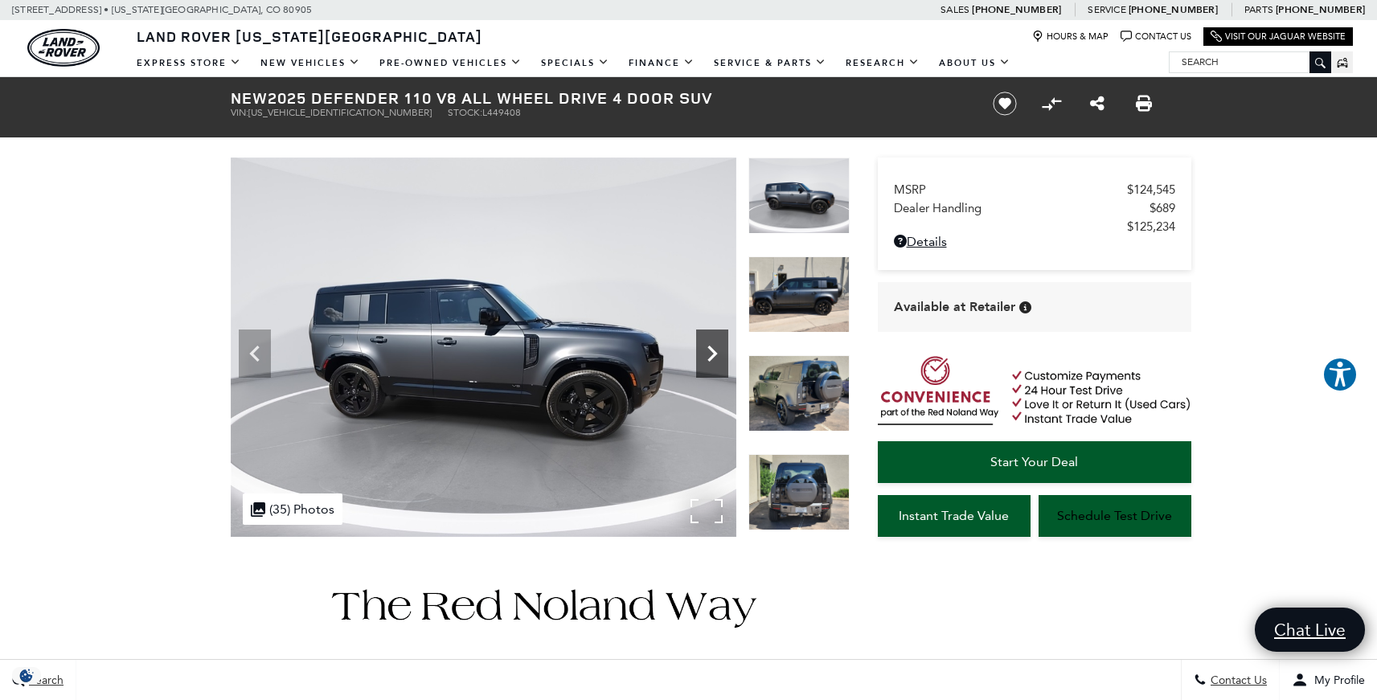
click at [711, 358] on icon "Next" at bounding box center [712, 354] width 10 height 16
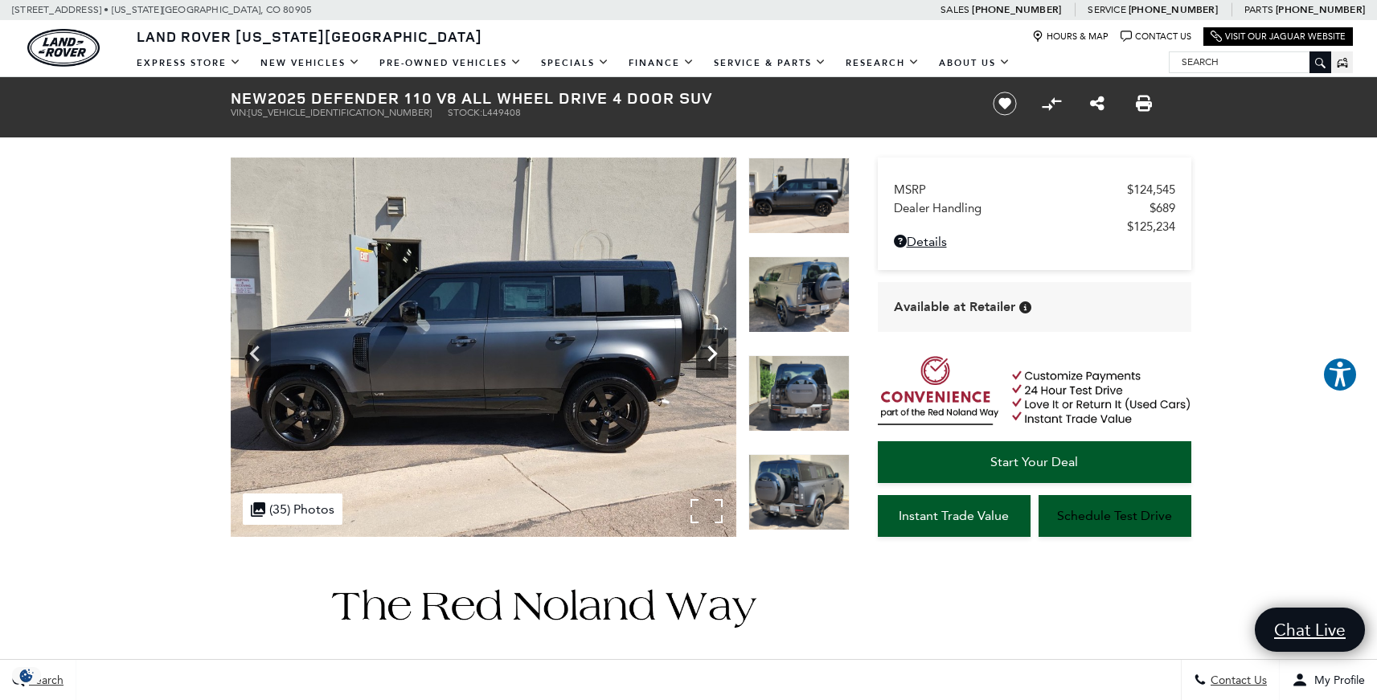
click at [711, 358] on icon "Next" at bounding box center [712, 354] width 10 height 16
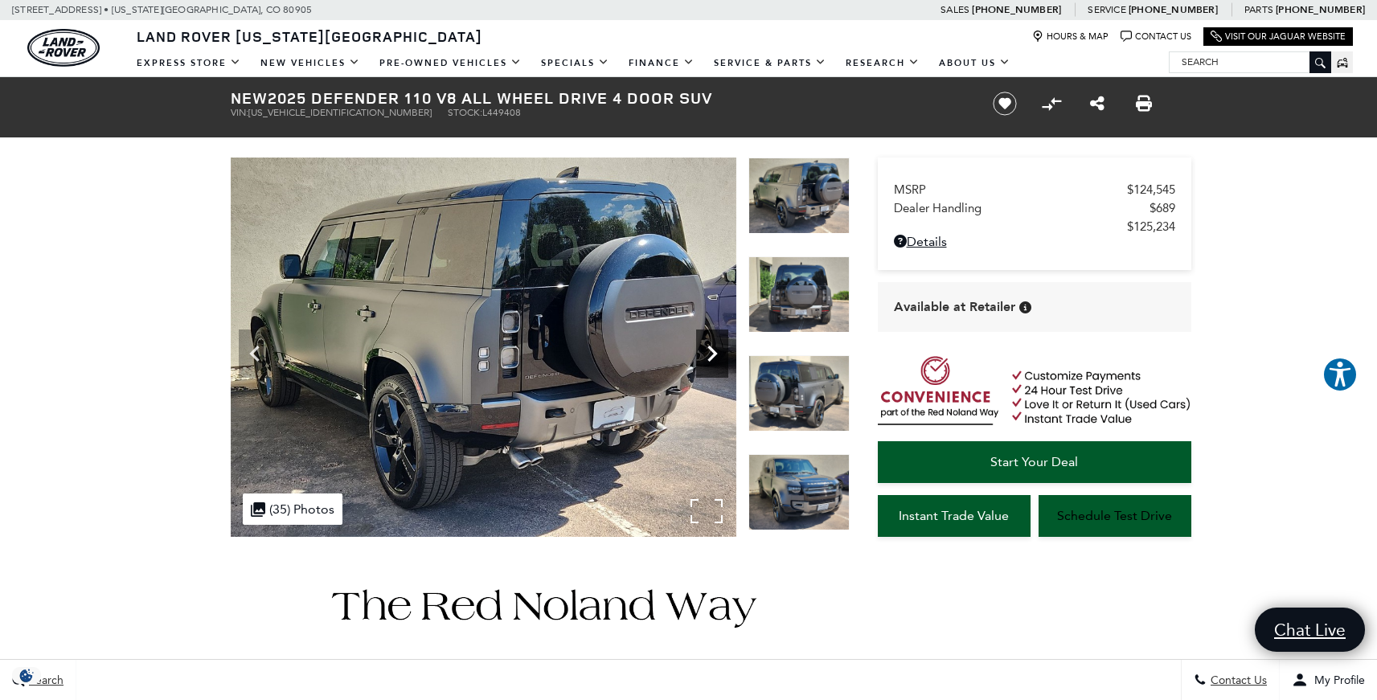
click at [711, 358] on icon "Next" at bounding box center [712, 354] width 10 height 16
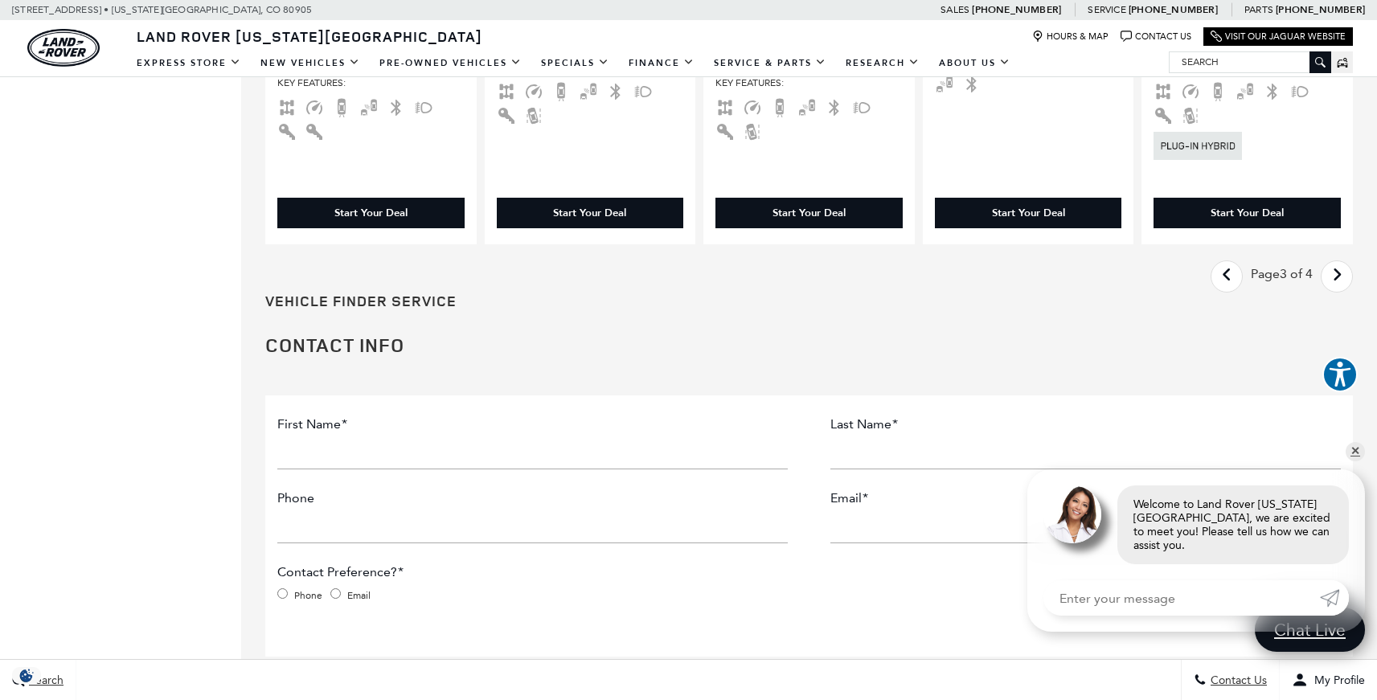
scroll to position [2893, 0]
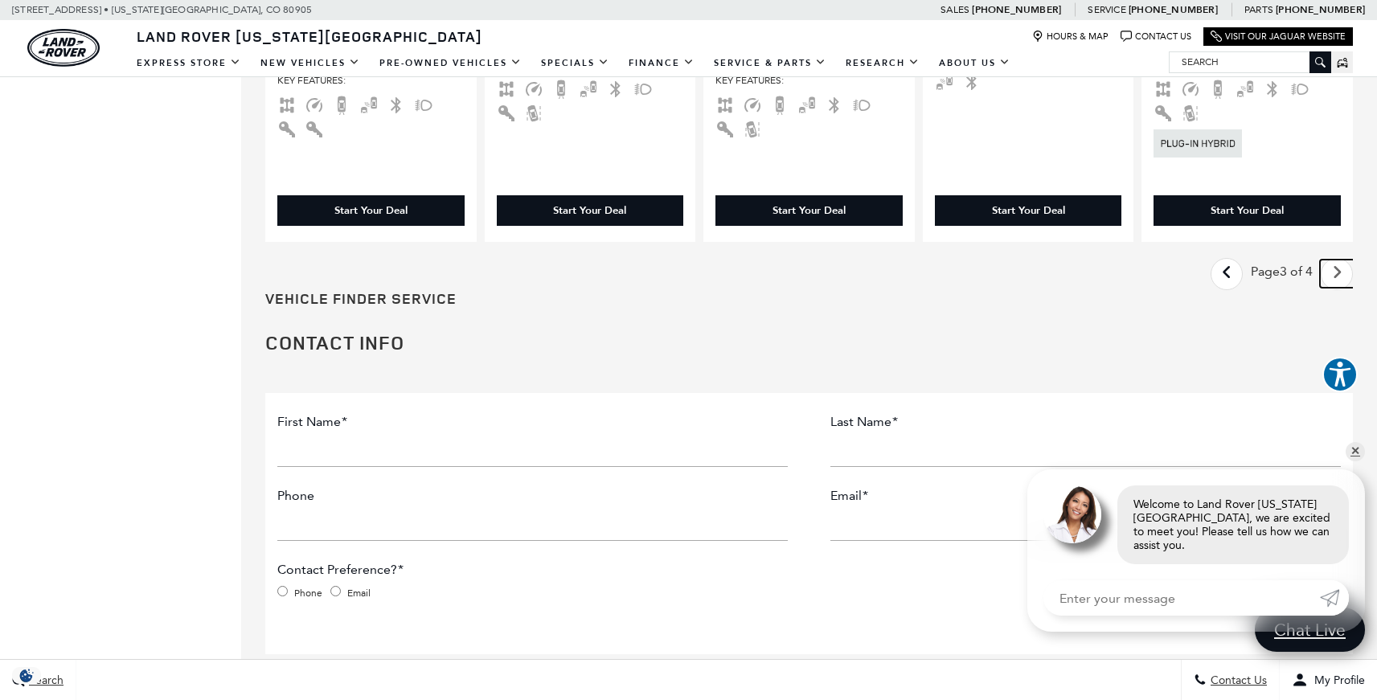
click at [1340, 279] on link "Next - Page" at bounding box center [1337, 274] width 35 height 28
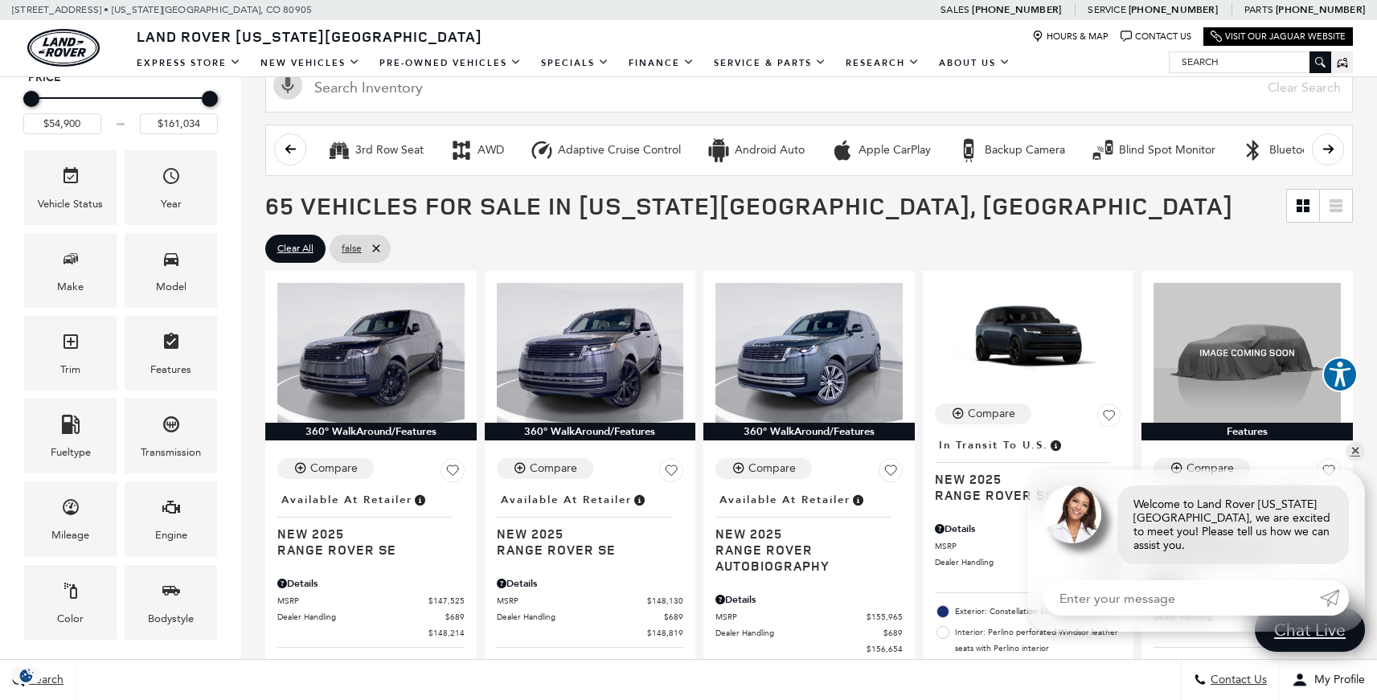
scroll to position [257, 0]
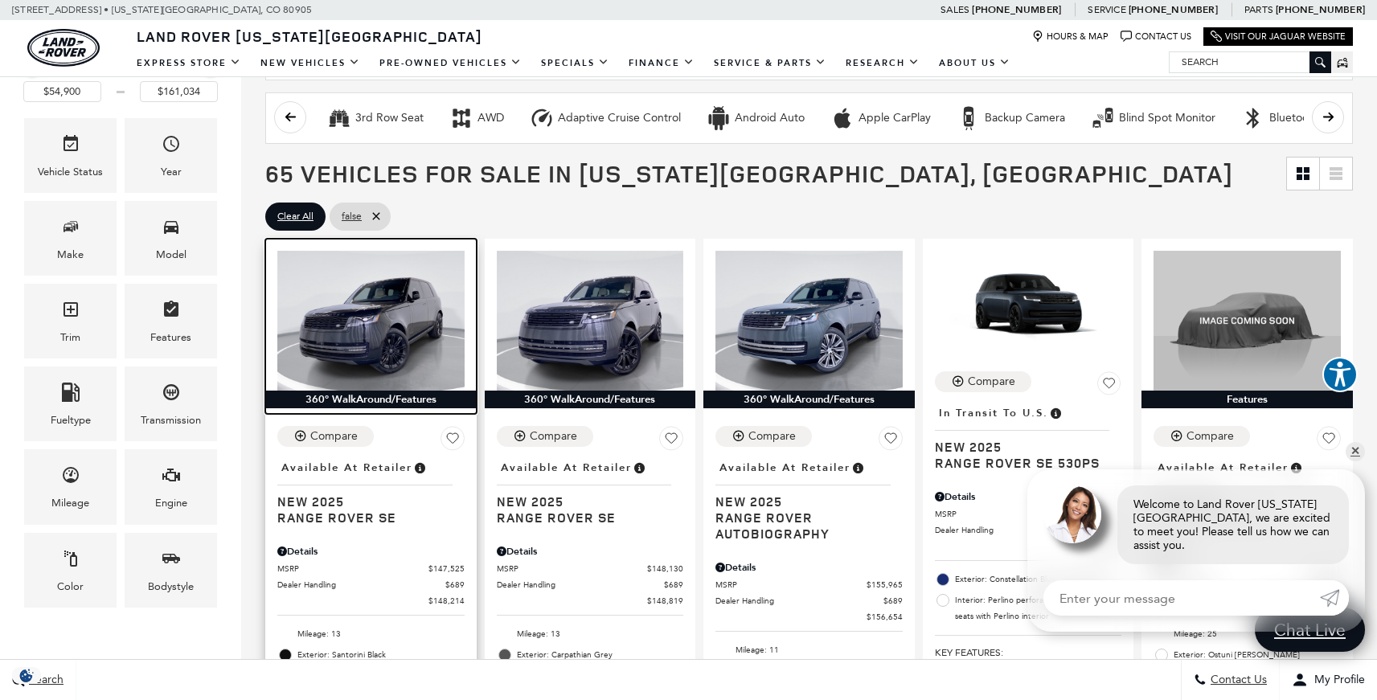
click at [362, 331] on img at bounding box center [370, 321] width 187 height 140
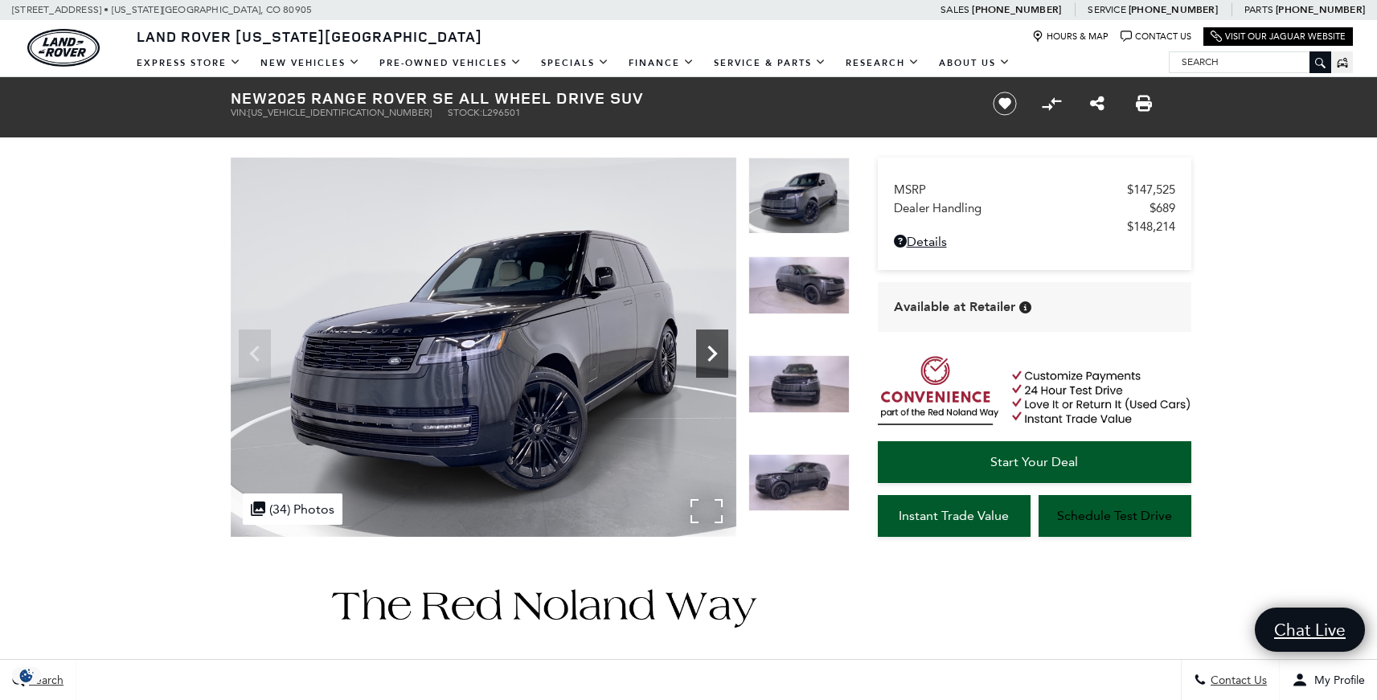
click at [704, 355] on icon "Next" at bounding box center [712, 354] width 32 height 32
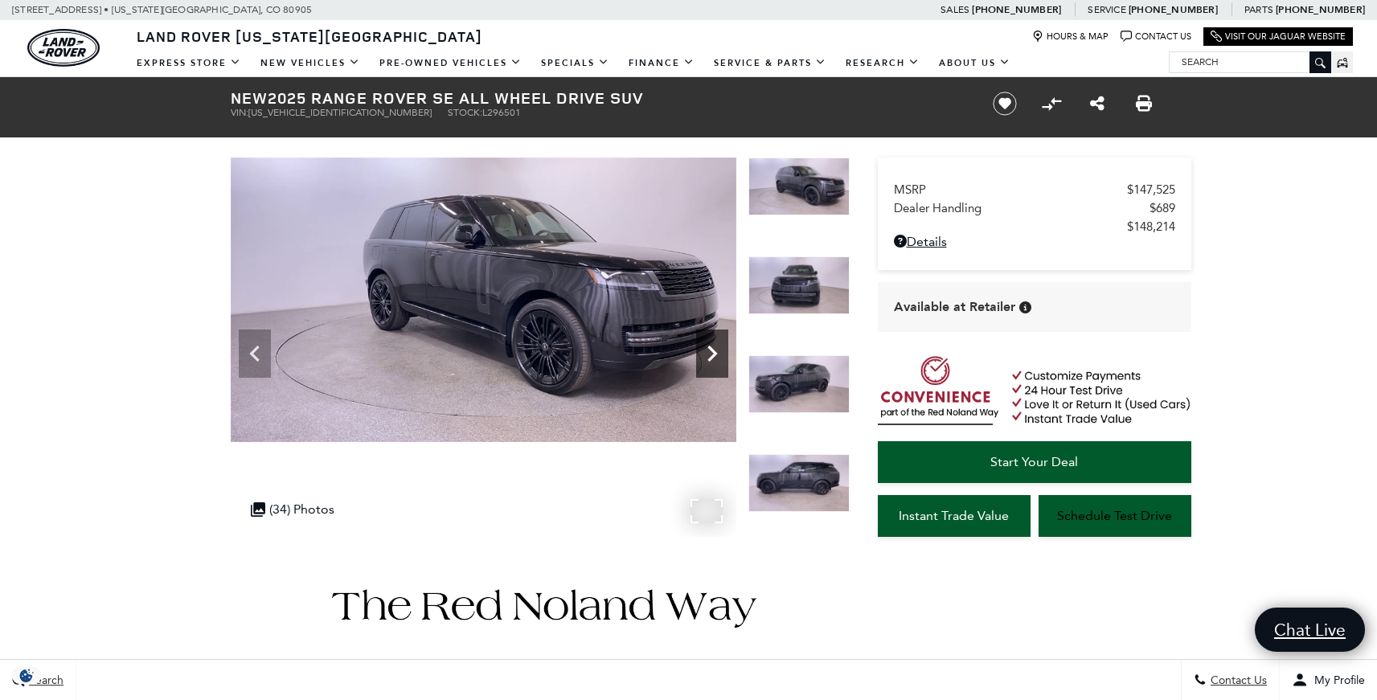
click at [704, 355] on icon "Next" at bounding box center [712, 354] width 32 height 32
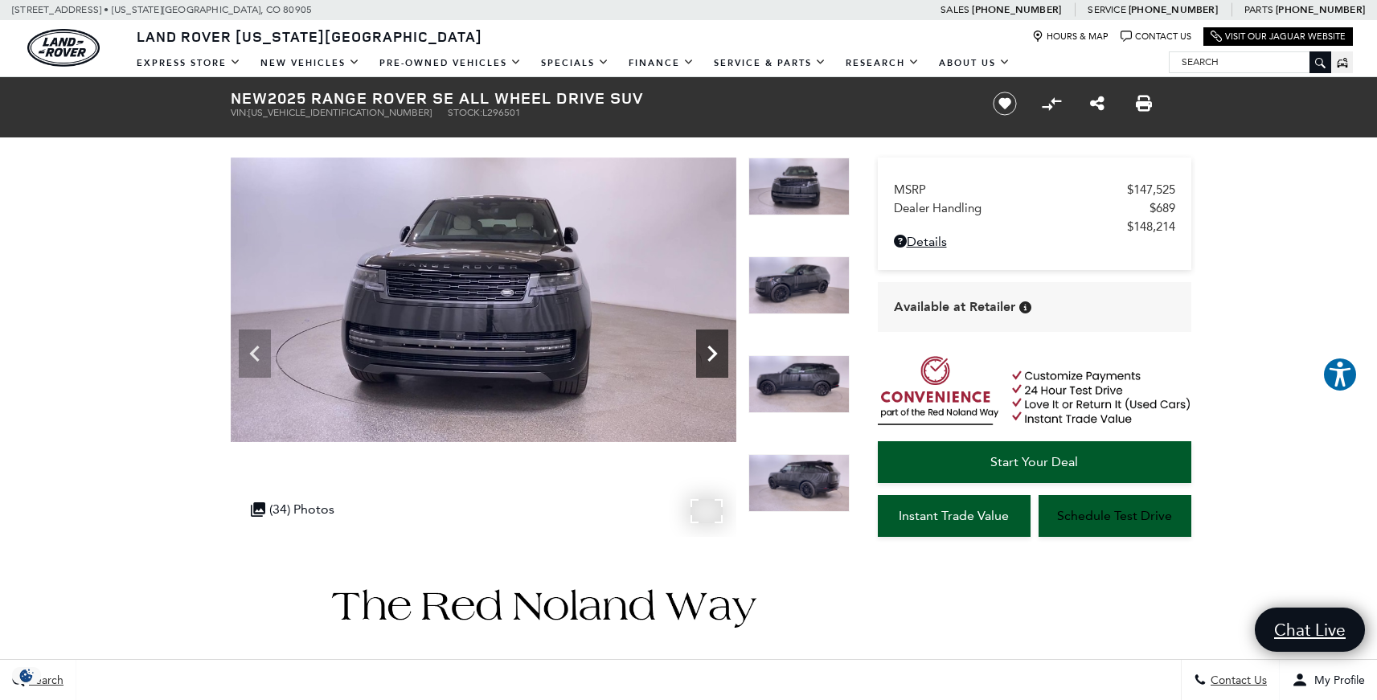
click at [704, 355] on icon "Next" at bounding box center [712, 354] width 32 height 32
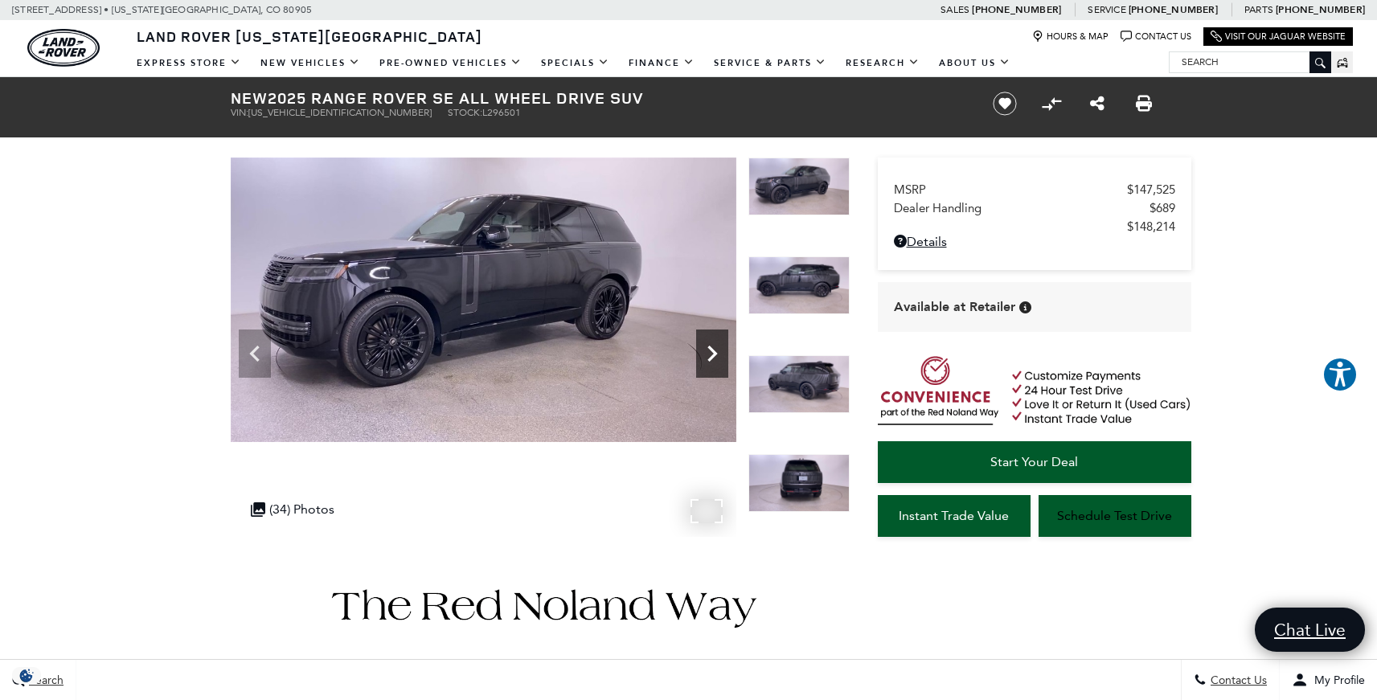
click at [704, 355] on icon "Next" at bounding box center [712, 354] width 32 height 32
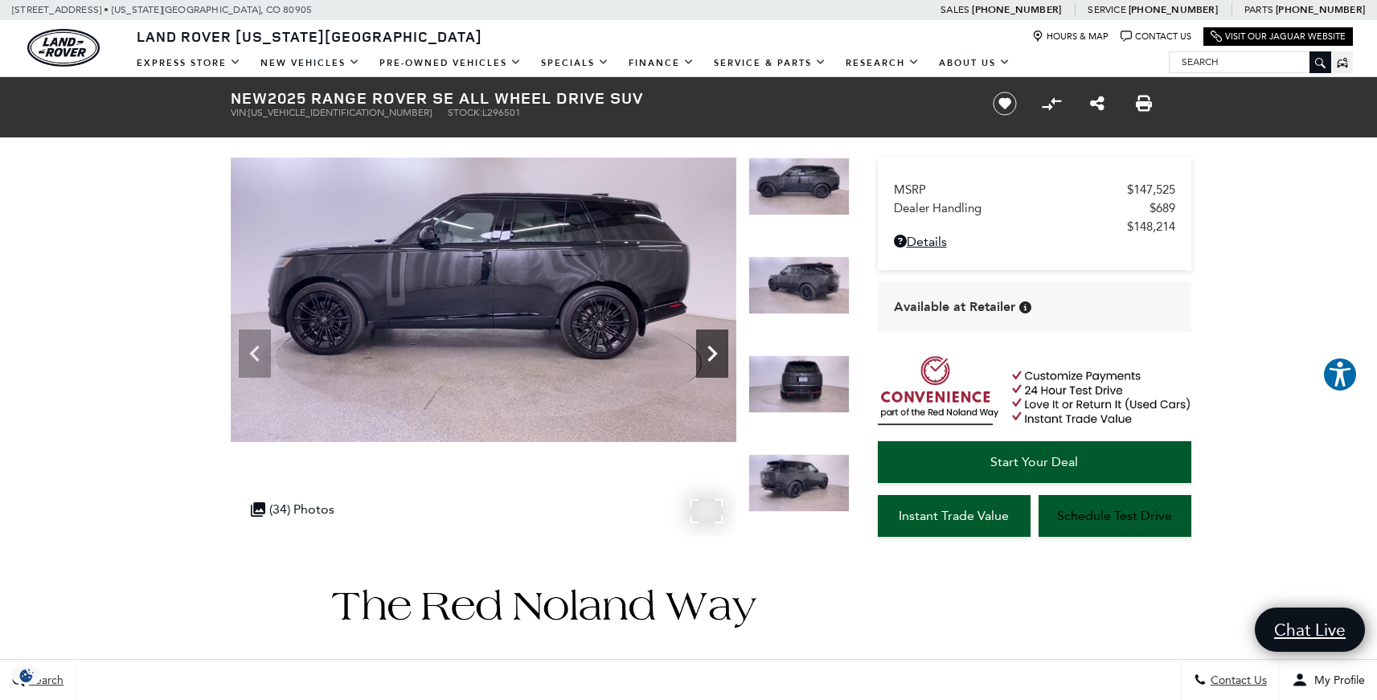
click at [704, 355] on icon "Next" at bounding box center [712, 354] width 32 height 32
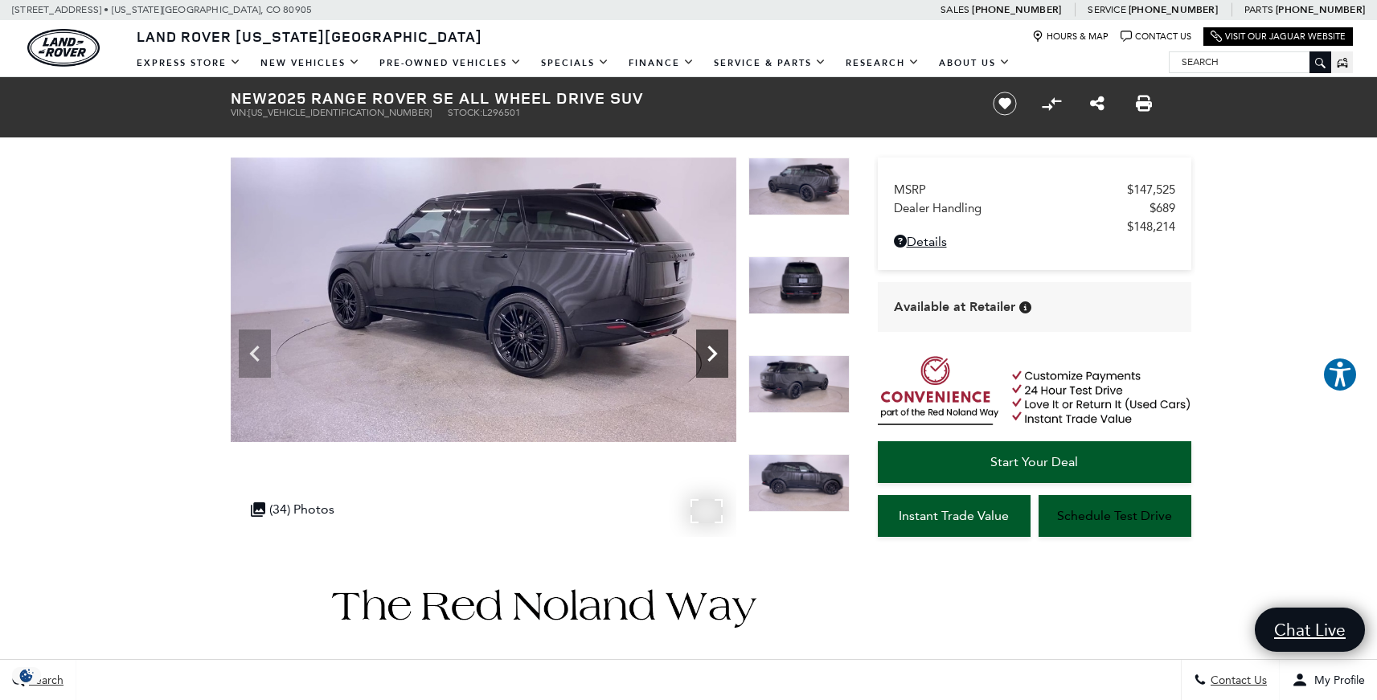
click at [714, 339] on icon "Next" at bounding box center [712, 354] width 32 height 32
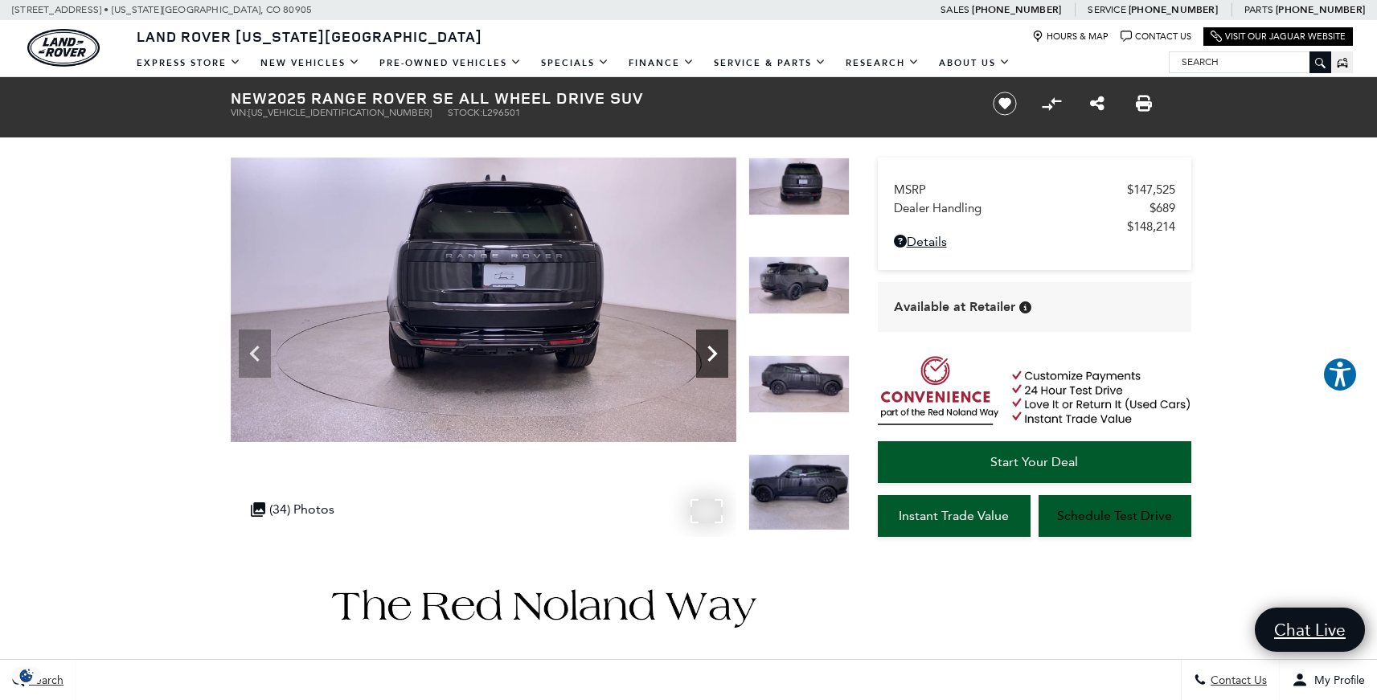
click at [714, 339] on icon "Next" at bounding box center [712, 354] width 32 height 32
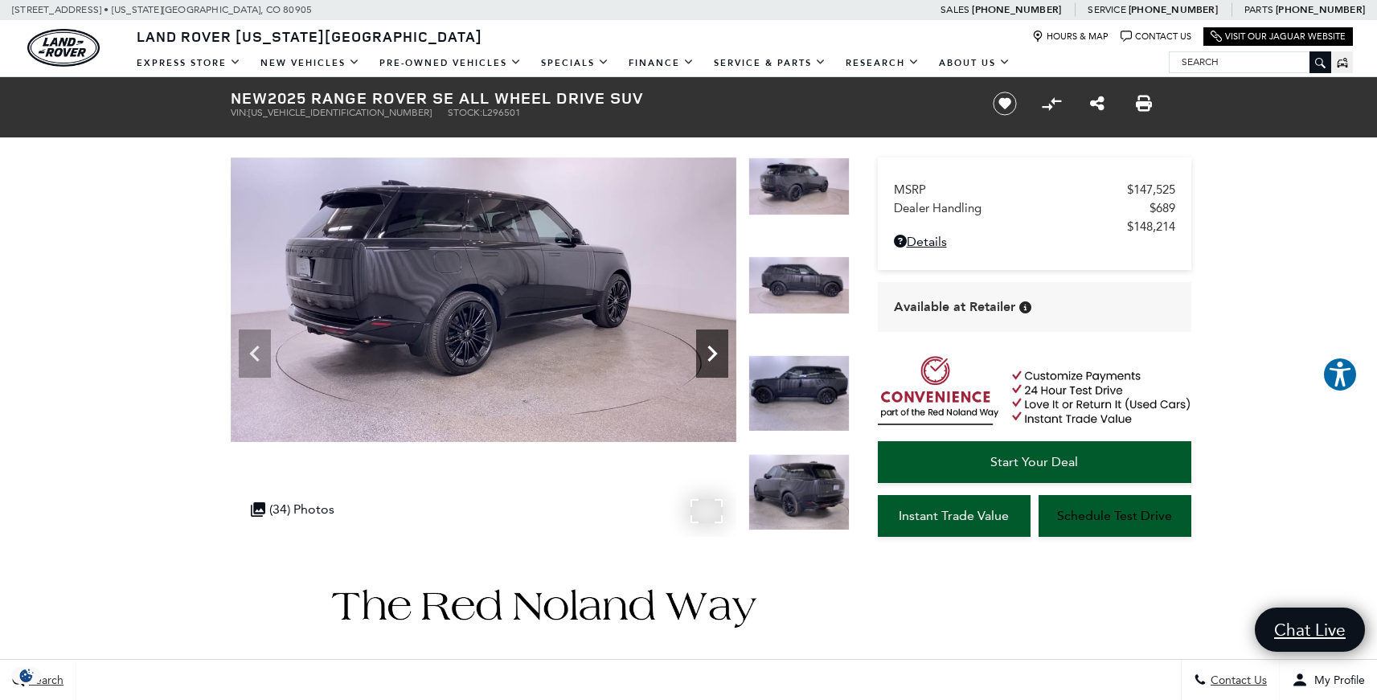
click at [714, 339] on icon "Next" at bounding box center [712, 354] width 32 height 32
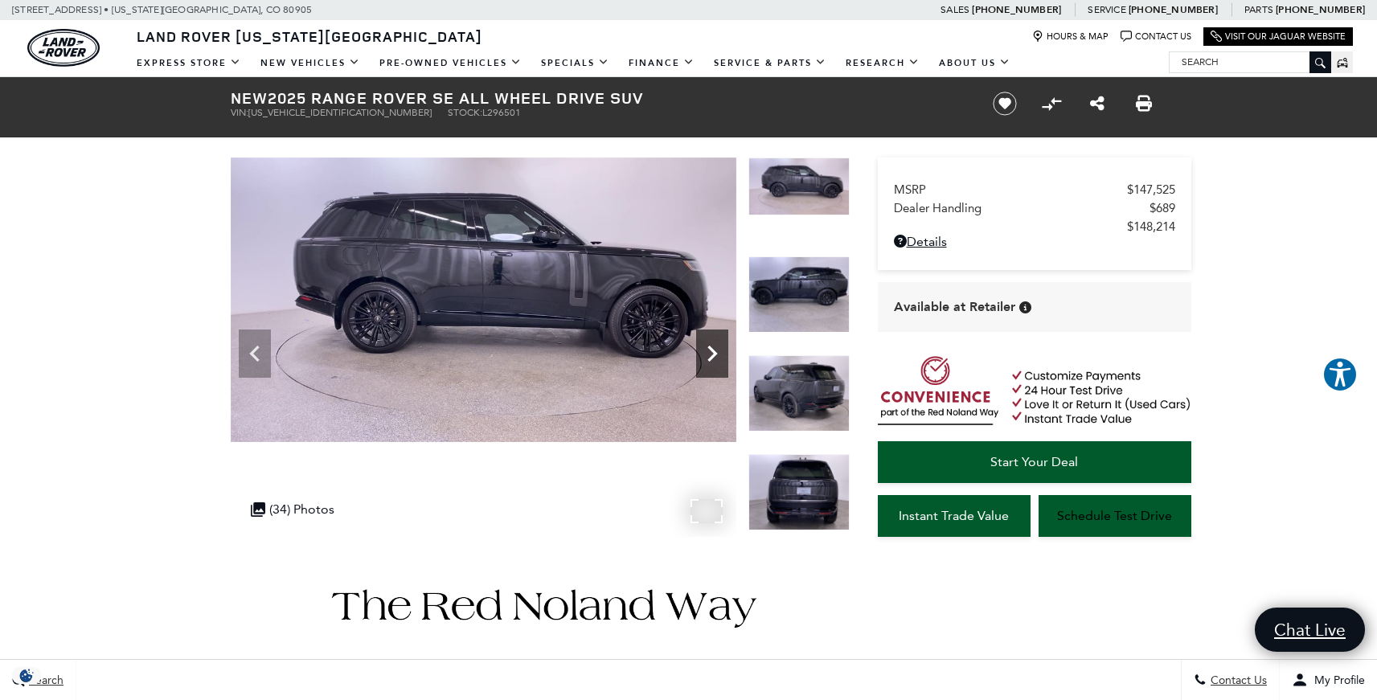
click at [714, 339] on icon "Next" at bounding box center [712, 354] width 32 height 32
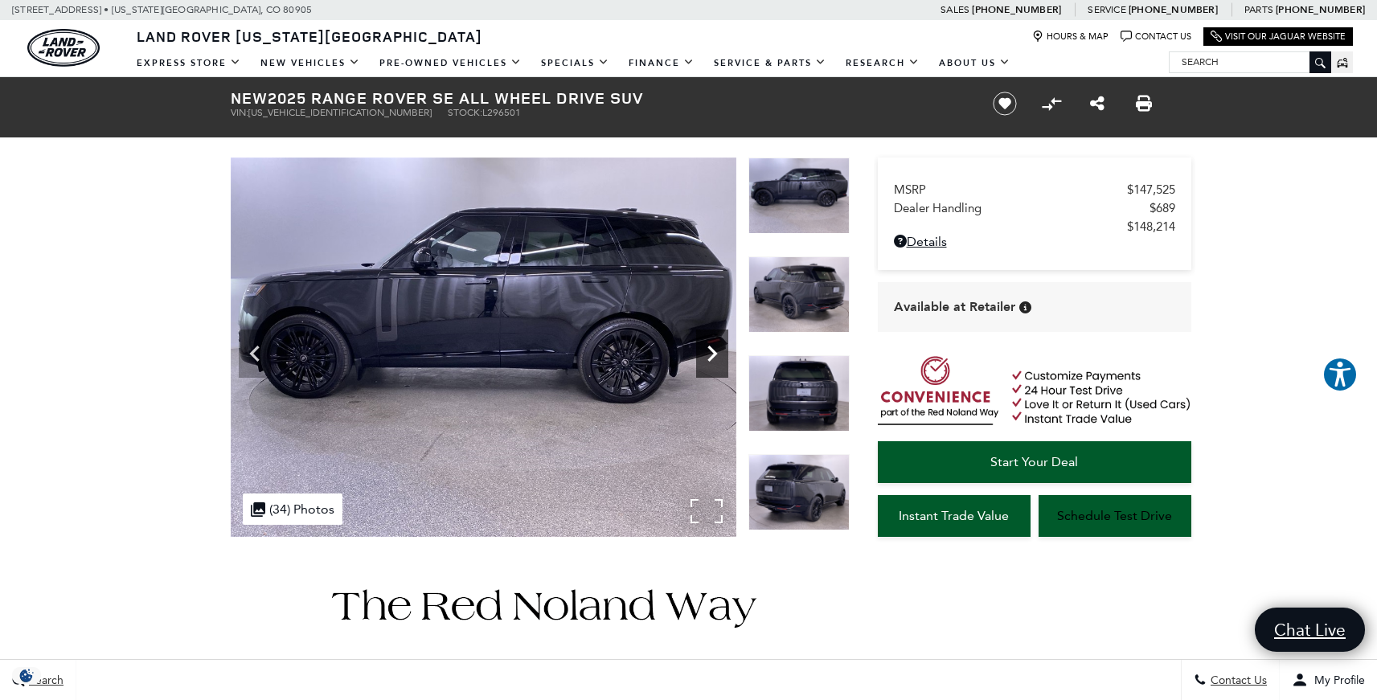
click at [714, 339] on icon "Next" at bounding box center [712, 354] width 32 height 32
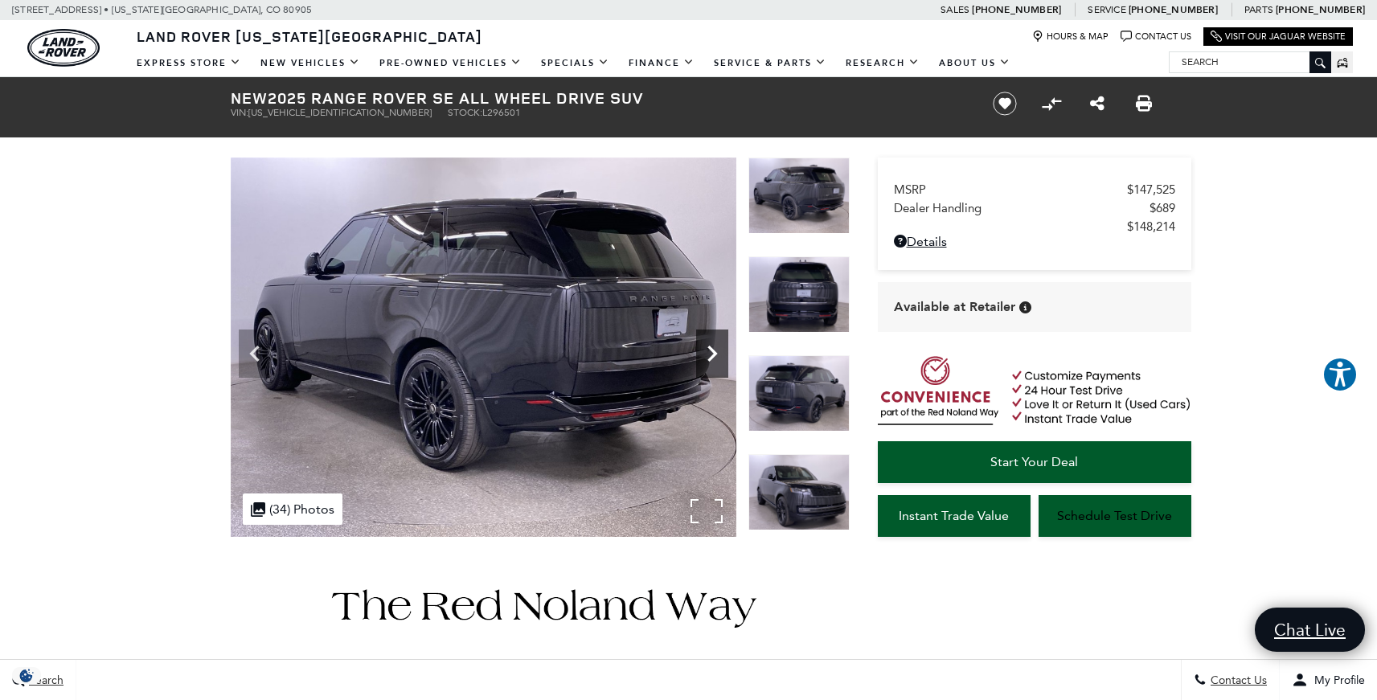
click at [714, 339] on icon "Next" at bounding box center [712, 354] width 32 height 32
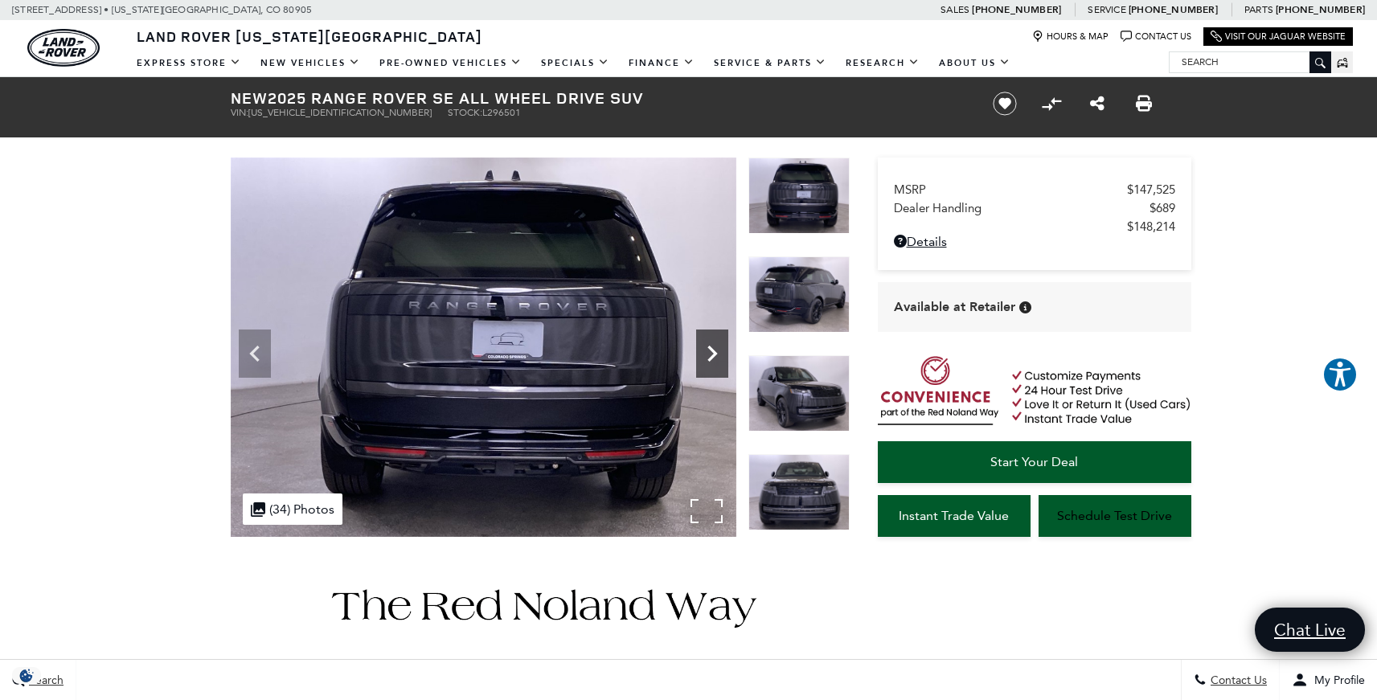
click at [714, 339] on icon "Next" at bounding box center [712, 354] width 32 height 32
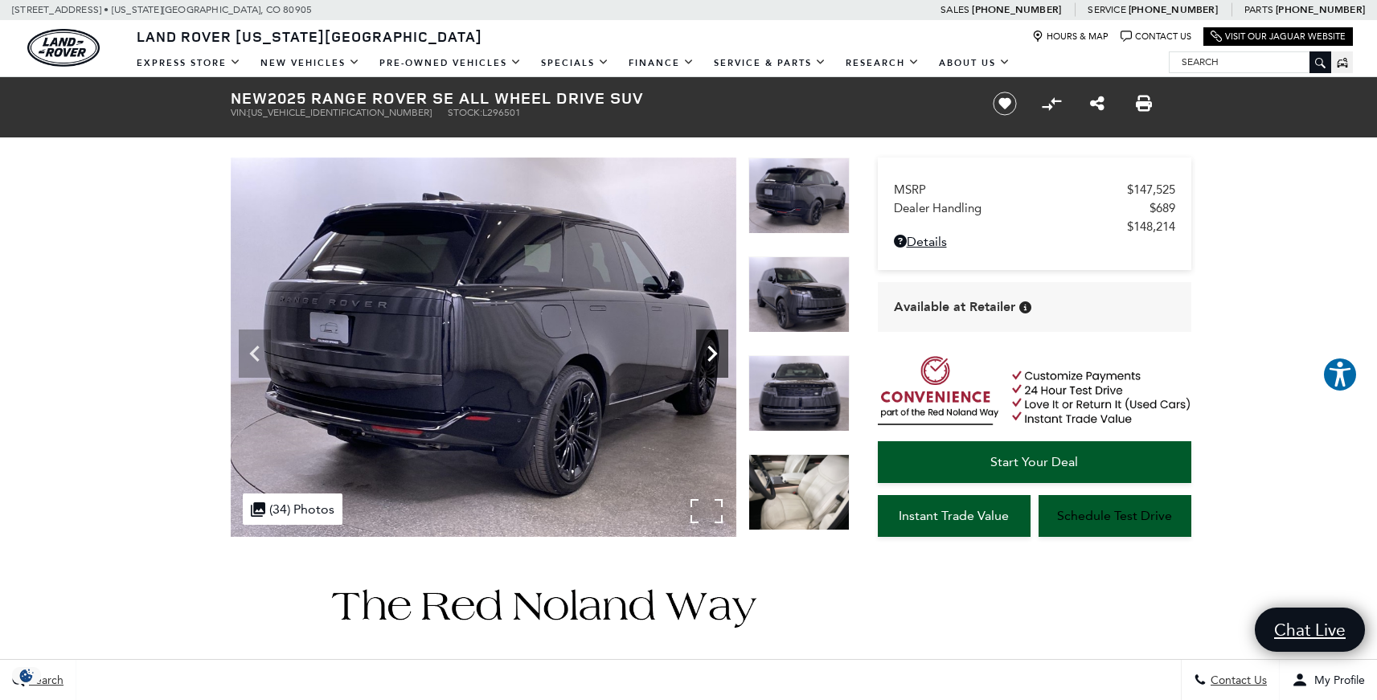
click at [714, 339] on icon "Next" at bounding box center [712, 354] width 32 height 32
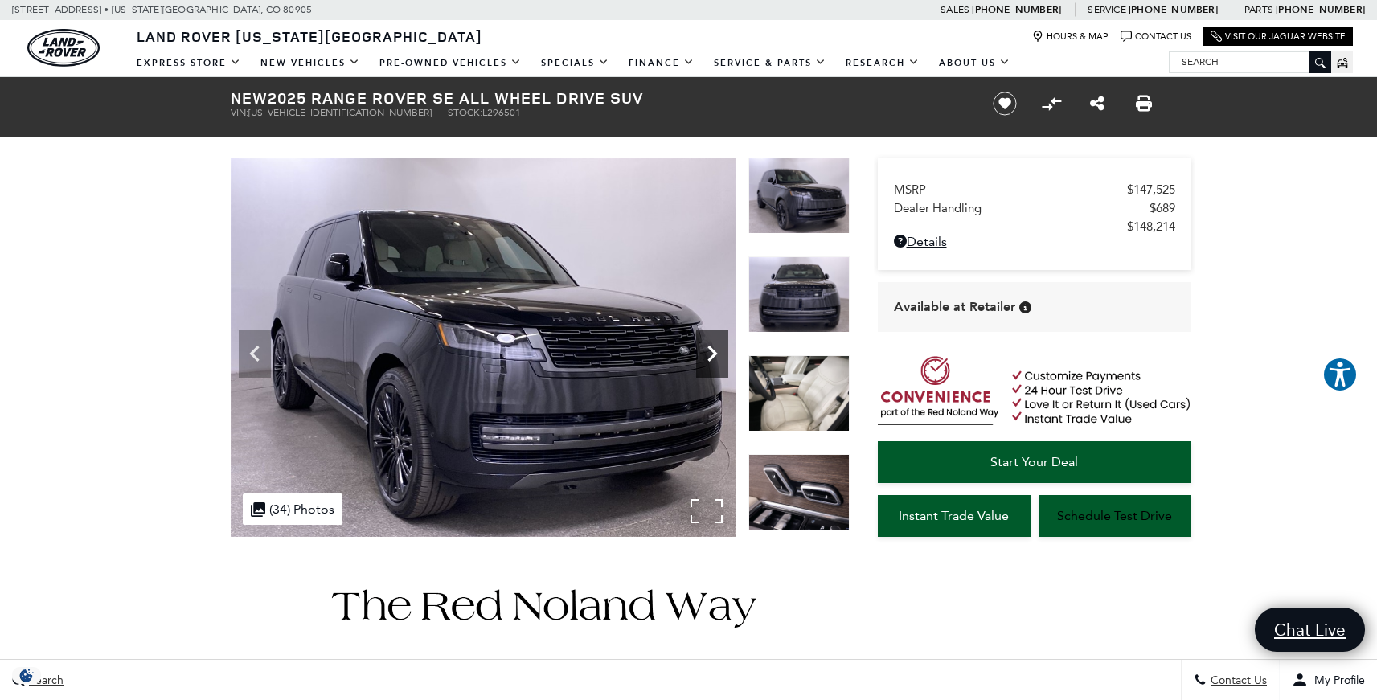
click at [714, 339] on icon "Next" at bounding box center [712, 354] width 32 height 32
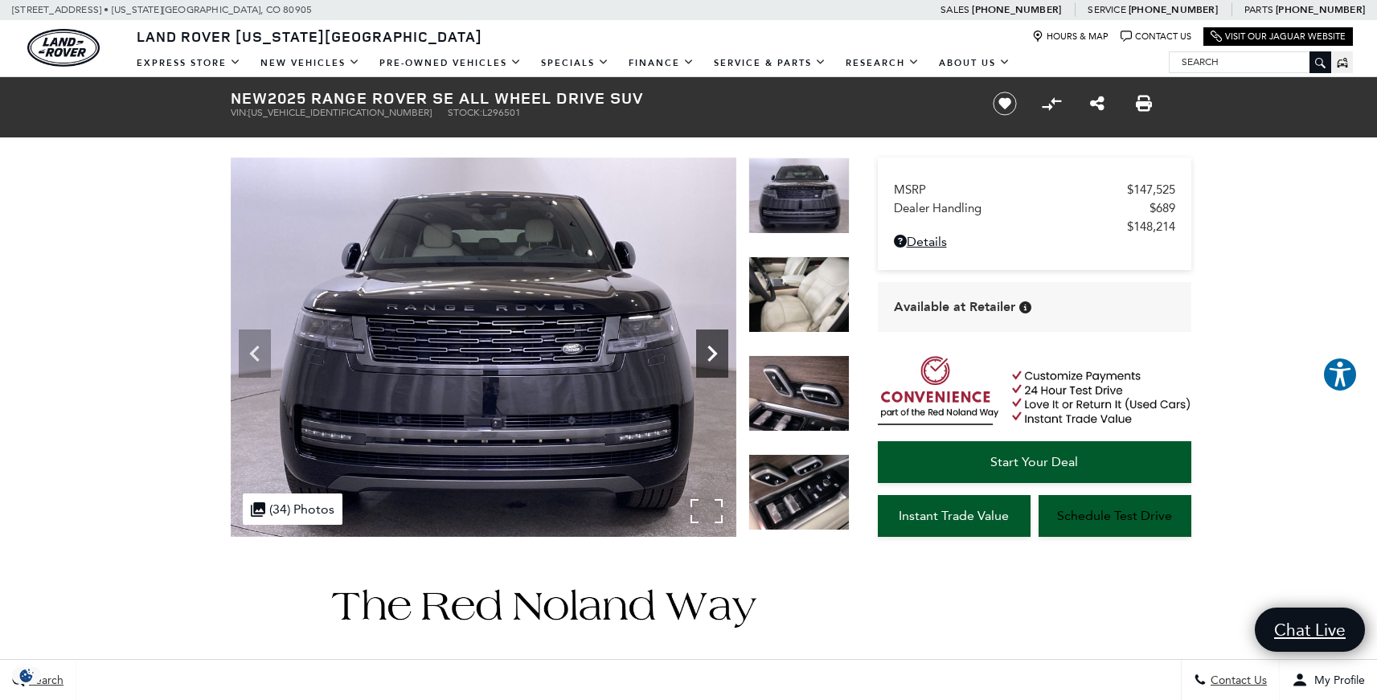
click at [714, 339] on icon "Next" at bounding box center [712, 354] width 32 height 32
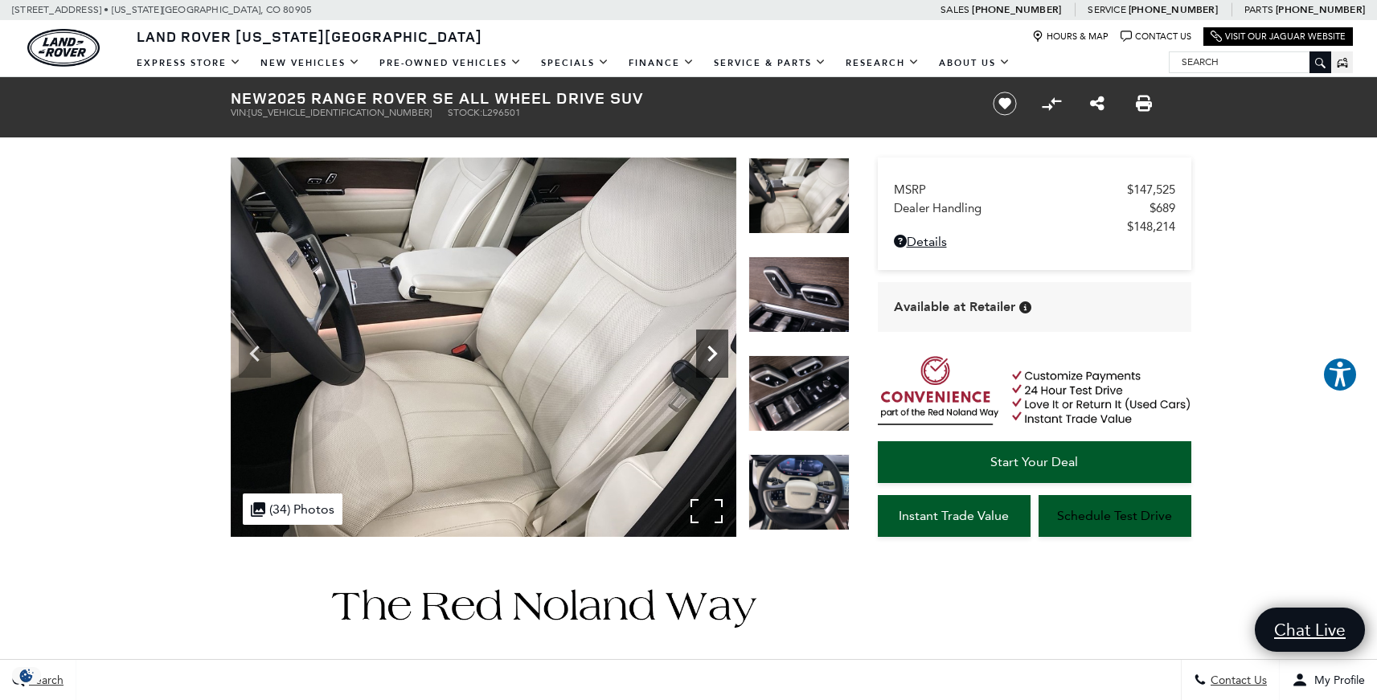
click at [714, 339] on icon "Next" at bounding box center [712, 354] width 32 height 32
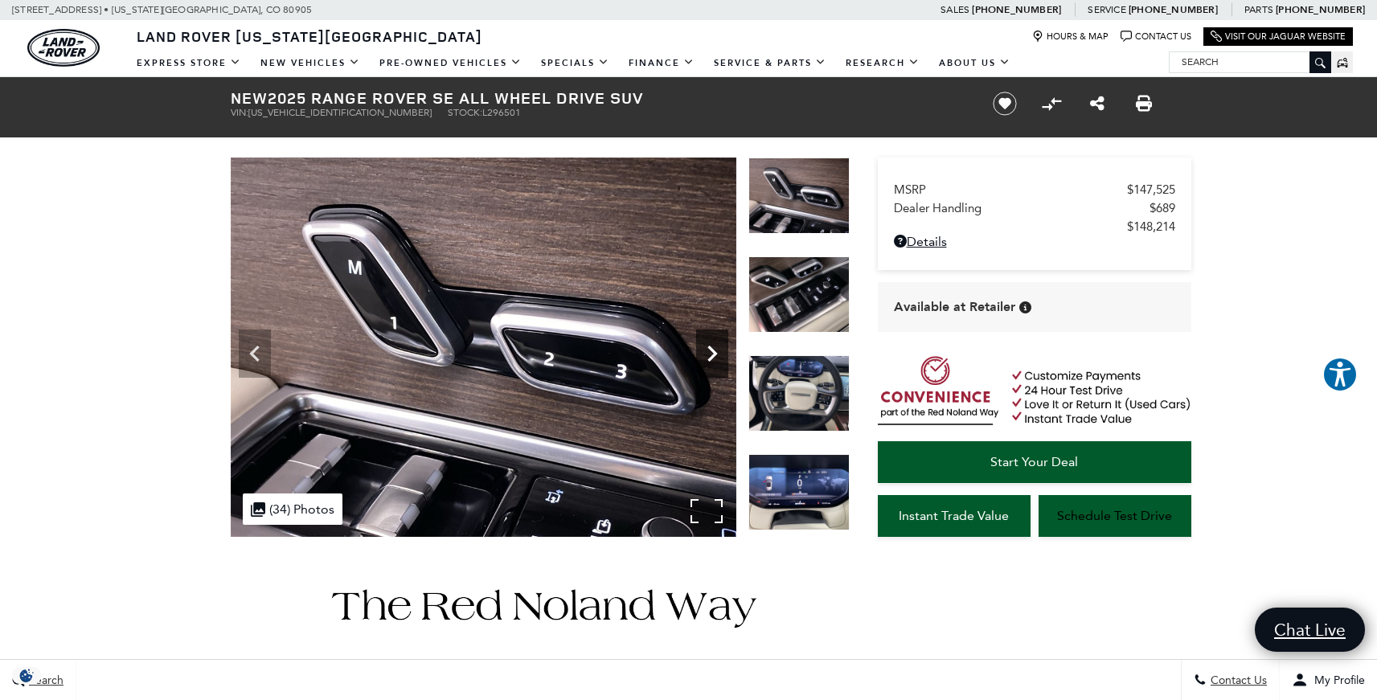
click at [714, 339] on icon "Next" at bounding box center [712, 354] width 32 height 32
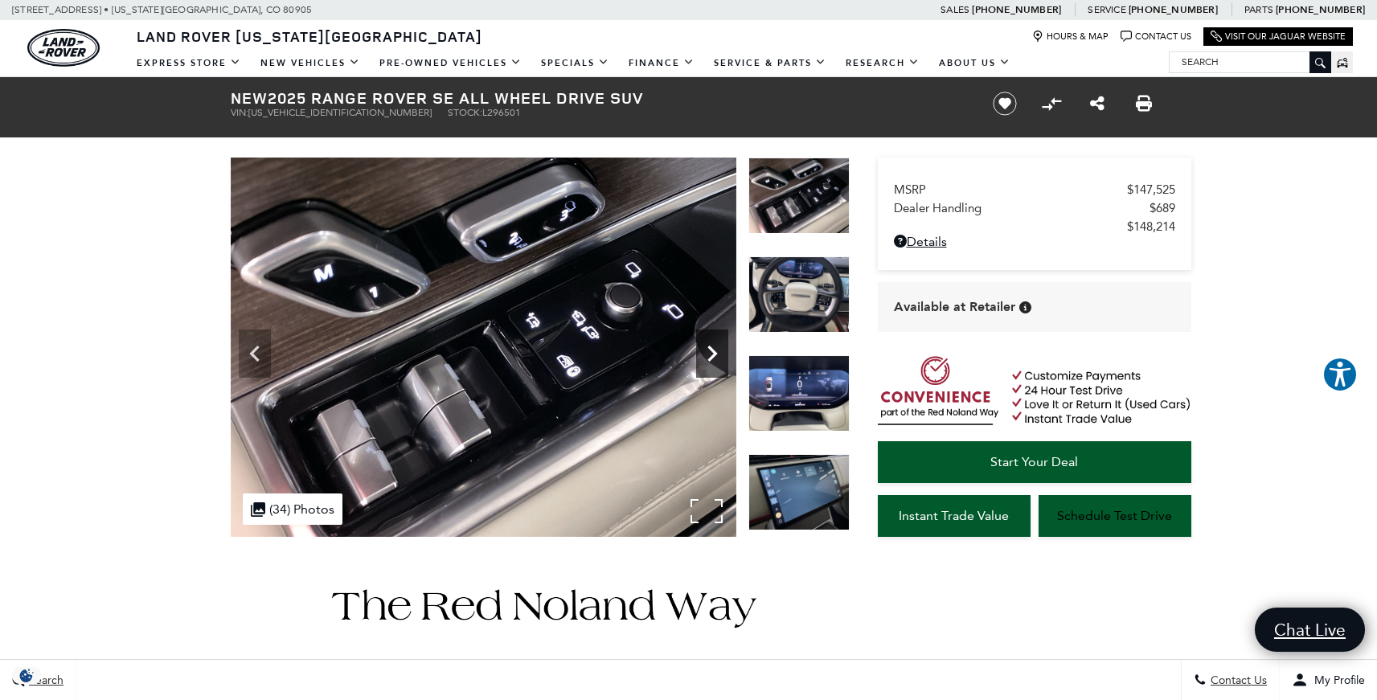
click at [714, 339] on icon "Next" at bounding box center [712, 354] width 32 height 32
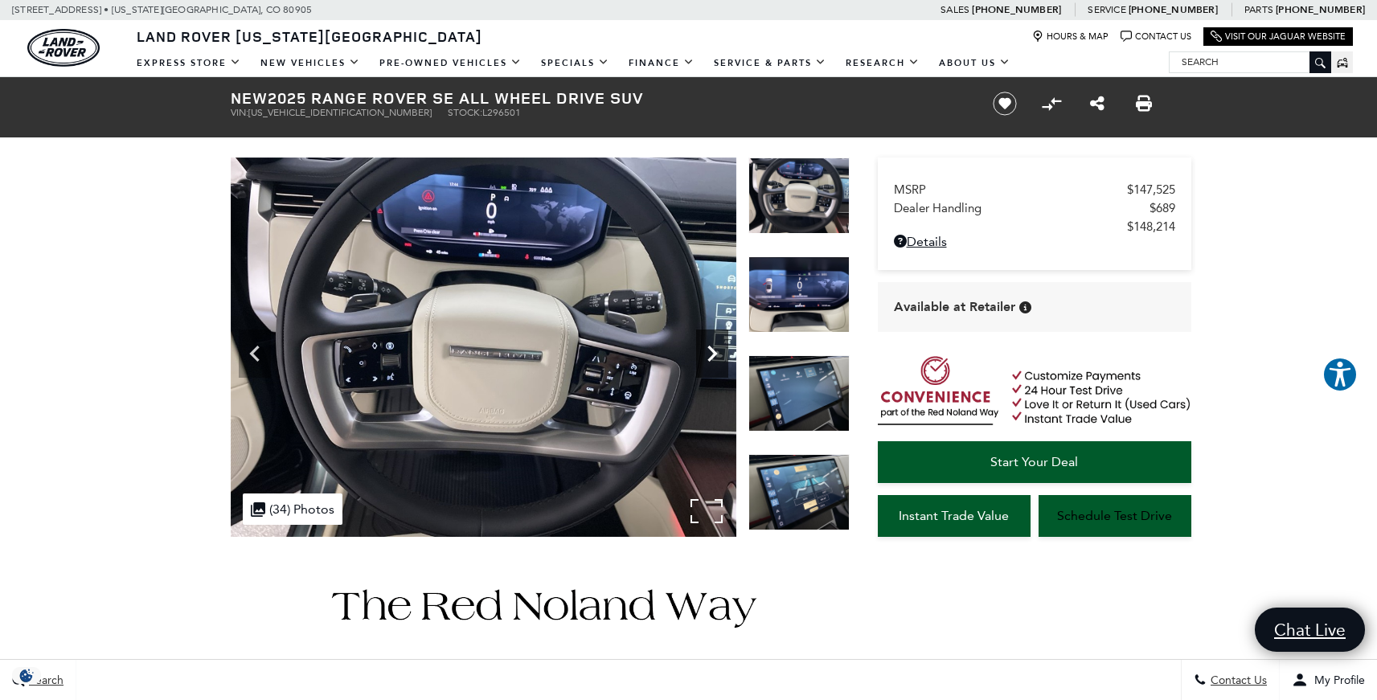
click at [714, 339] on icon "Next" at bounding box center [712, 354] width 32 height 32
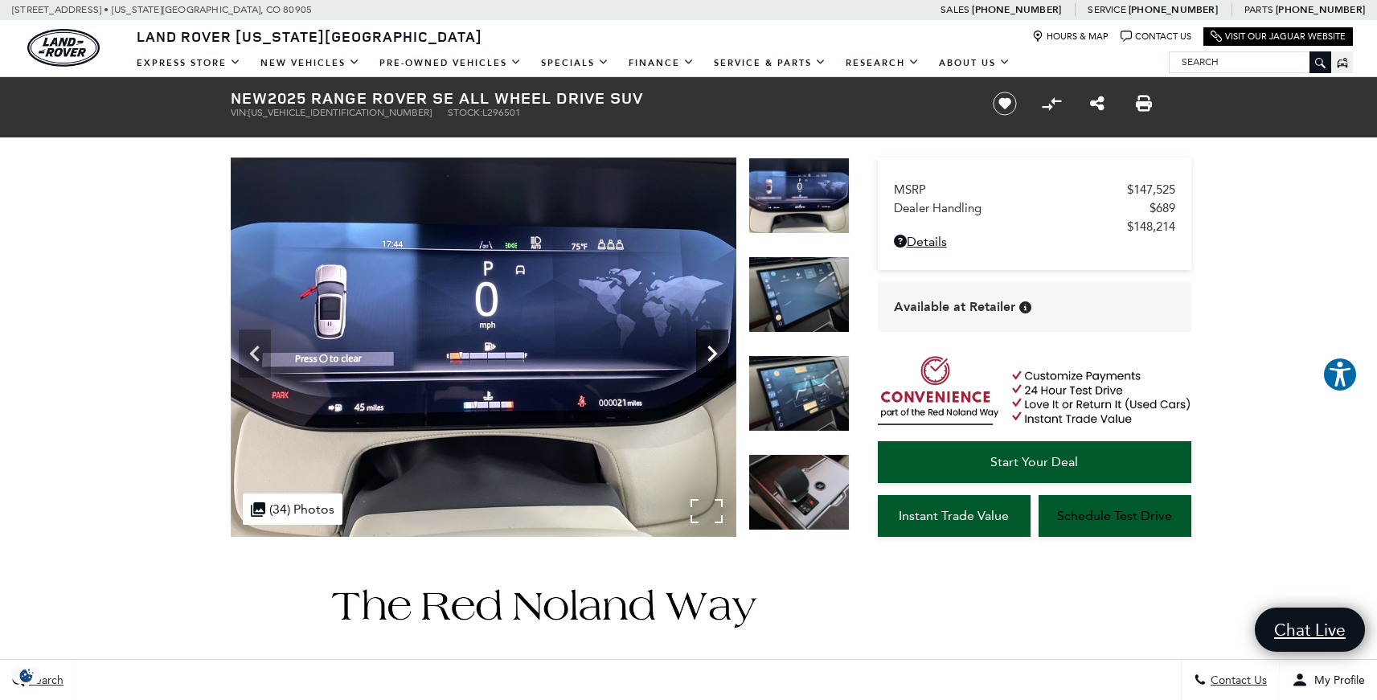
click at [714, 338] on icon "Next" at bounding box center [712, 354] width 32 height 32
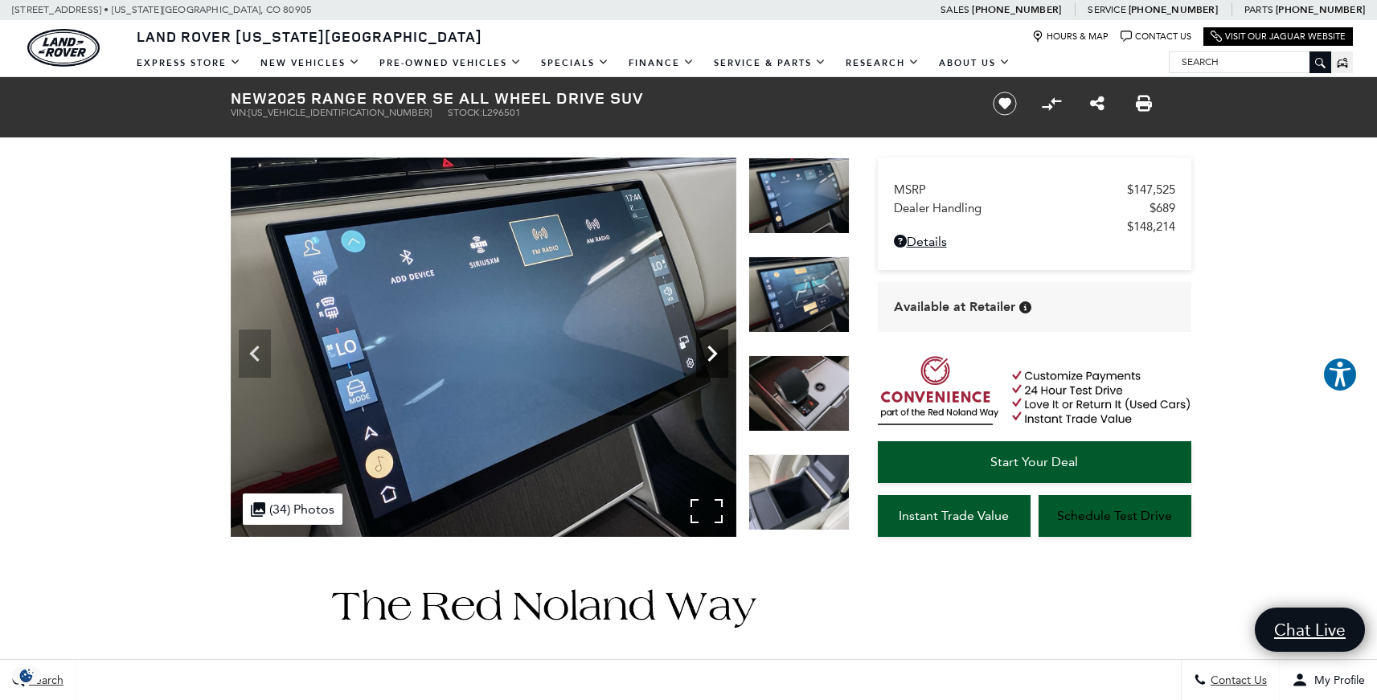
click at [714, 346] on icon "Next" at bounding box center [712, 354] width 32 height 32
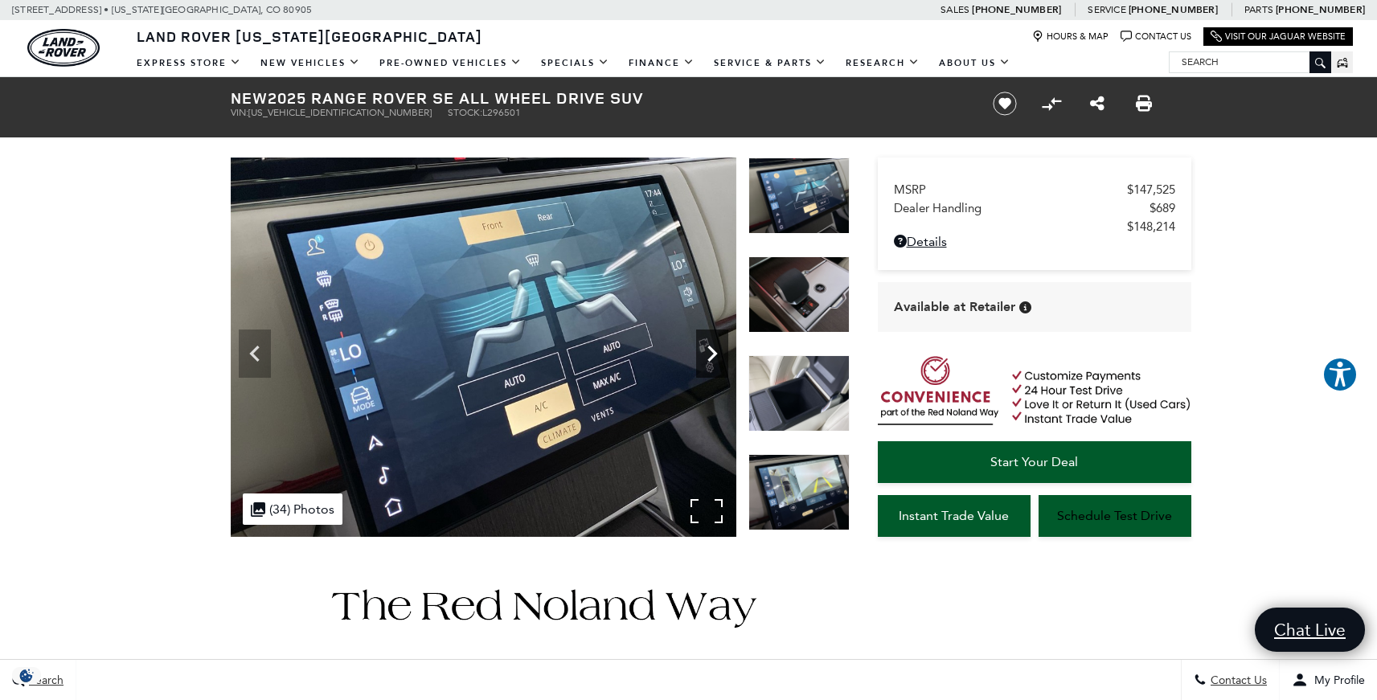
click at [714, 346] on icon "Next" at bounding box center [712, 354] width 32 height 32
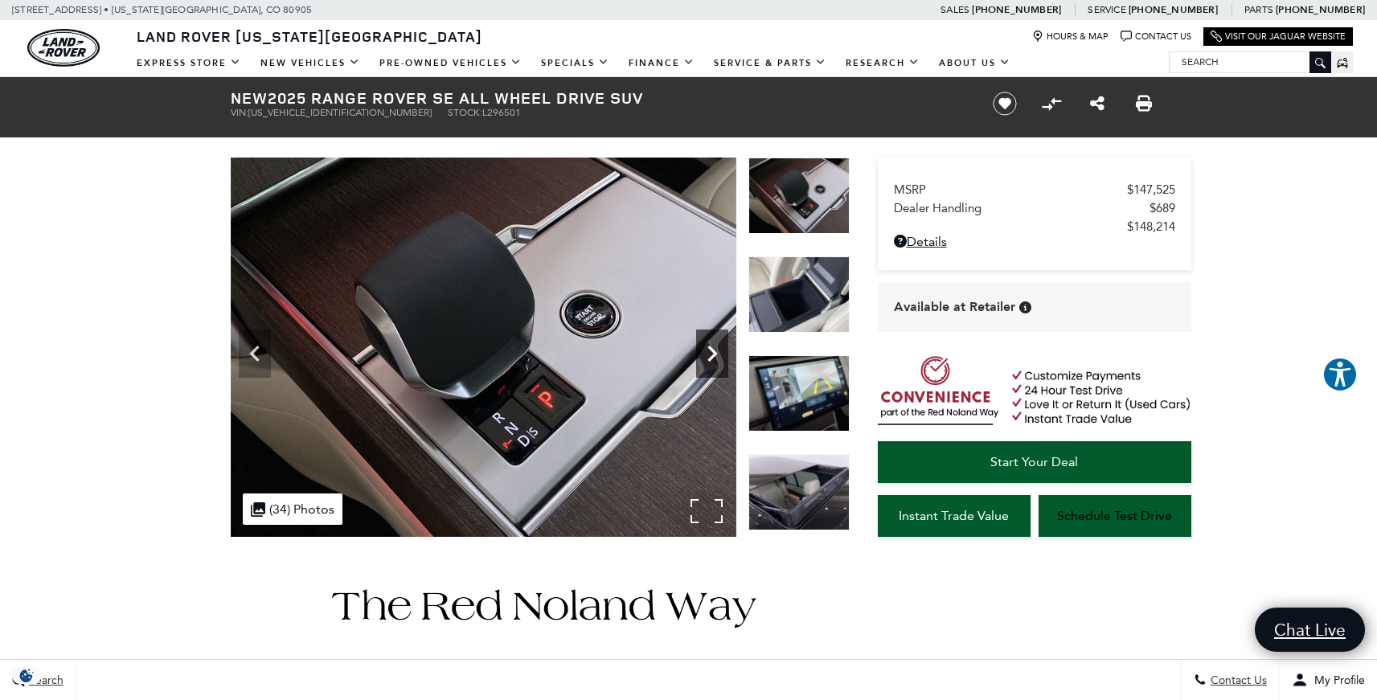
click at [714, 346] on icon "Next" at bounding box center [712, 354] width 32 height 32
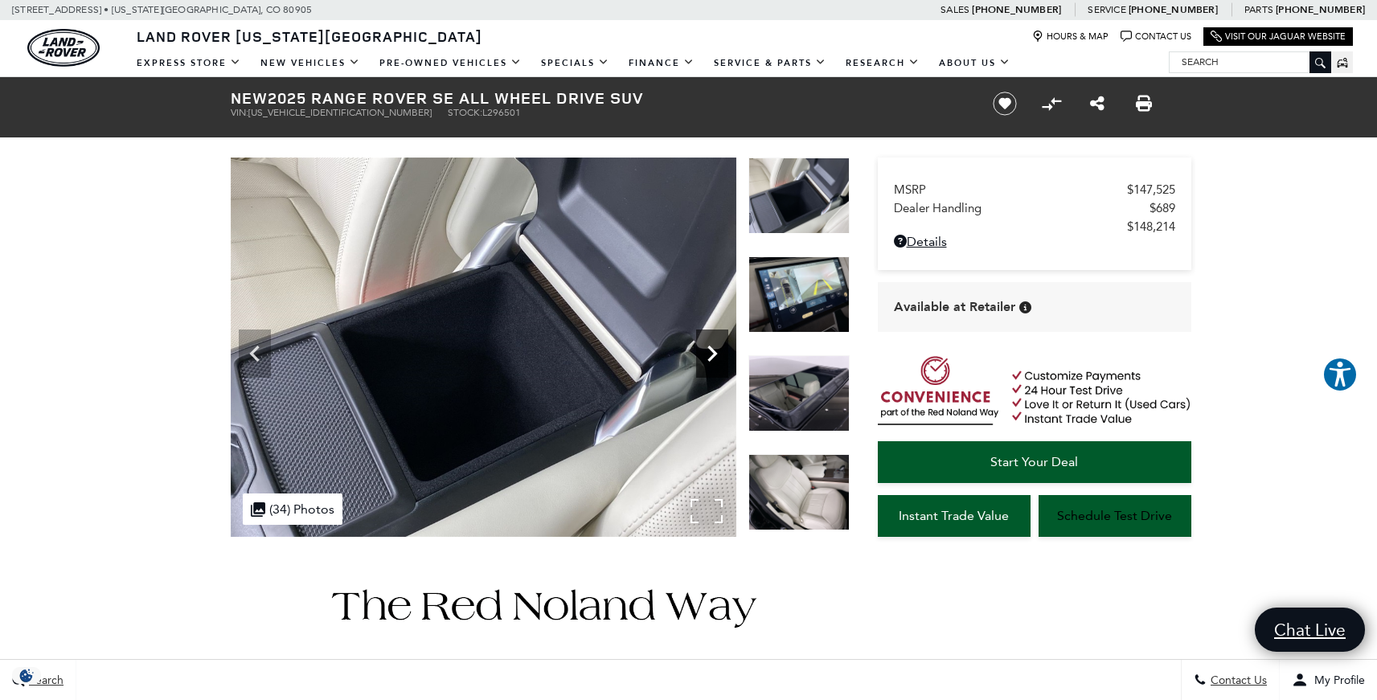
click at [714, 346] on icon "Next" at bounding box center [712, 354] width 32 height 32
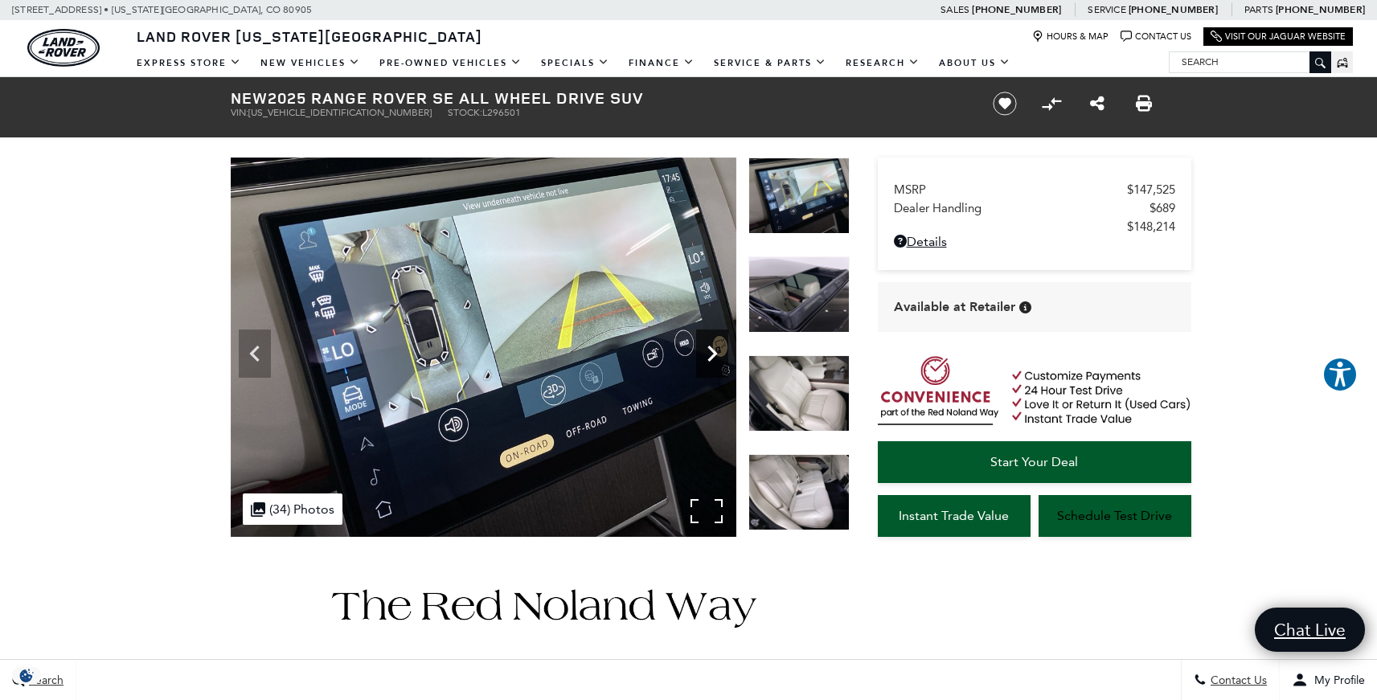
click at [714, 346] on icon "Next" at bounding box center [712, 354] width 32 height 32
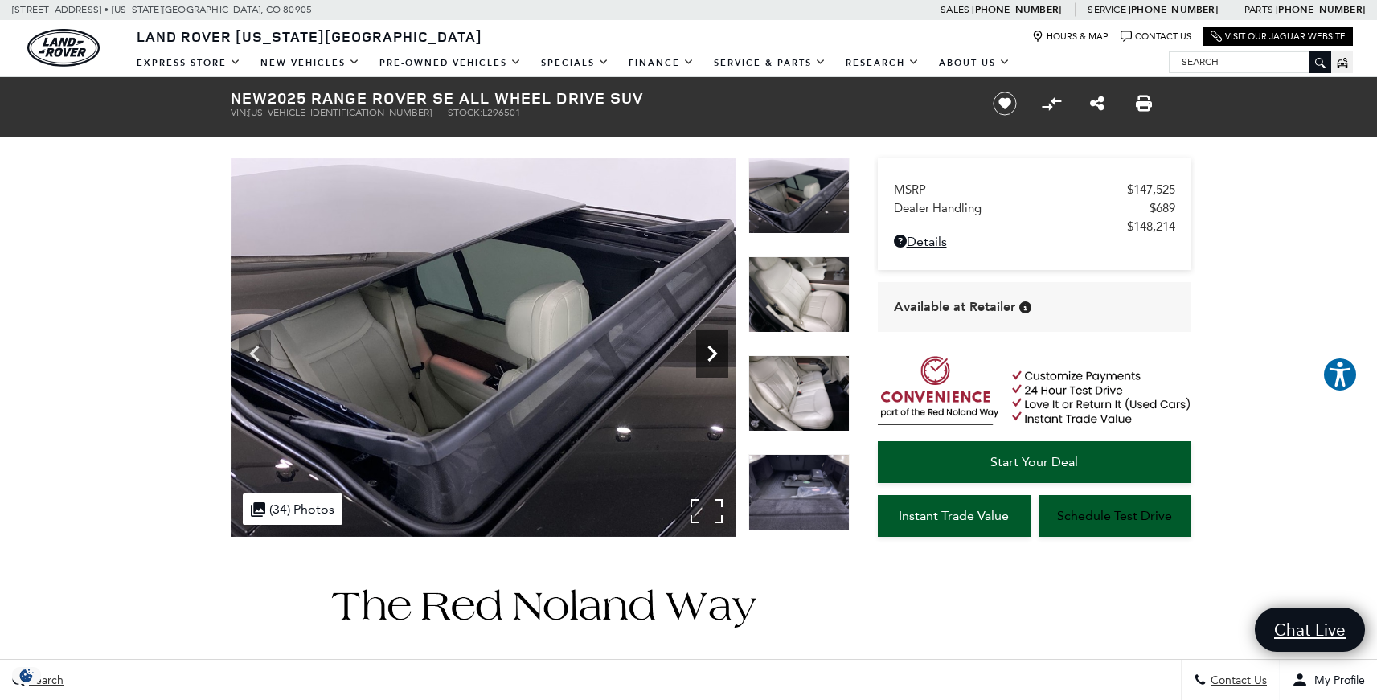
click at [714, 346] on icon "Next" at bounding box center [712, 354] width 32 height 32
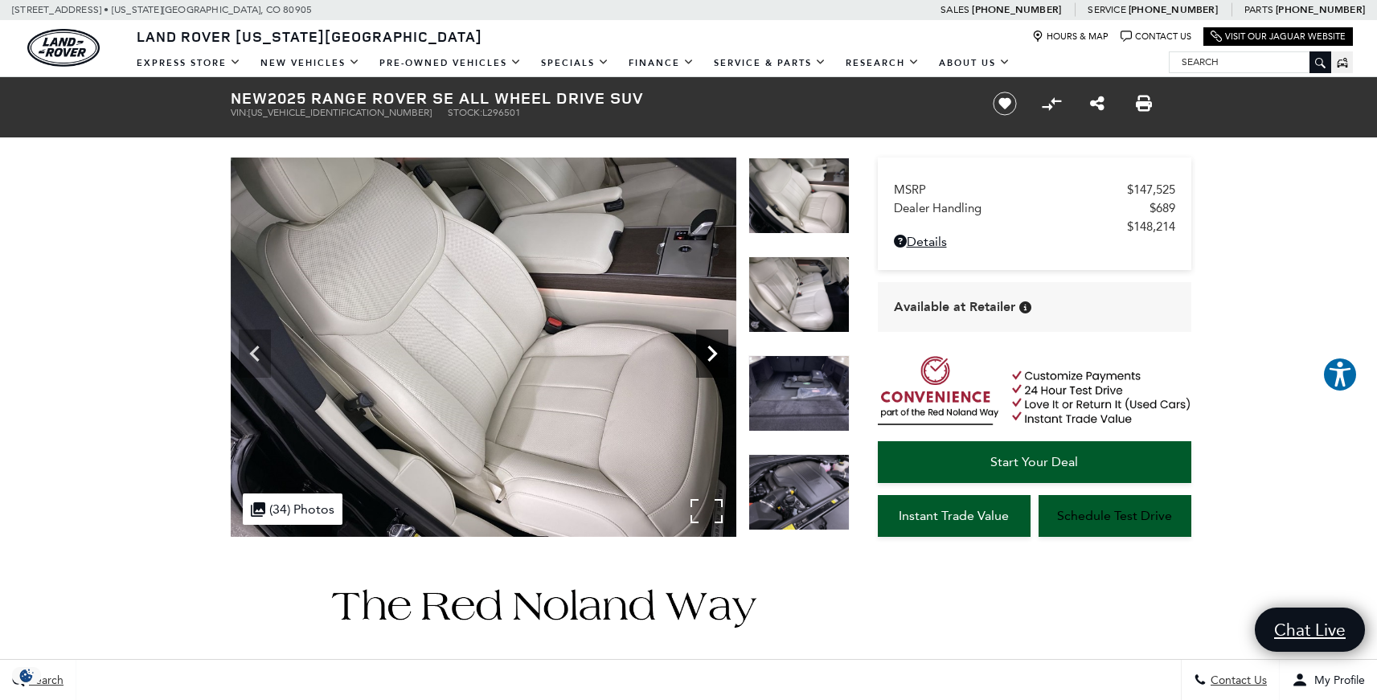
click at [714, 346] on icon "Next" at bounding box center [712, 354] width 32 height 32
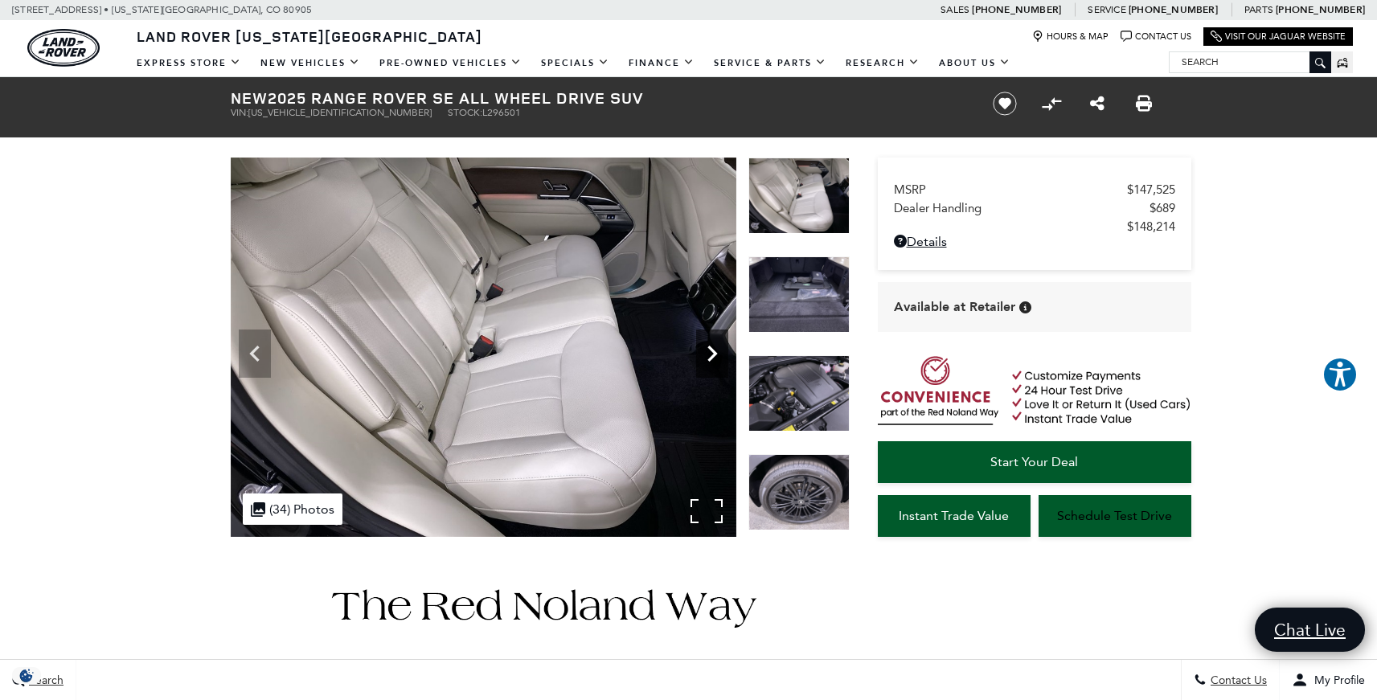
click at [714, 347] on icon "Next" at bounding box center [712, 354] width 32 height 32
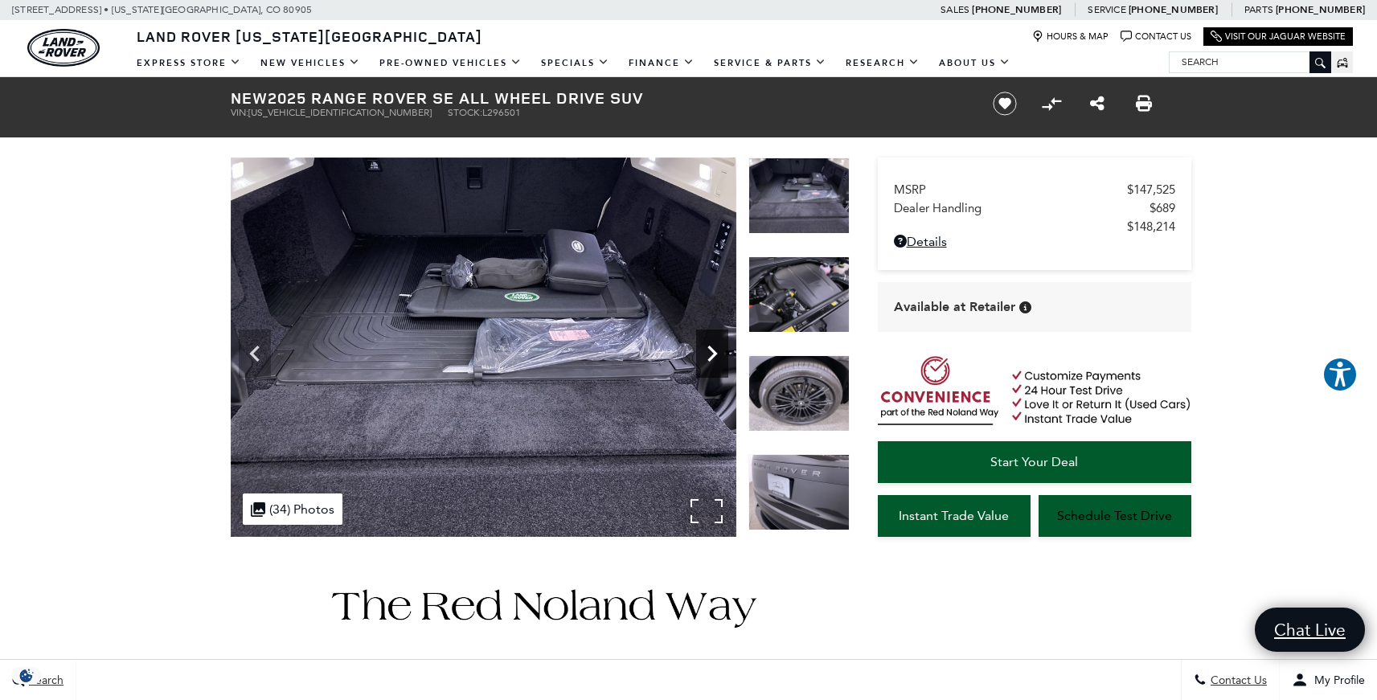
click at [714, 348] on icon "Next" at bounding box center [712, 354] width 32 height 32
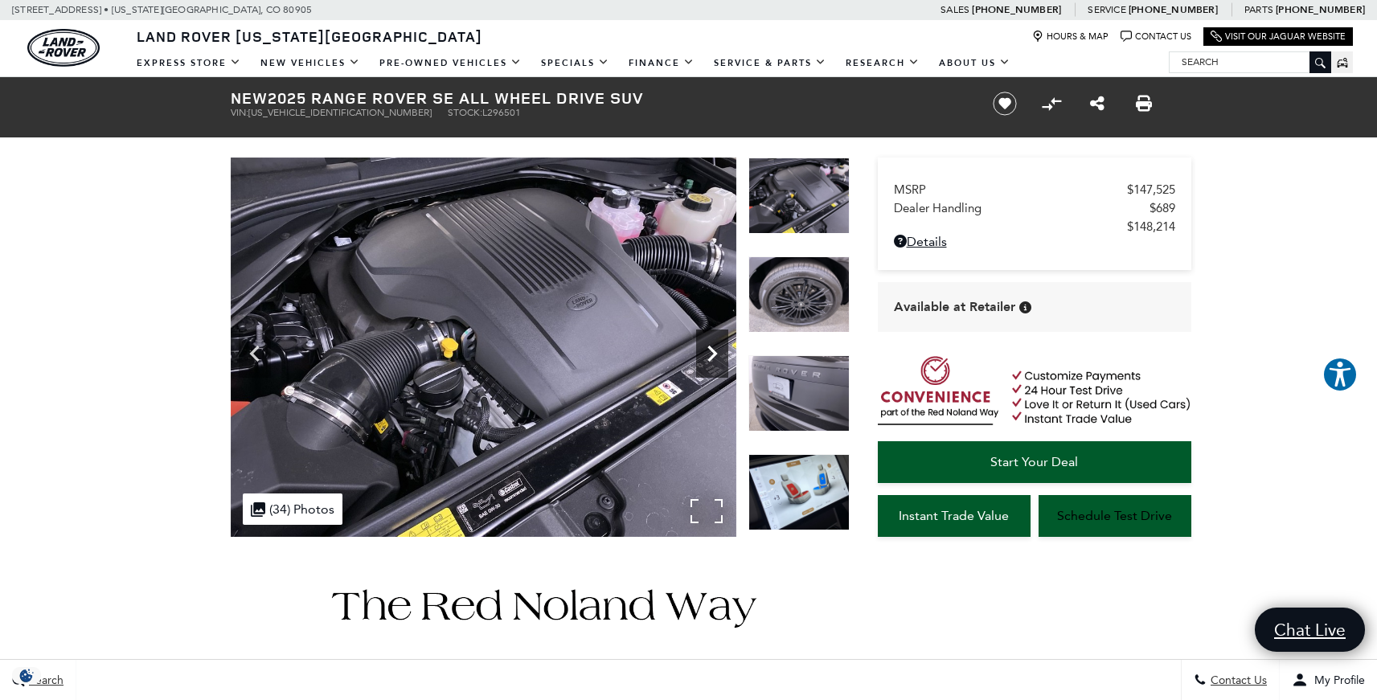
click at [712, 348] on icon "Next" at bounding box center [712, 354] width 32 height 32
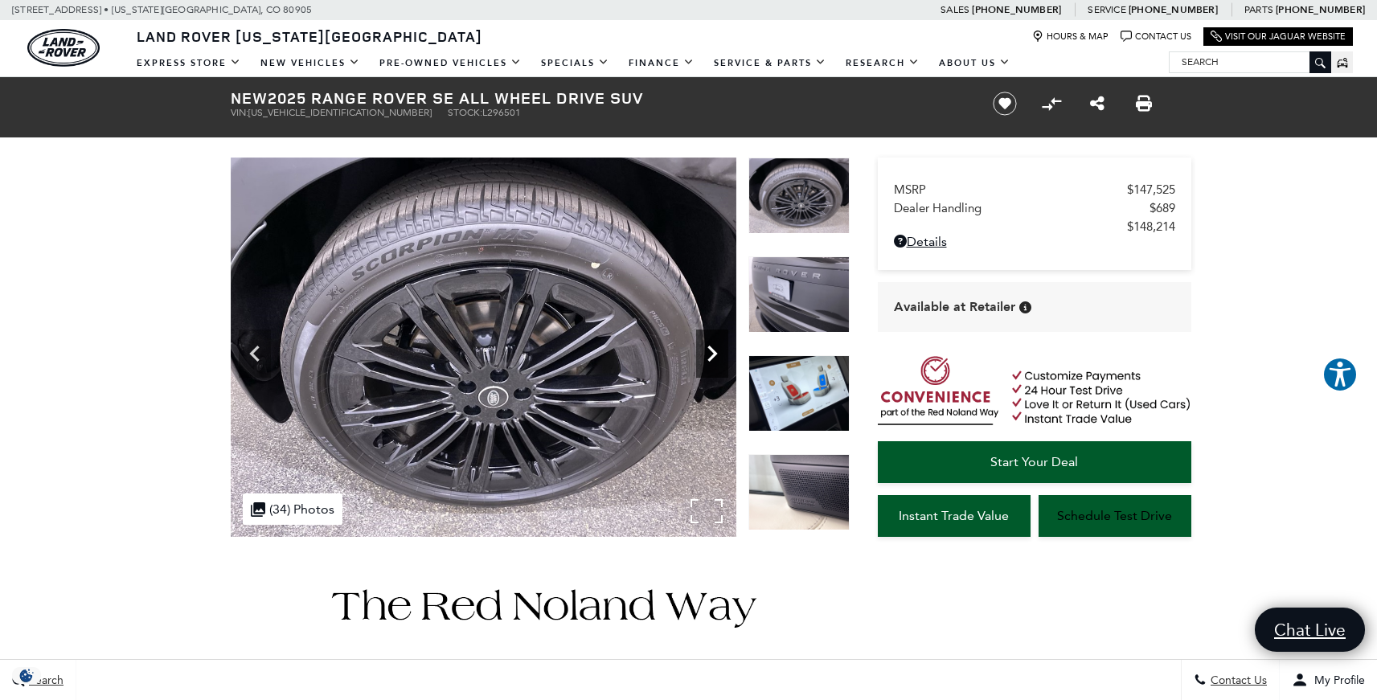
click at [710, 352] on icon "Next" at bounding box center [712, 354] width 32 height 32
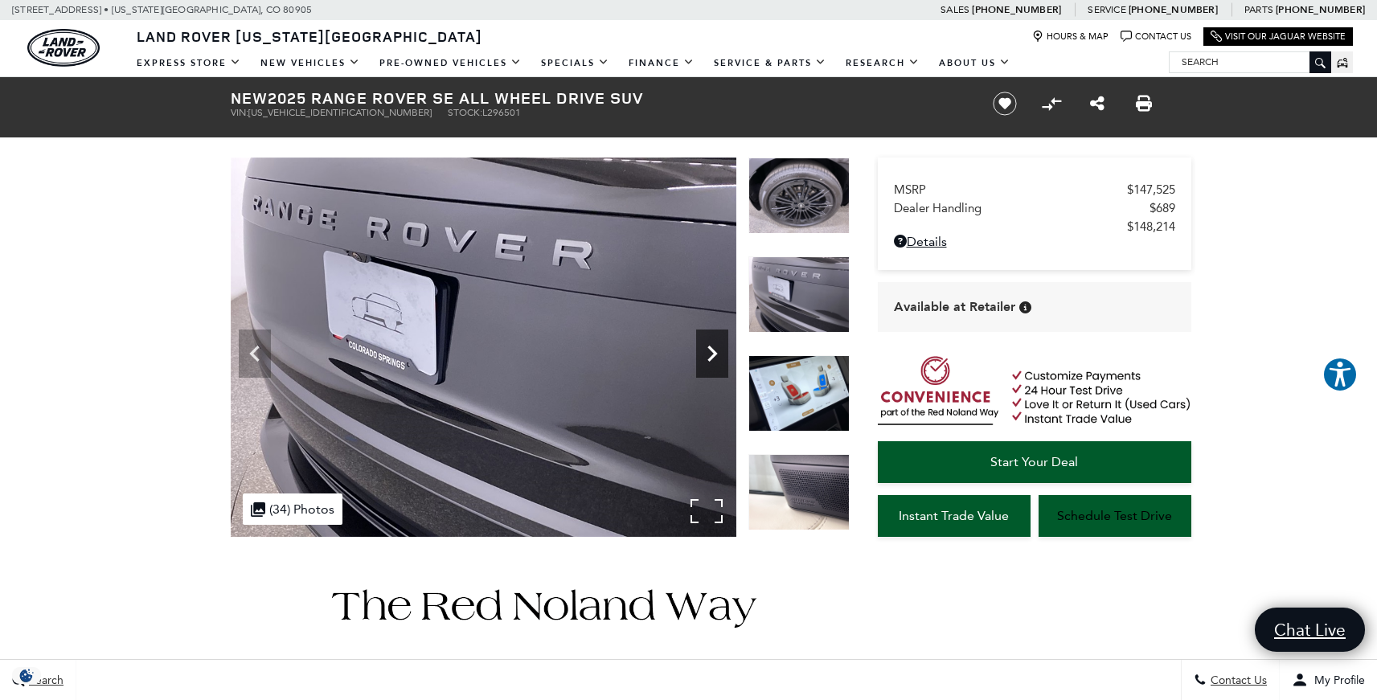
click at [707, 354] on icon "Next" at bounding box center [712, 354] width 32 height 32
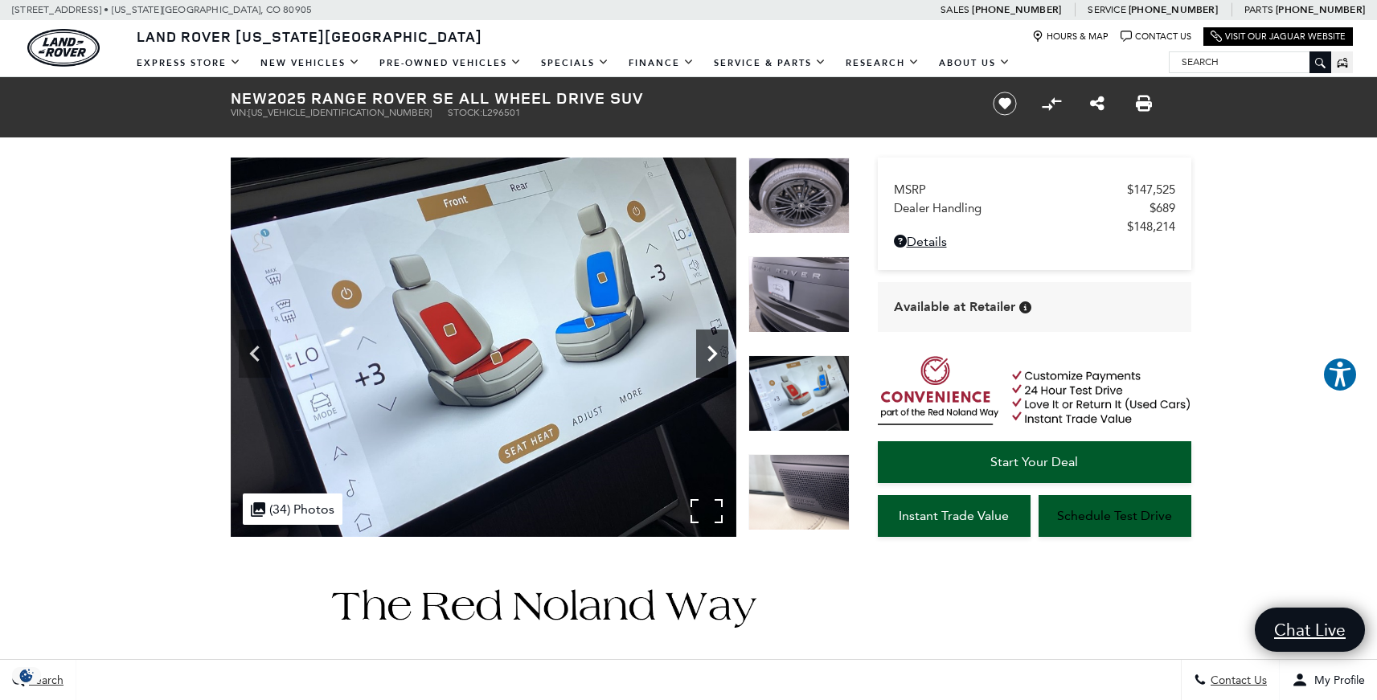
click at [707, 354] on icon "Next" at bounding box center [712, 354] width 32 height 32
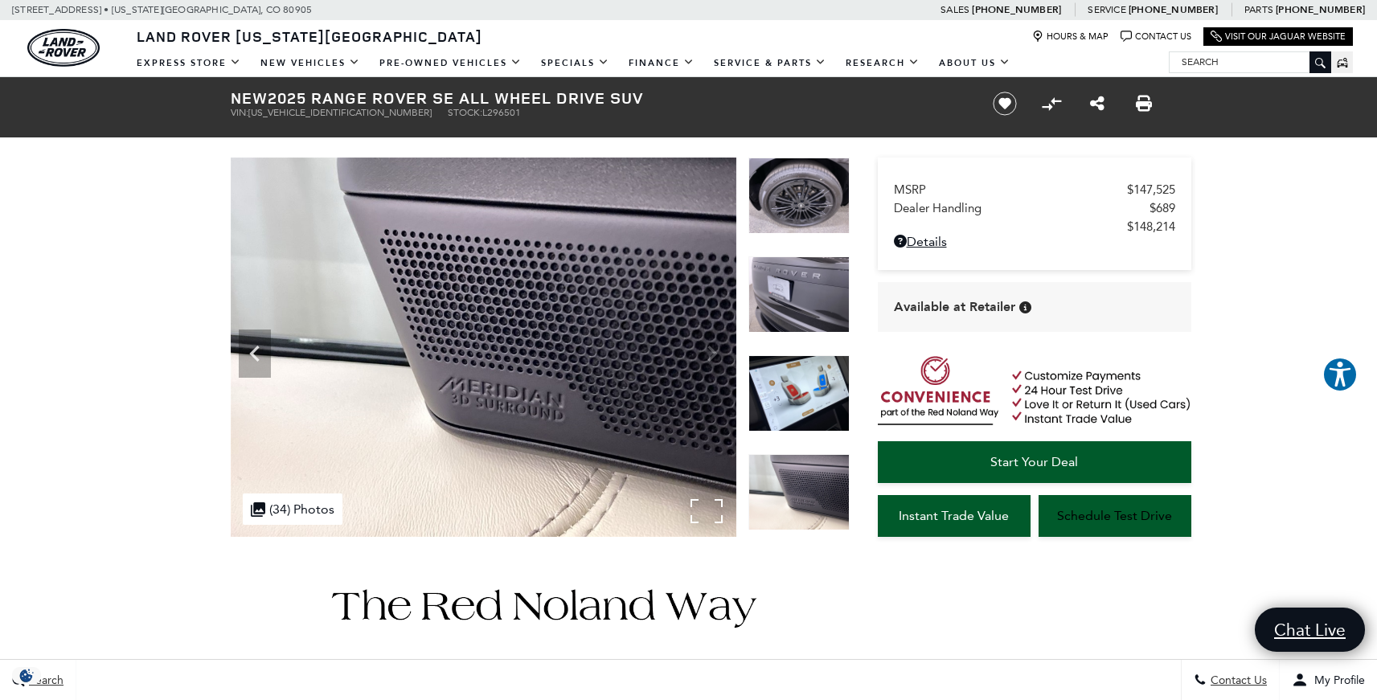
click at [707, 354] on img at bounding box center [483, 347] width 505 height 379
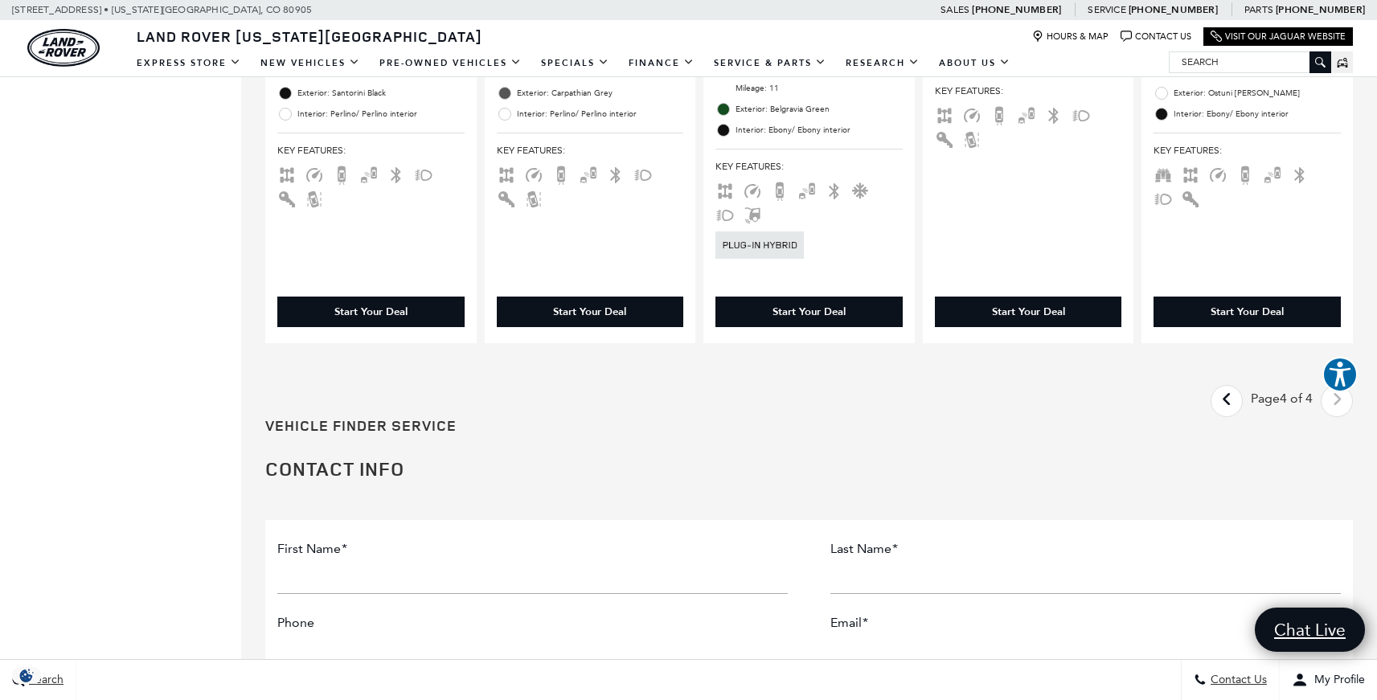
scroll to position [839, 0]
